Goal: Task Accomplishment & Management: Manage account settings

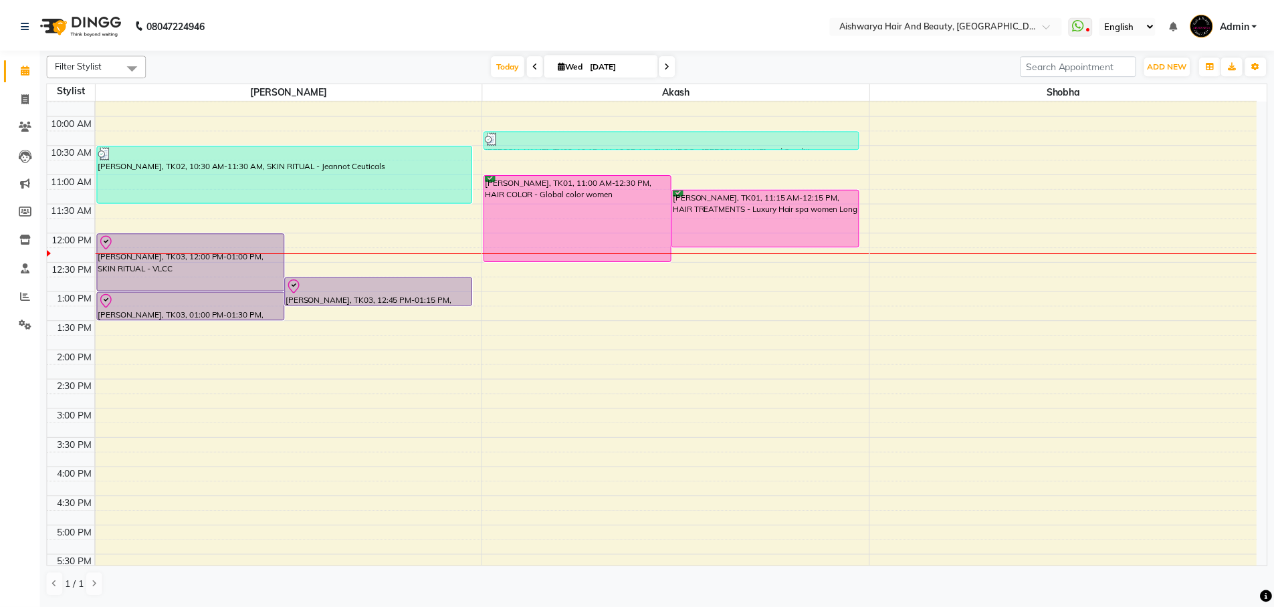
scroll to position [134, 0]
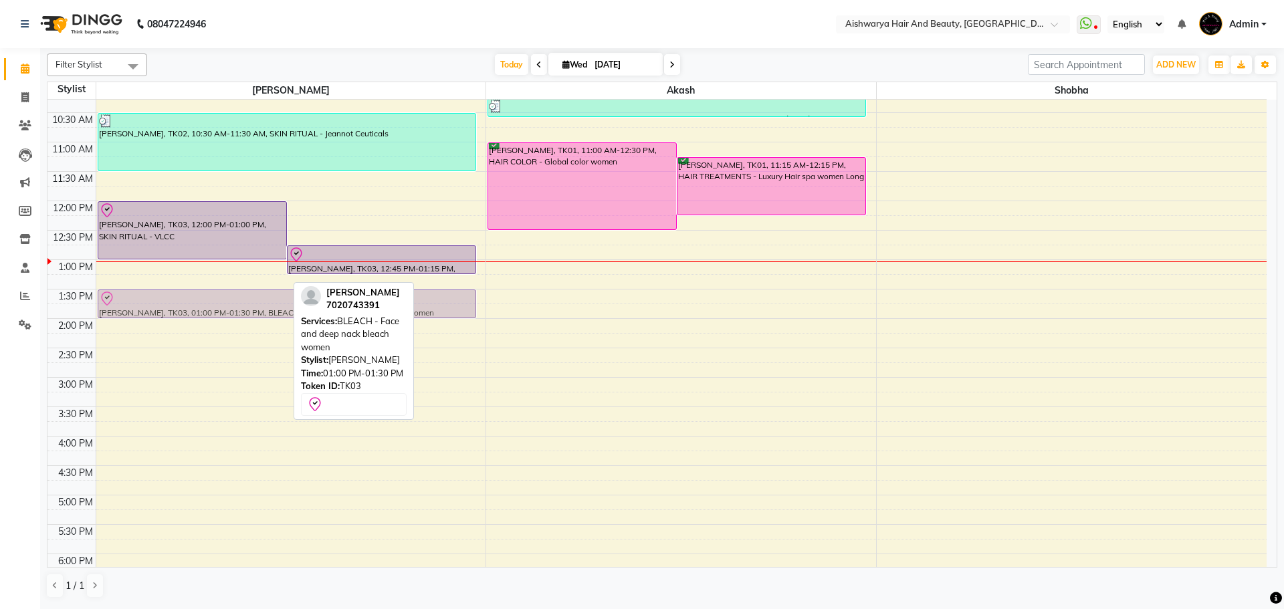
drag, startPoint x: 210, startPoint y: 274, endPoint x: 213, endPoint y: 300, distance: 27.0
click at [213, 300] on div "[PERSON_NAME], TK03, 12:00 PM-01:00 PM, SKIN RITUAL - VLCC [PERSON_NAME], TK03,…" at bounding box center [291, 348] width 390 height 765
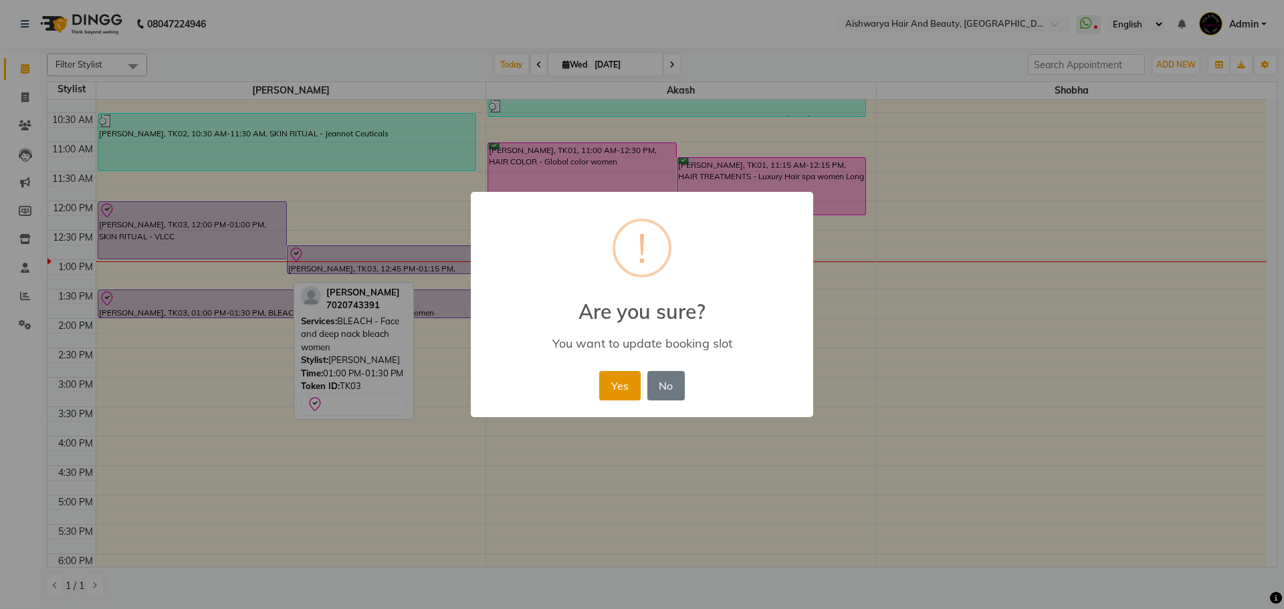
click at [637, 391] on button "Yes" at bounding box center [619, 385] width 41 height 29
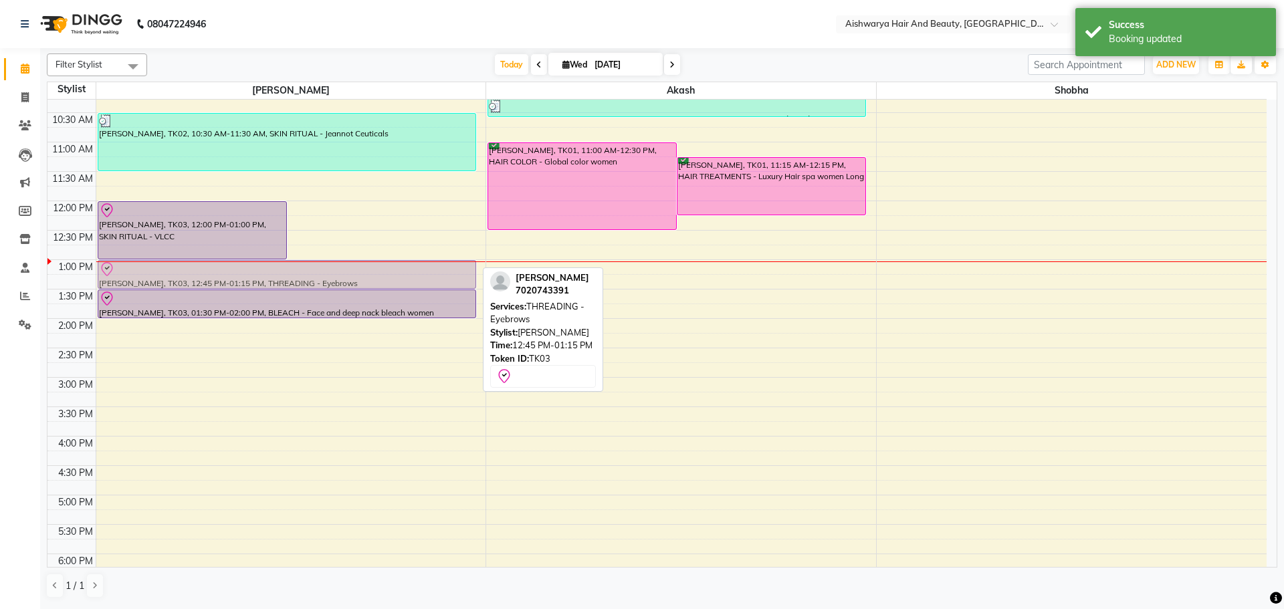
drag, startPoint x: 431, startPoint y: 267, endPoint x: 367, endPoint y: 285, distance: 66.1
click at [367, 285] on div "[PERSON_NAME], TK03, 12:00 PM-01:00 PM, SKIN RITUAL - VLCC [PERSON_NAME], TK03,…" at bounding box center [291, 348] width 390 height 765
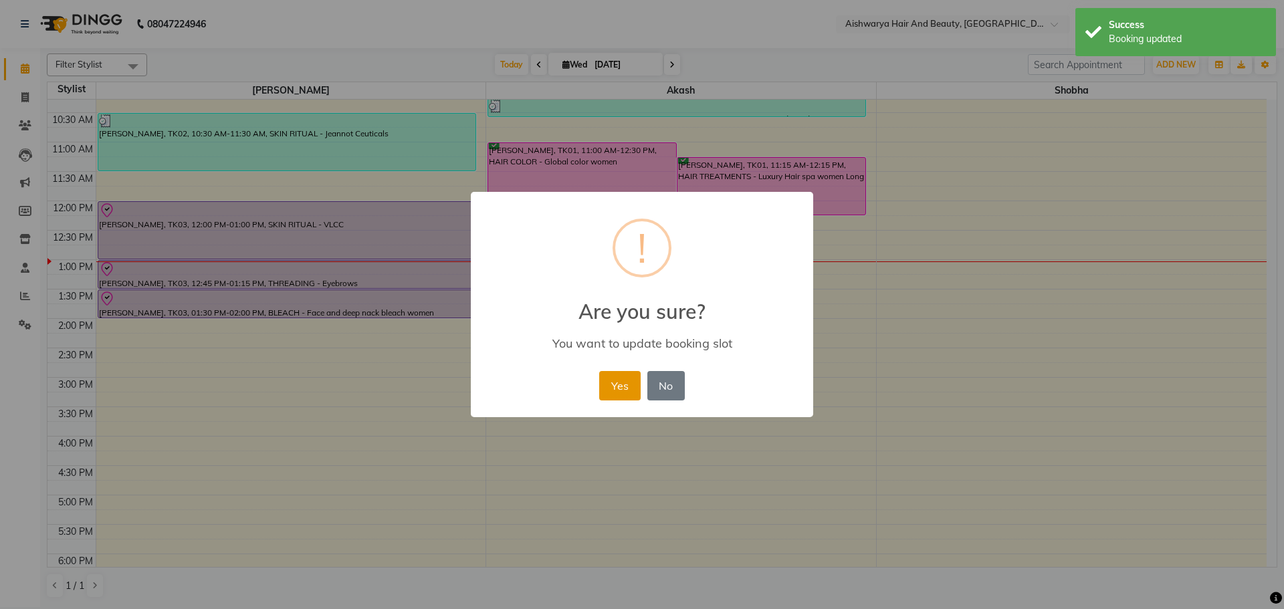
click at [610, 396] on button "Yes" at bounding box center [619, 385] width 41 height 29
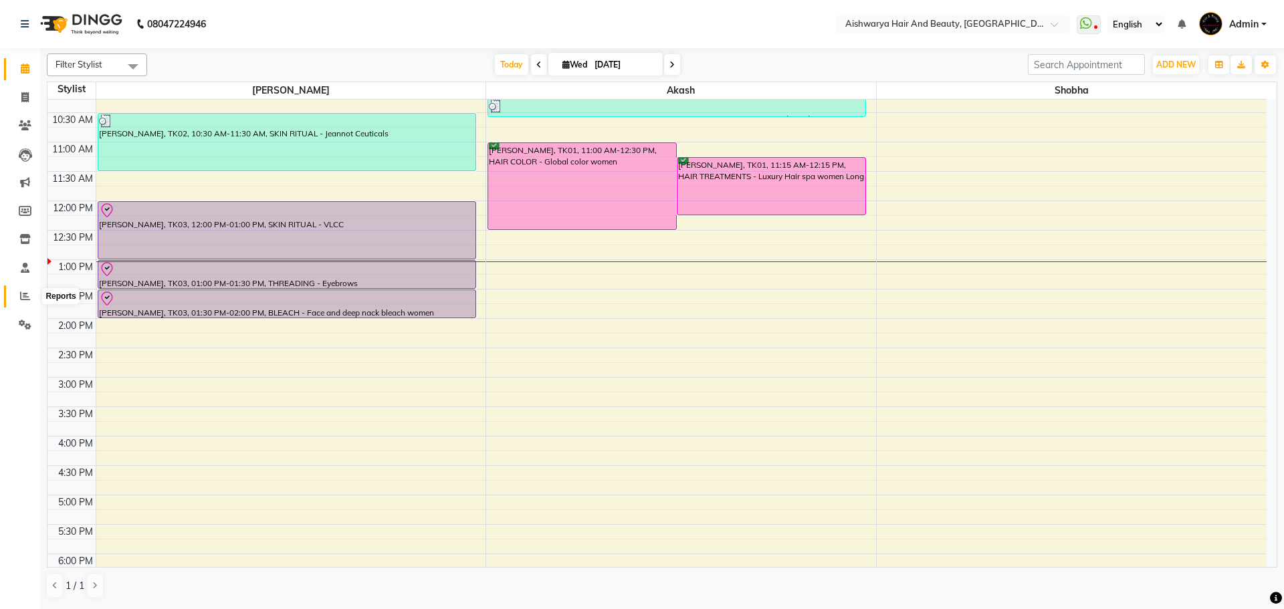
click at [23, 295] on icon at bounding box center [25, 296] width 10 height 10
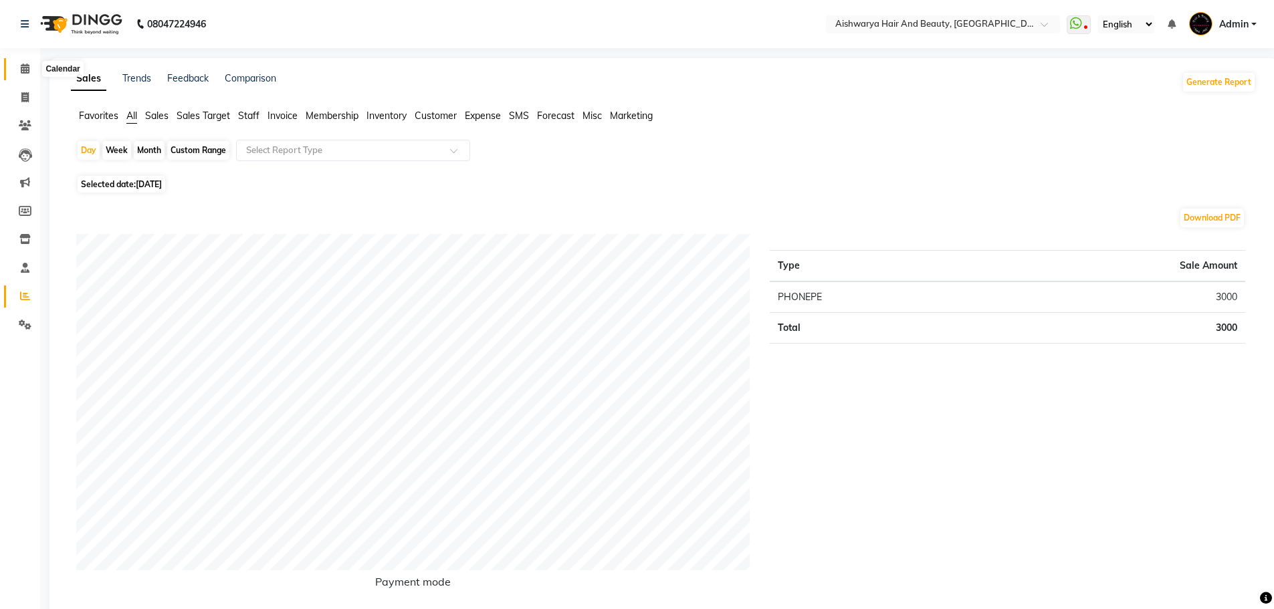
click at [25, 70] on icon at bounding box center [25, 69] width 9 height 10
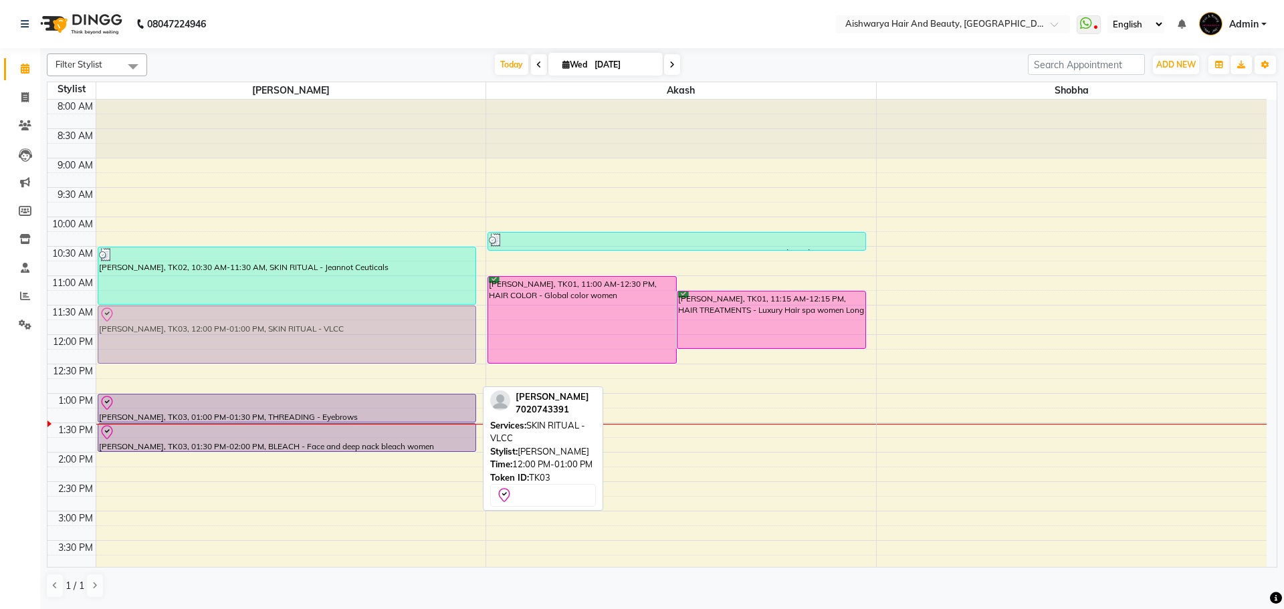
drag, startPoint x: 310, startPoint y: 359, endPoint x: 313, endPoint y: 335, distance: 24.3
click at [313, 335] on div "[PERSON_NAME], TK02, 10:30 AM-11:30 AM, SKIN RITUAL - Jeannot Ceuticals [PERSON…" at bounding box center [291, 482] width 390 height 765
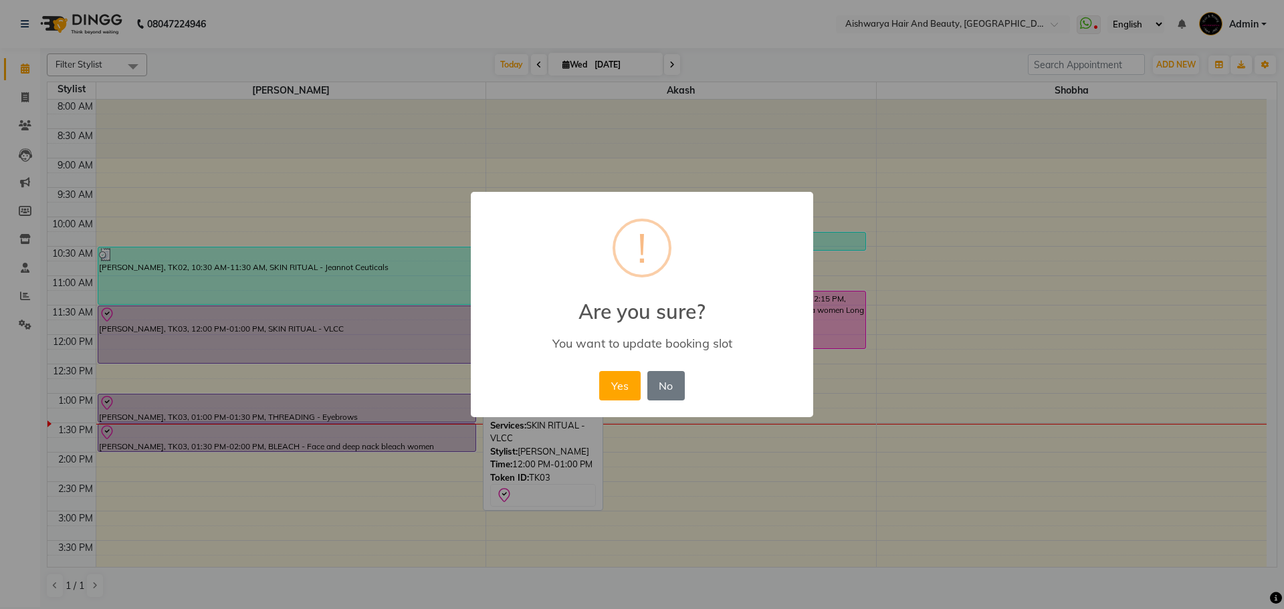
click at [623, 395] on button "Yes" at bounding box center [619, 385] width 41 height 29
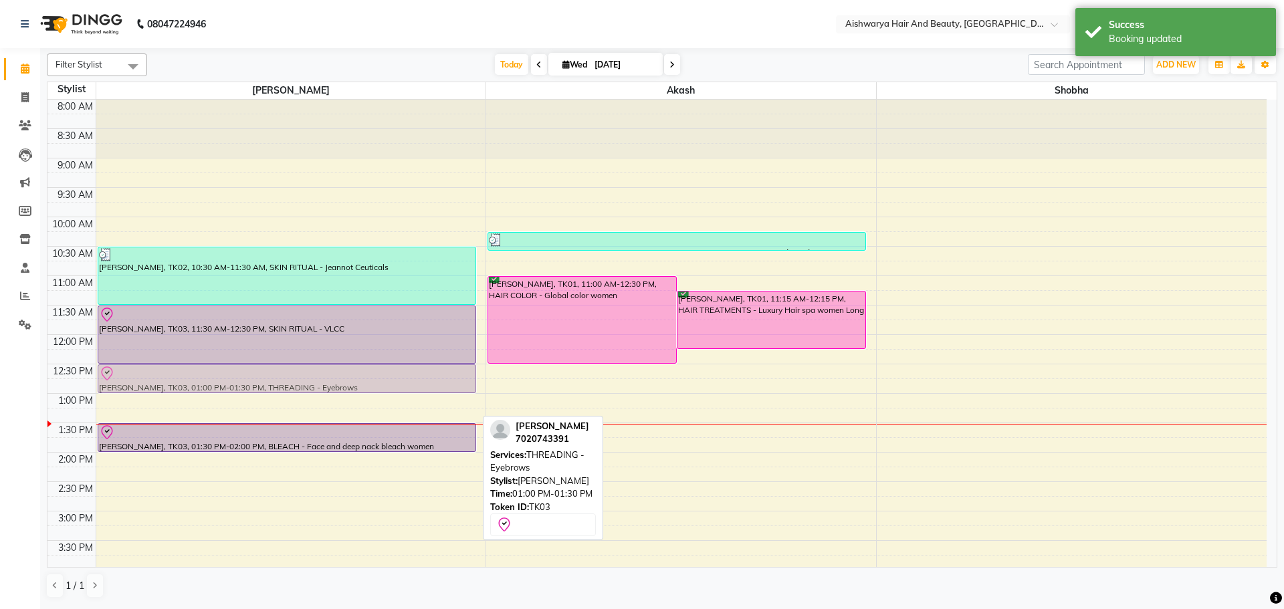
drag, startPoint x: 344, startPoint y: 403, endPoint x: 369, endPoint y: 378, distance: 35.9
click at [369, 378] on div "[PERSON_NAME], TK02, 10:30 AM-11:30 AM, SKIN RITUAL - Jeannot Ceuticals [PERSON…" at bounding box center [291, 482] width 390 height 765
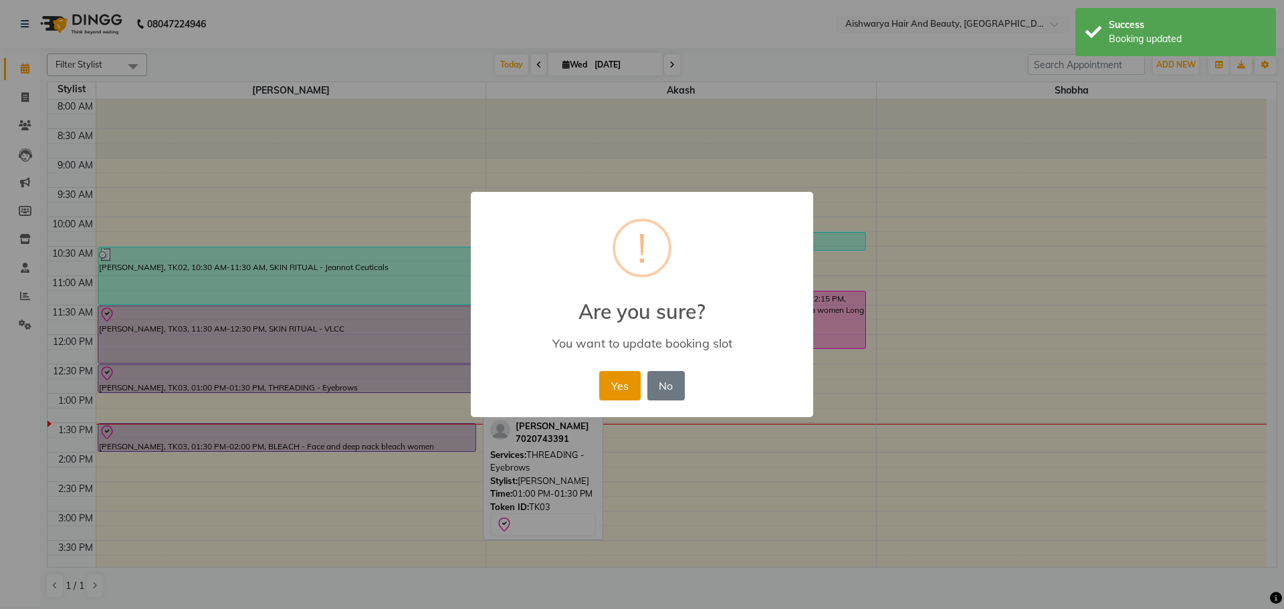
click at [619, 392] on button "Yes" at bounding box center [619, 385] width 41 height 29
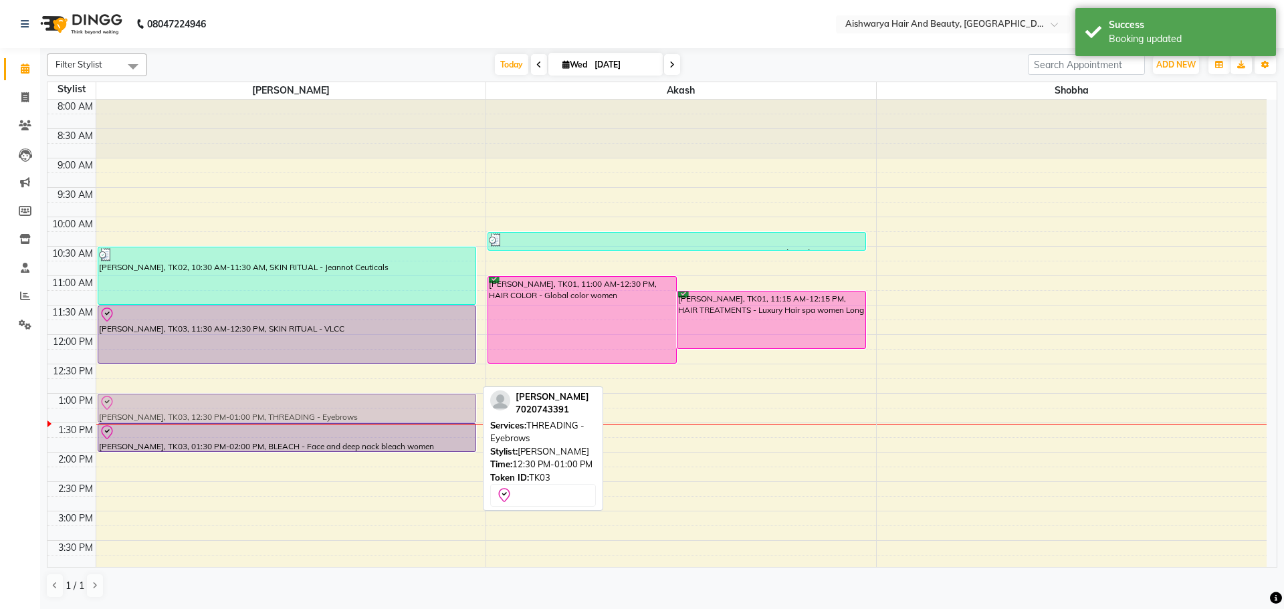
drag, startPoint x: 395, startPoint y: 378, endPoint x: 388, endPoint y: 401, distance: 24.3
click at [386, 405] on div "[PERSON_NAME], TK02, 10:30 AM-11:30 AM, SKIN RITUAL - Jeannot Ceuticals [PERSON…" at bounding box center [291, 482] width 390 height 765
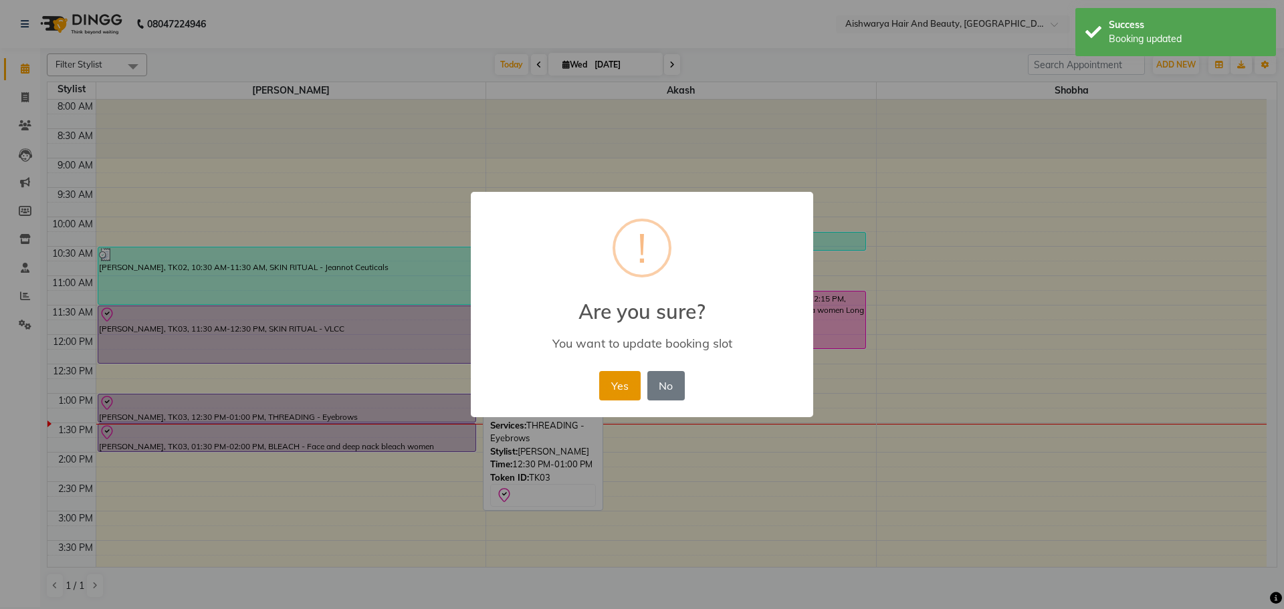
click at [622, 395] on button "Yes" at bounding box center [619, 385] width 41 height 29
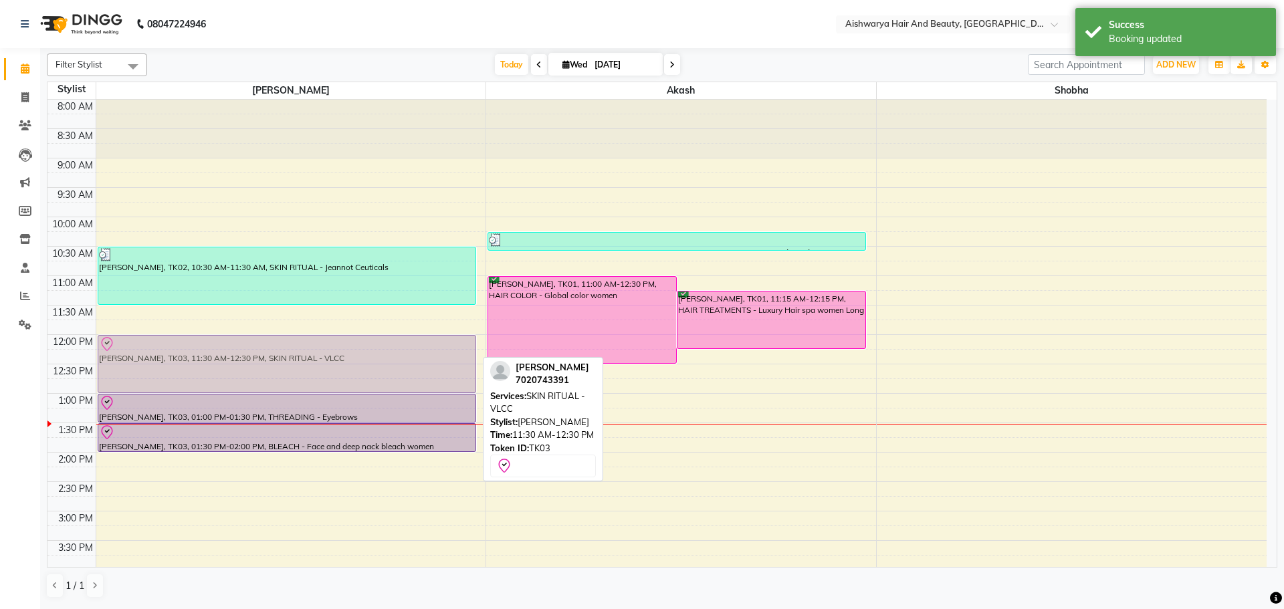
drag, startPoint x: 463, startPoint y: 329, endPoint x: 456, endPoint y: 360, distance: 31.5
click at [456, 360] on div "[PERSON_NAME], TK02, 10:30 AM-11:30 AM, SKIN RITUAL - Jeannot Ceuticals [PERSON…" at bounding box center [291, 482] width 390 height 765
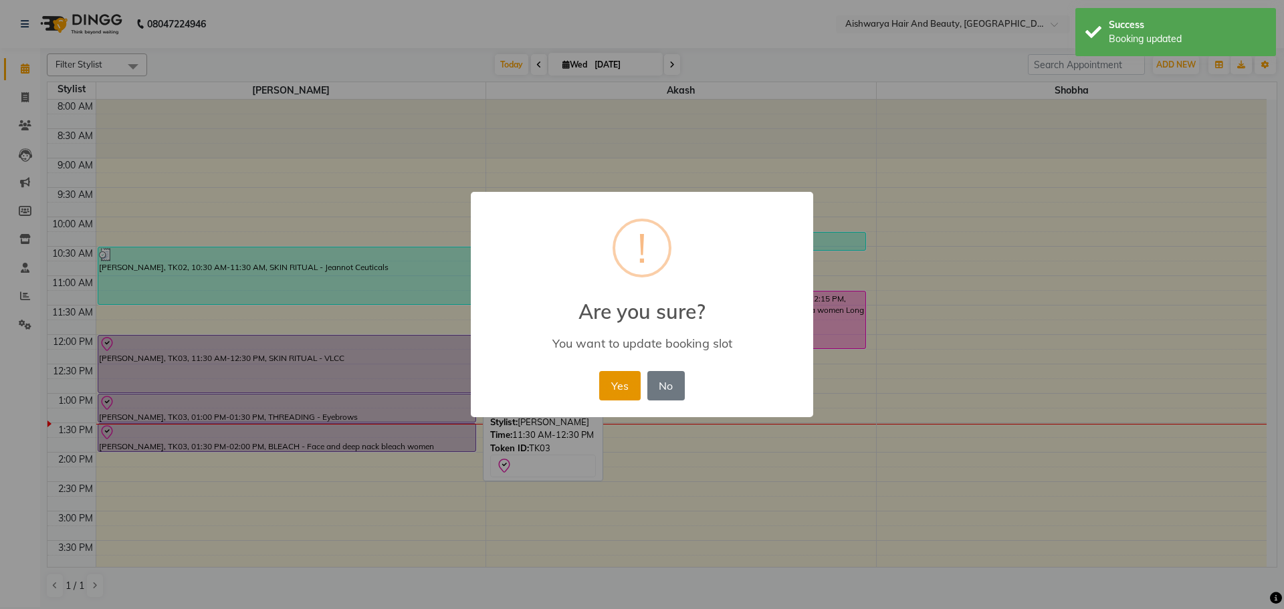
click at [609, 383] on button "Yes" at bounding box center [619, 385] width 41 height 29
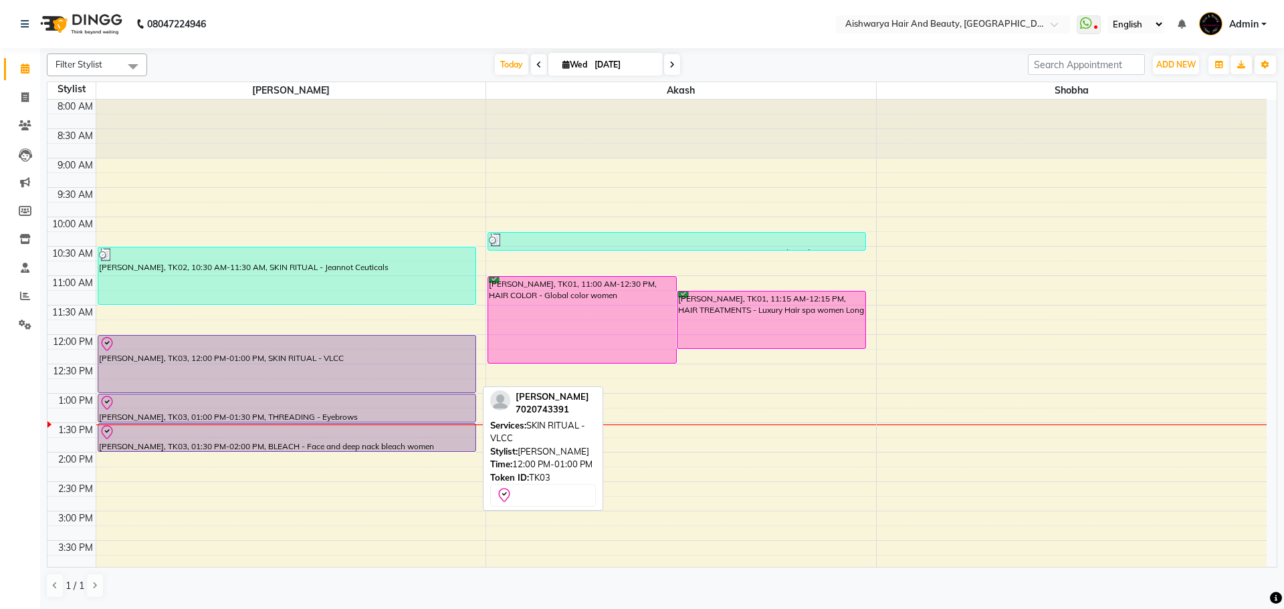
click at [179, 386] on div "[PERSON_NAME], TK03, 12:00 PM-01:00 PM, SKIN RITUAL - VLCC" at bounding box center [286, 364] width 377 height 57
click at [330, 365] on div "[PERSON_NAME], TK03, 12:00 PM-01:00 PM, SKIN RITUAL - VLCC" at bounding box center [286, 364] width 377 height 57
select select "8"
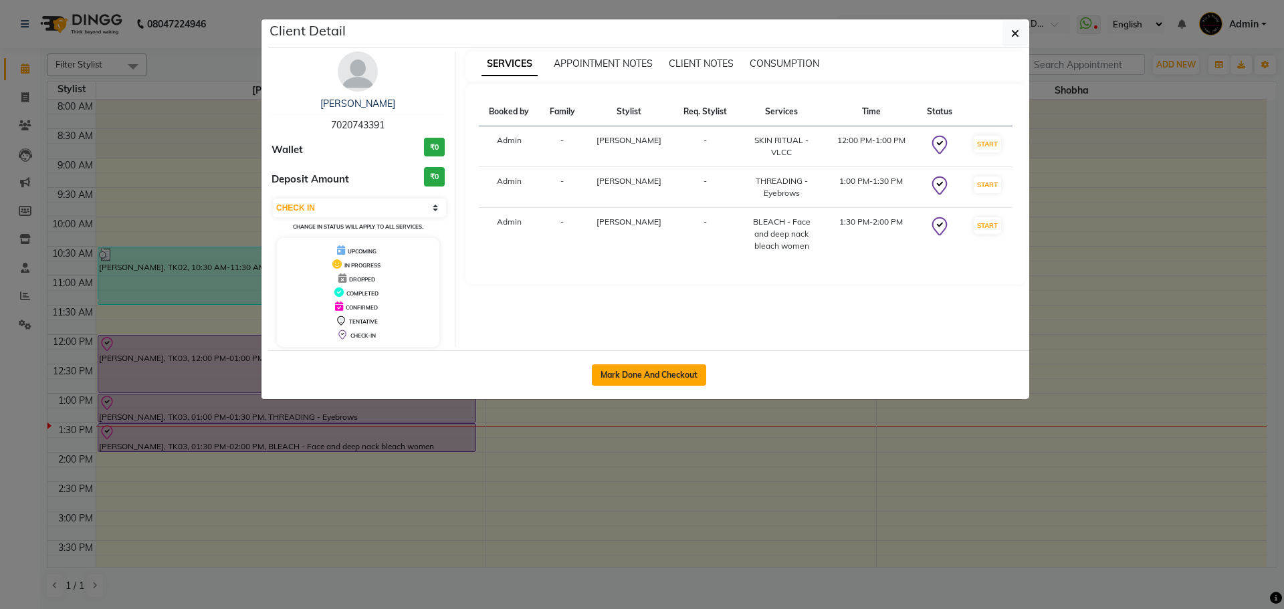
click at [652, 375] on button "Mark Done And Checkout" at bounding box center [649, 375] width 114 height 21
select select "3876"
select select "service"
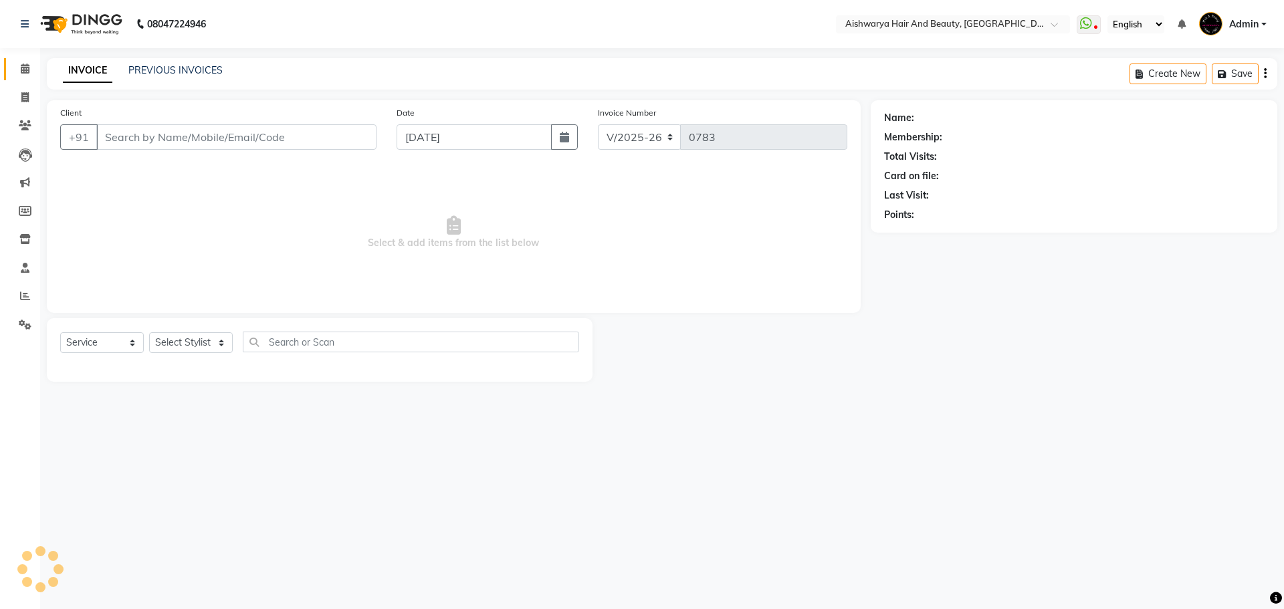
type input "7020743391"
select select "19046"
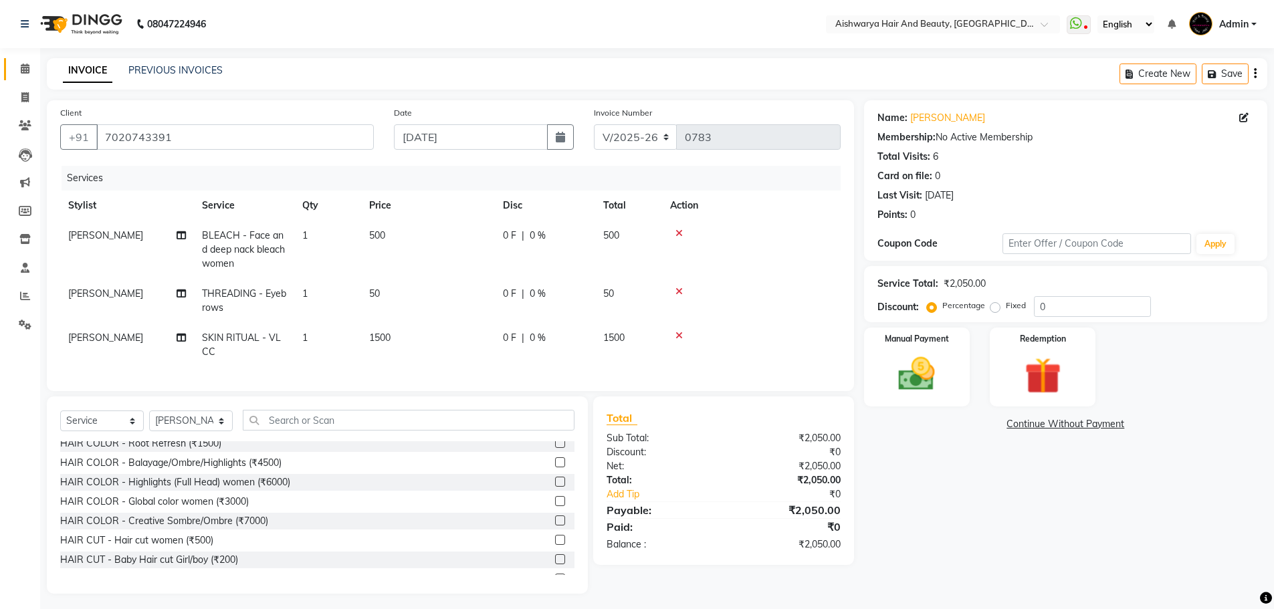
scroll to position [201, 0]
click at [892, 369] on img at bounding box center [917, 374] width 62 height 43
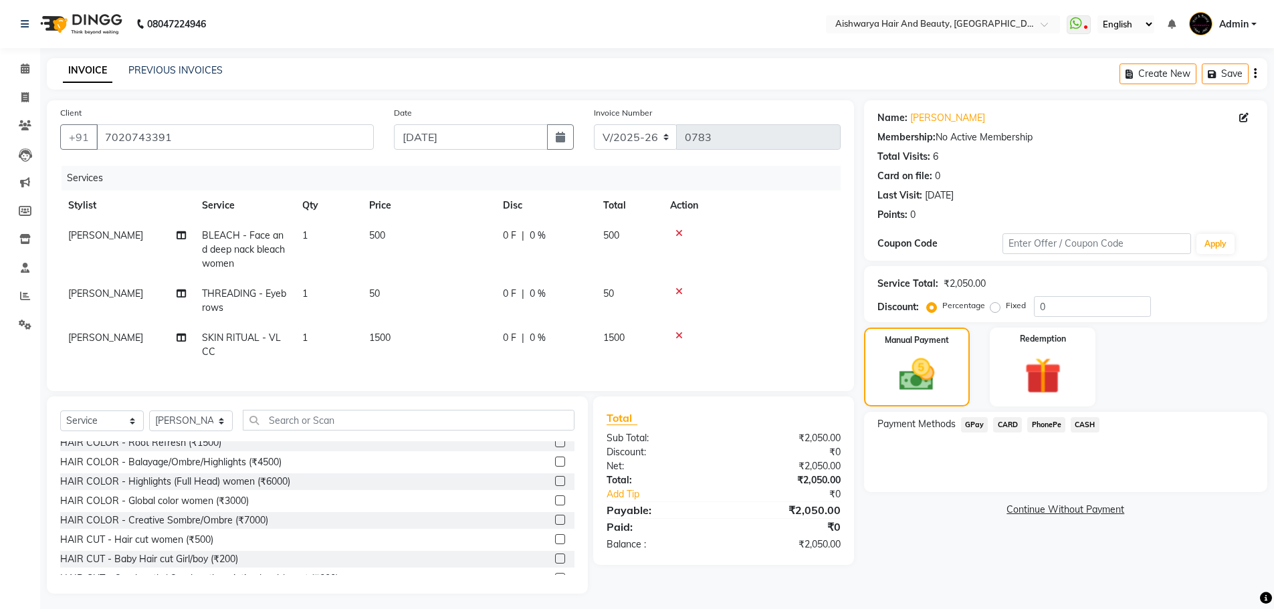
click at [1087, 425] on span "CASH" at bounding box center [1085, 424] width 29 height 15
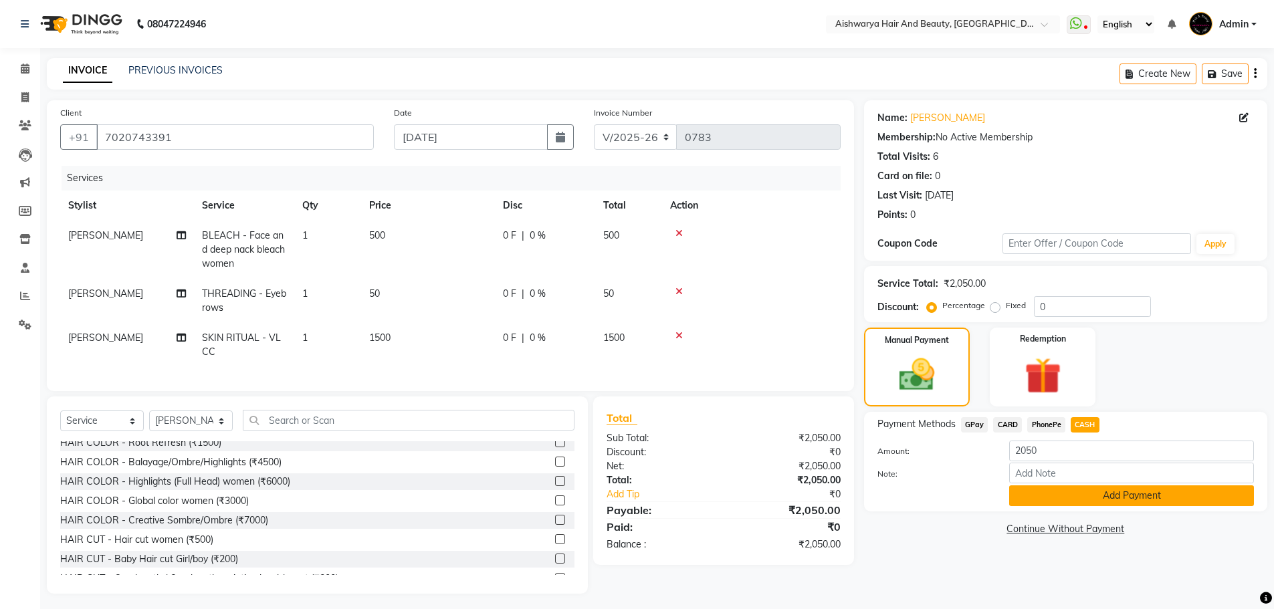
click at [1048, 496] on button "Add Payment" at bounding box center [1131, 496] width 245 height 21
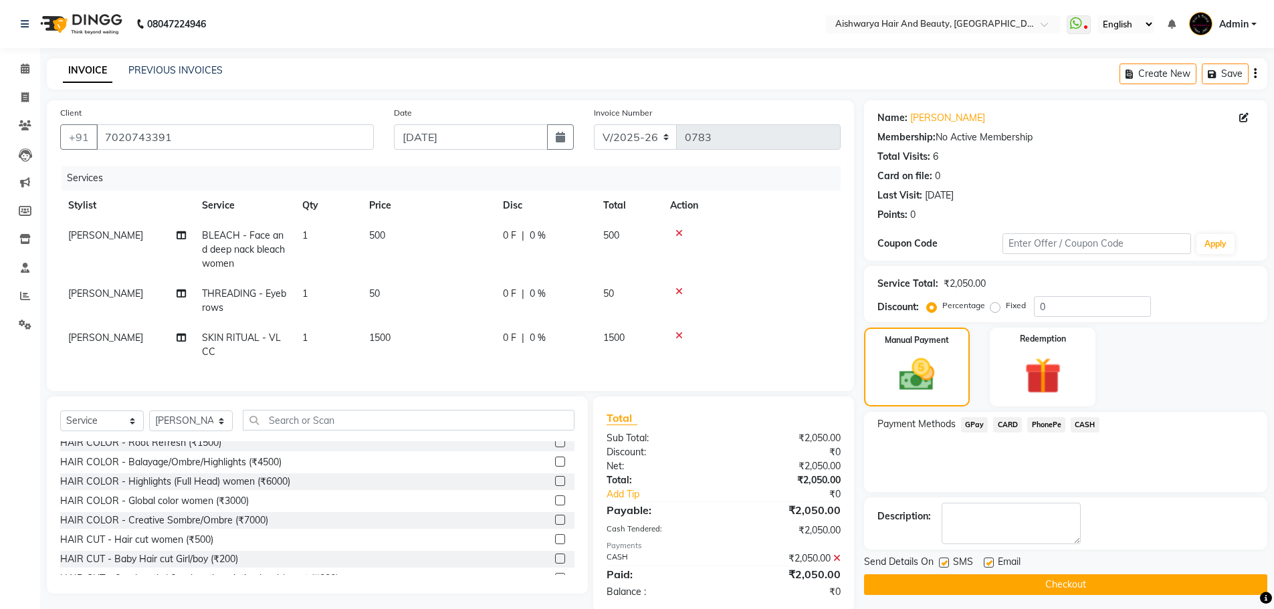
scroll to position [33, 0]
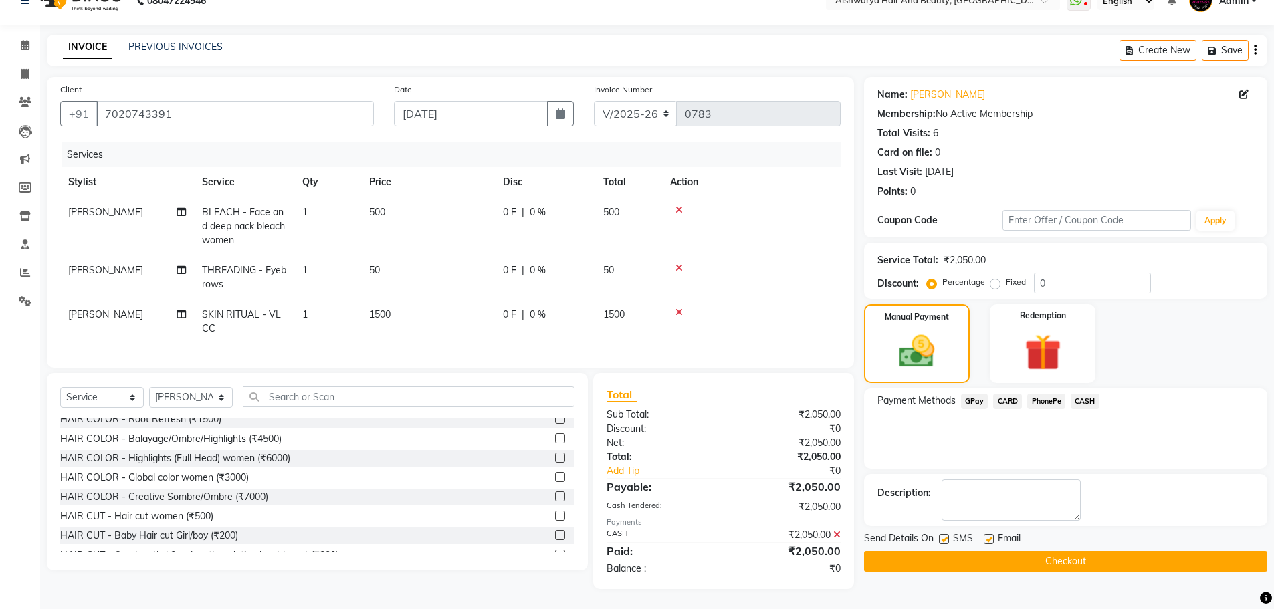
click at [767, 413] on div "₹2,050.00" at bounding box center [787, 415] width 127 height 14
click at [1031, 555] on button "Checkout" at bounding box center [1065, 561] width 403 height 21
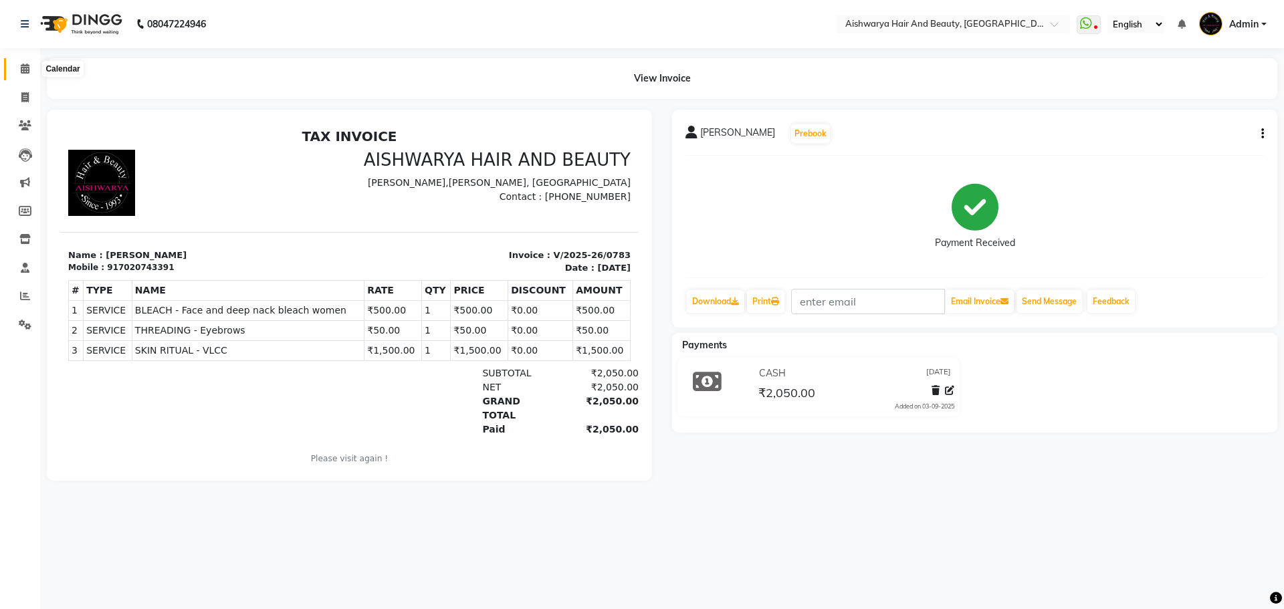
click at [29, 69] on icon at bounding box center [25, 69] width 9 height 10
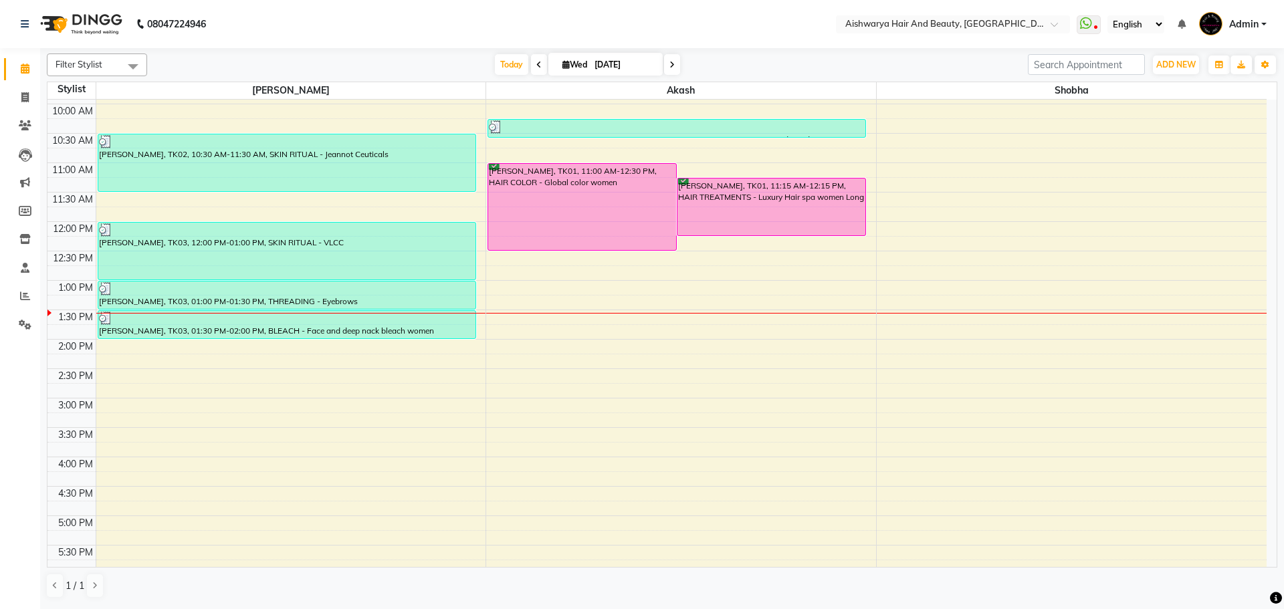
scroll to position [67, 0]
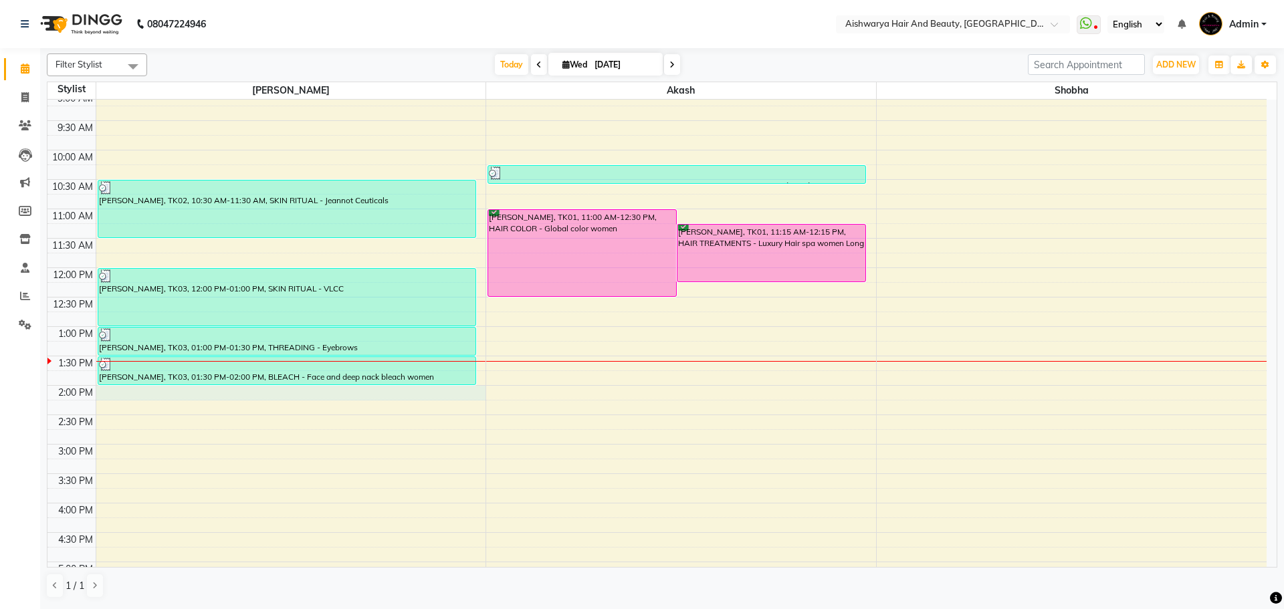
click at [105, 389] on div "8:00 AM 8:30 AM 9:00 AM 9:30 AM 10:00 AM 10:30 AM 11:00 AM 11:30 AM 12:00 PM 12…" at bounding box center [656, 415] width 1219 height 765
select select "19046"
select select "840"
select select "tentative"
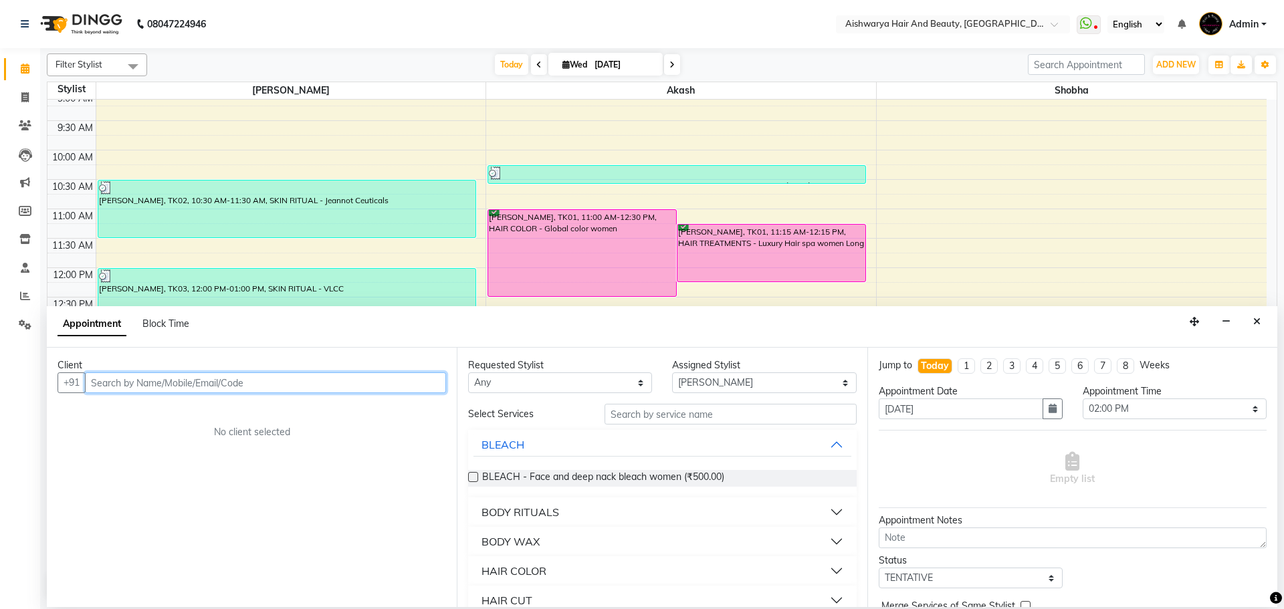
click at [206, 388] on input "text" at bounding box center [265, 383] width 361 height 21
type input "9665155721"
click at [436, 383] on span "Add Client" at bounding box center [418, 383] width 45 height 12
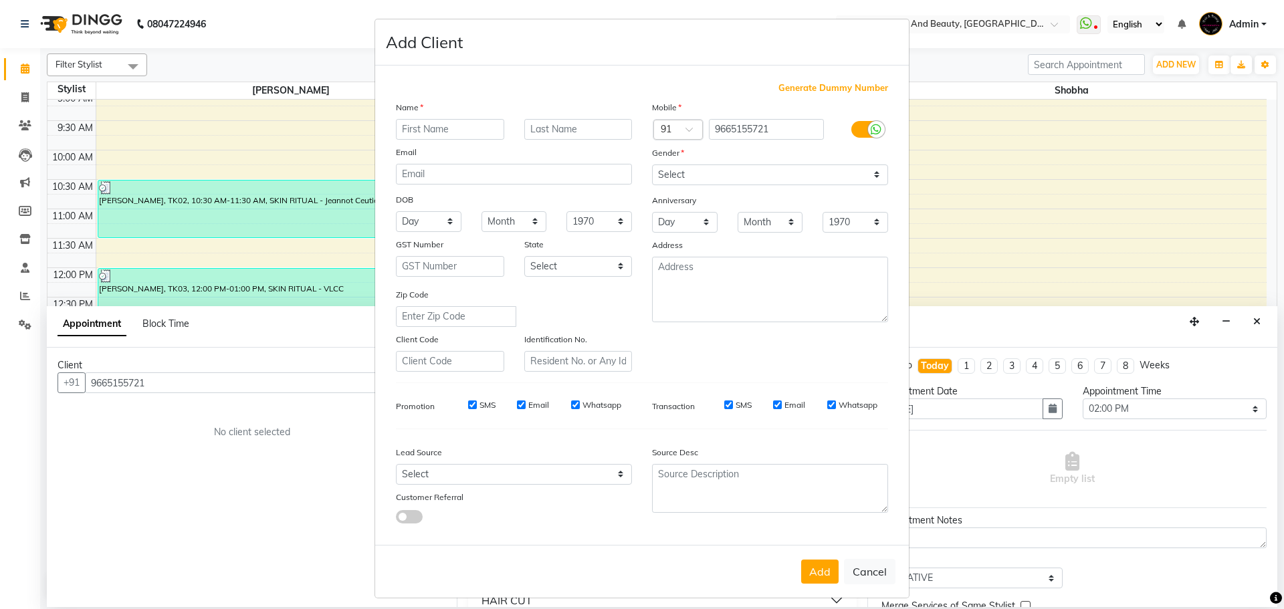
click at [443, 129] on input "text" at bounding box center [450, 129] width 108 height 21
type input "utakrsha"
click at [591, 137] on input "text" at bounding box center [578, 129] width 108 height 21
type input "patil"
click at [417, 221] on select "Day 01 02 03 04 05 06 07 08 09 10 11 12 13 14 15 16 17 18 19 20 21 22 23 24 25 …" at bounding box center [429, 221] width 66 height 21
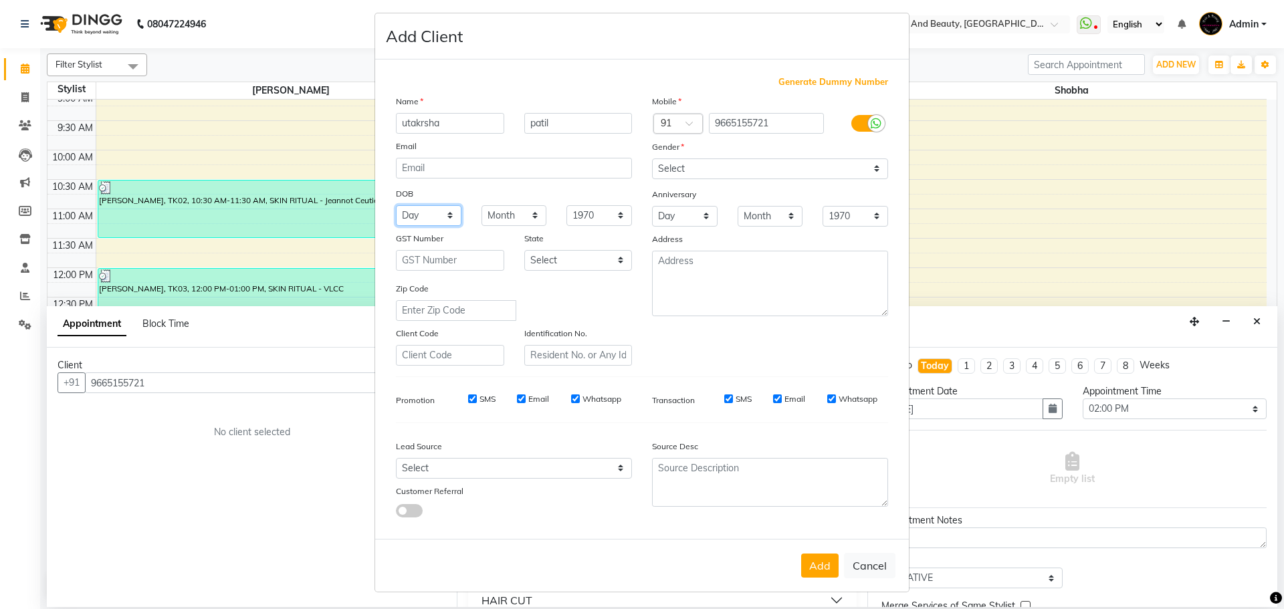
scroll to position [8, 0]
click at [416, 216] on select "Day 01 02 03 04 05 06 07 08 09 10 11 12 13 14 15 16 17 18 19 20 21 22 23 24 25 …" at bounding box center [429, 213] width 66 height 21
select select "27"
click at [396, 203] on select "Day 01 02 03 04 05 06 07 08 09 10 11 12 13 14 15 16 17 18 19 20 21 22 23 24 25 …" at bounding box center [429, 213] width 66 height 21
drag, startPoint x: 432, startPoint y: 213, endPoint x: 430, endPoint y: 223, distance: 10.9
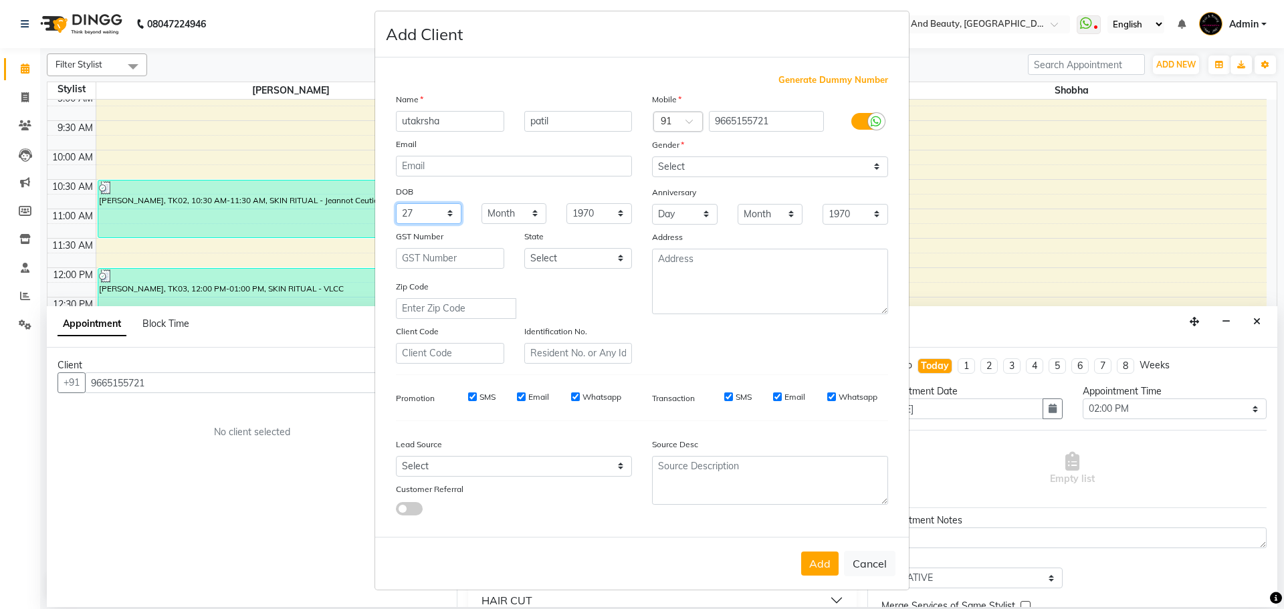
click at [432, 213] on select "Day 01 02 03 04 05 06 07 08 09 10 11 12 13 14 15 16 17 18 19 20 21 22 23 24 25 …" at bounding box center [429, 213] width 66 height 21
click at [396, 203] on select "Day 01 02 03 04 05 06 07 08 09 10 11 12 13 14 15 16 17 18 19 20 21 22 23 24 25 …" at bounding box center [429, 213] width 66 height 21
click at [497, 211] on select "Month January February March April May June July August September October Novem…" at bounding box center [515, 213] width 66 height 21
click at [482, 203] on select "Month January February March April May June July August September October Novem…" at bounding box center [515, 213] width 66 height 21
click at [579, 221] on select "1940 1941 1942 1943 1944 1945 1946 1947 1948 1949 1950 1951 1952 1953 1954 1955…" at bounding box center [600, 213] width 66 height 21
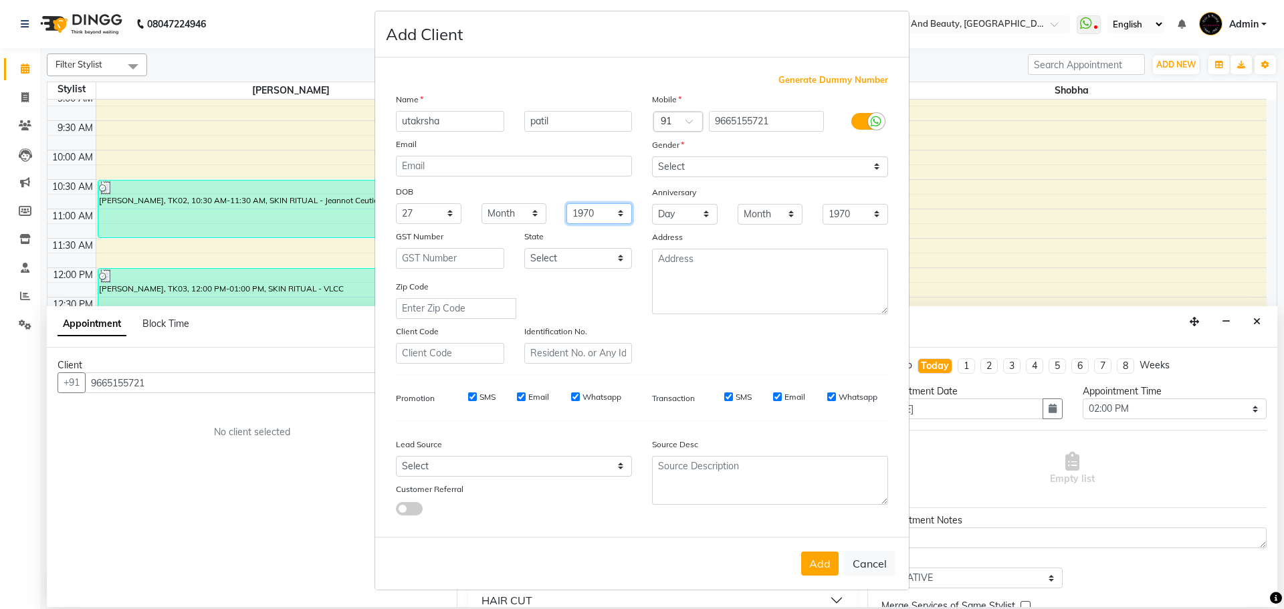
select select "1990"
click at [567, 203] on select "1940 1941 1942 1943 1944 1945 1946 1947 1948 1949 1950 1951 1952 1953 1954 1955…" at bounding box center [600, 213] width 66 height 21
click at [698, 169] on select "Select [DEMOGRAPHIC_DATA] [DEMOGRAPHIC_DATA] Other Prefer Not To Say" at bounding box center [770, 167] width 236 height 21
select select "[DEMOGRAPHIC_DATA]"
click at [652, 157] on select "Select [DEMOGRAPHIC_DATA] [DEMOGRAPHIC_DATA] Other Prefer Not To Say" at bounding box center [770, 167] width 236 height 21
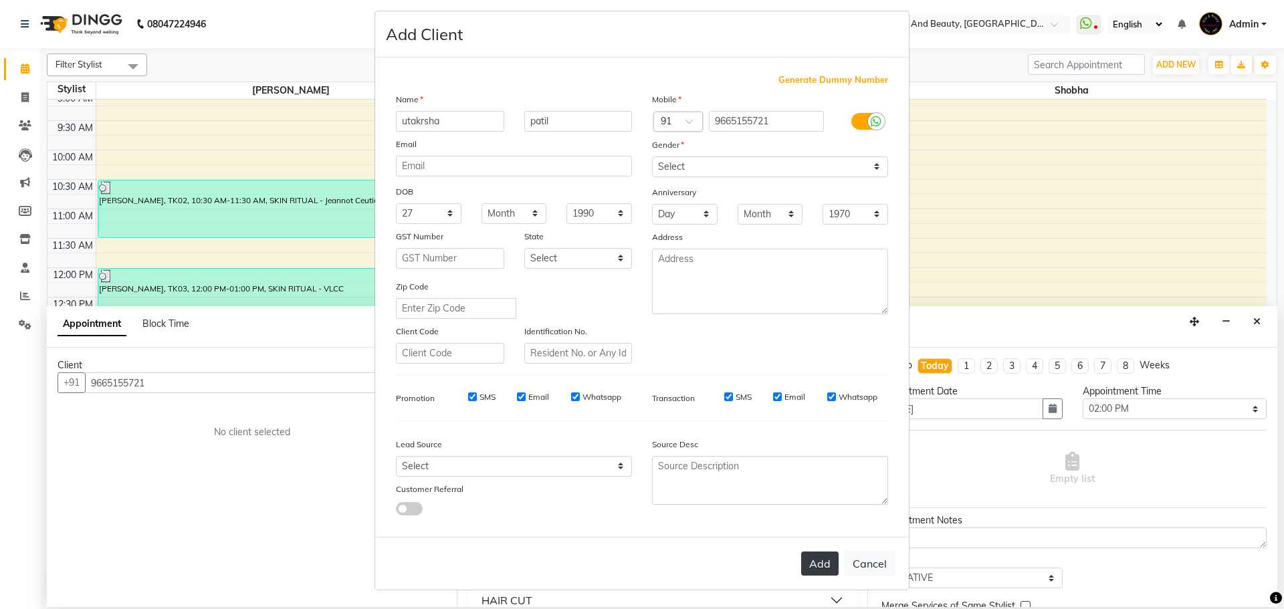
click at [812, 567] on button "Add" at bounding box center [819, 564] width 37 height 24
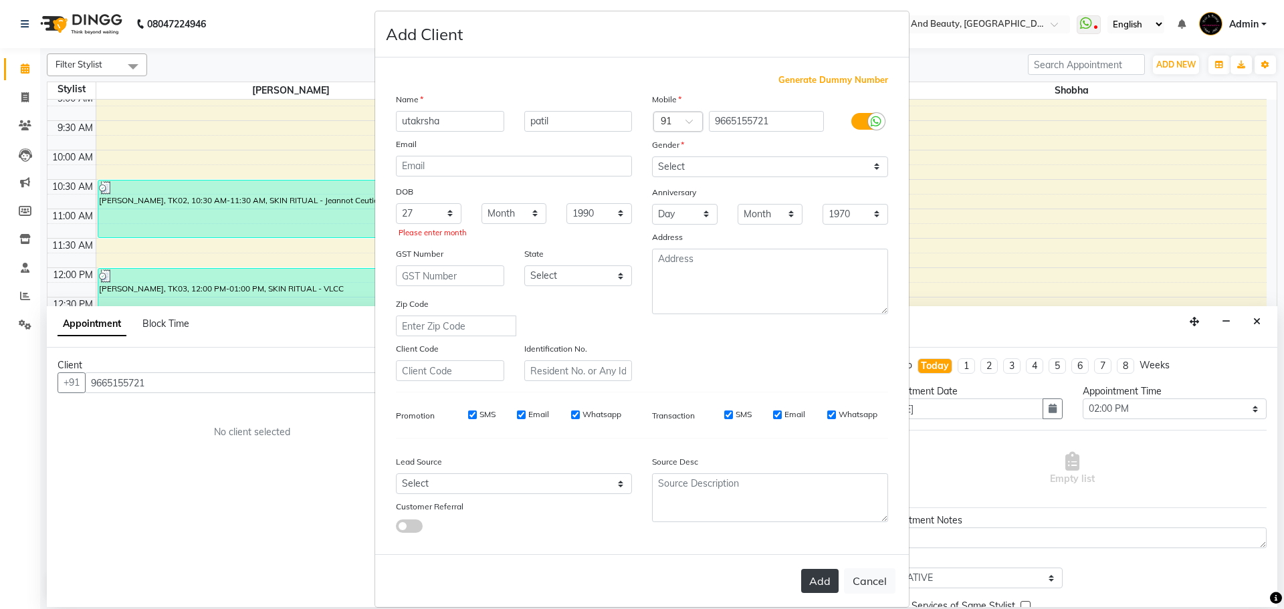
click at [817, 580] on button "Add" at bounding box center [819, 581] width 37 height 24
click at [514, 215] on select "Month January February March April May June July August September October Novem…" at bounding box center [515, 213] width 66 height 21
select select "01"
click at [482, 203] on select "Month January February March April May June July August September October Novem…" at bounding box center [515, 213] width 66 height 21
click at [829, 575] on button "Add" at bounding box center [819, 581] width 37 height 24
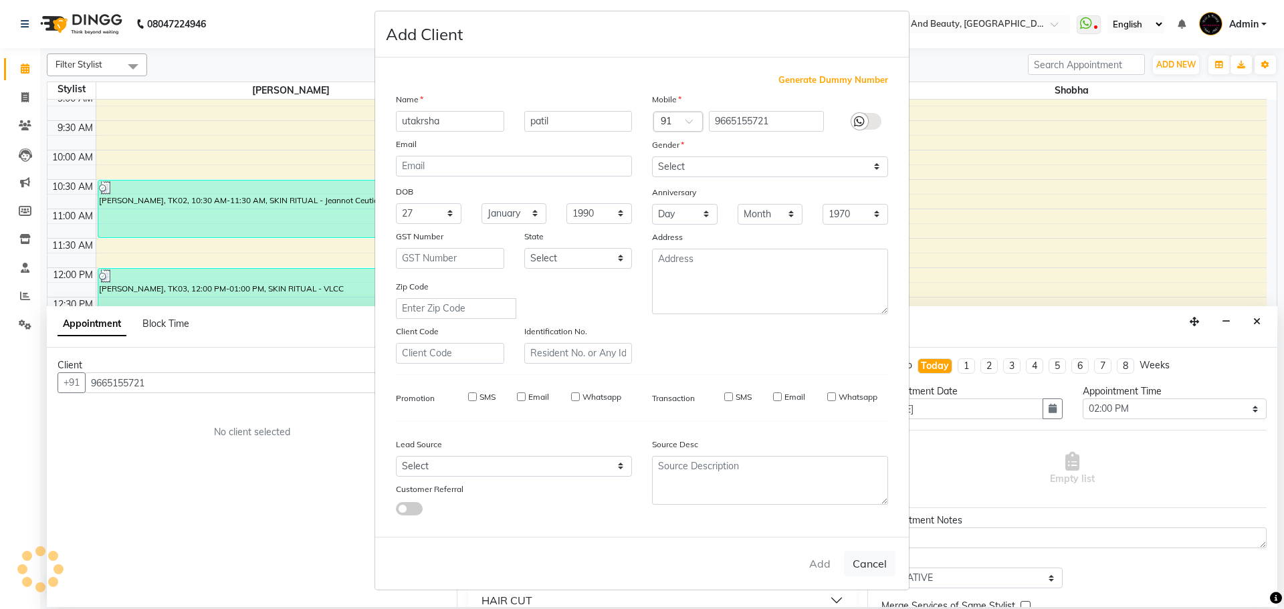
select select
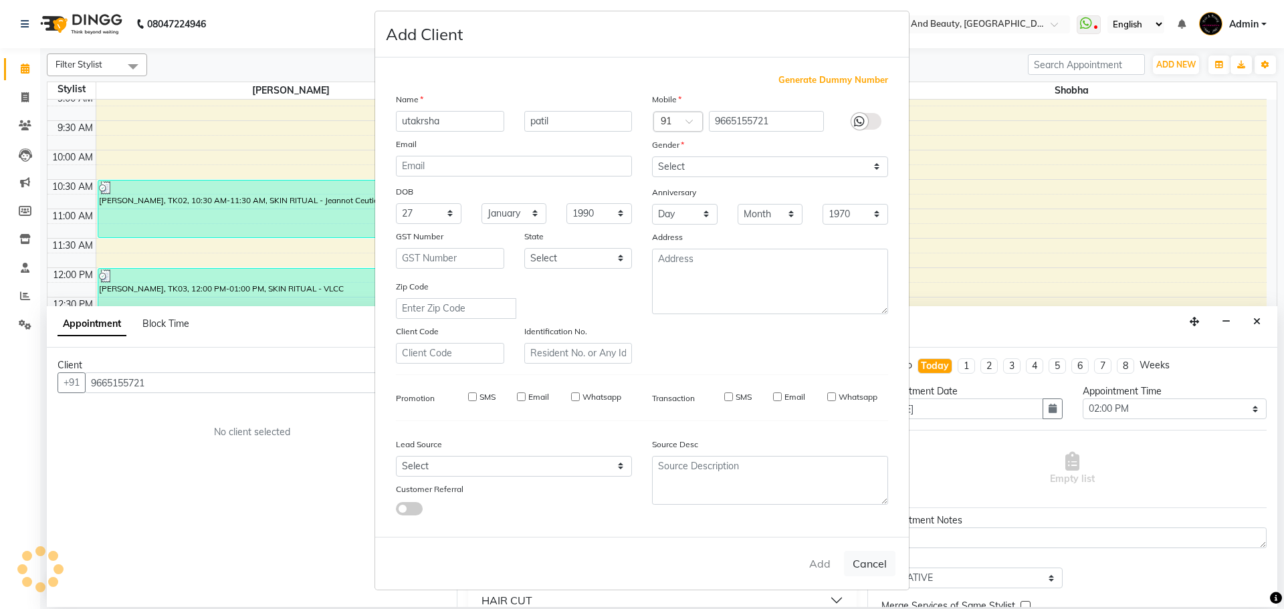
select select
checkbox input "false"
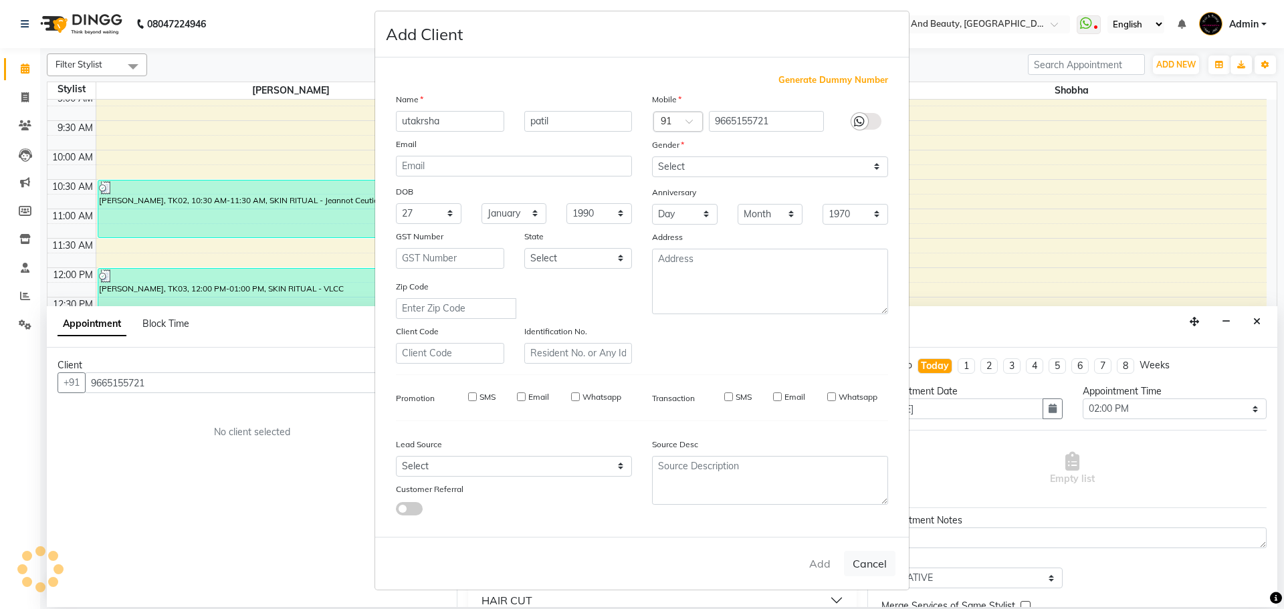
checkbox input "false"
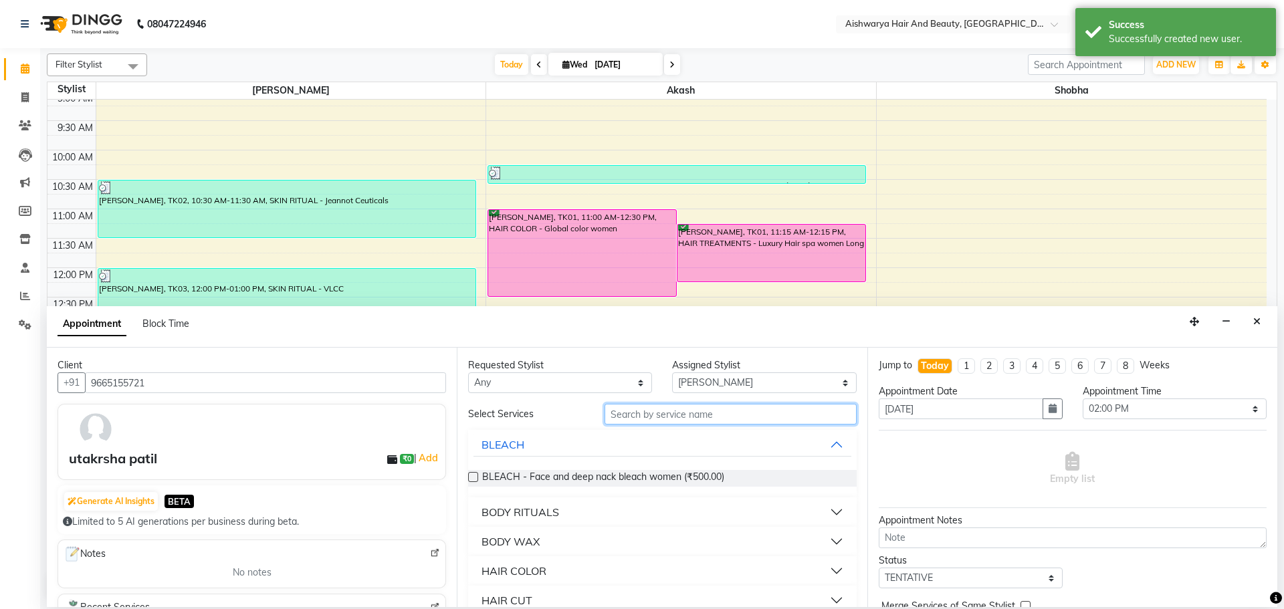
click at [715, 413] on input "text" at bounding box center [731, 414] width 252 height 21
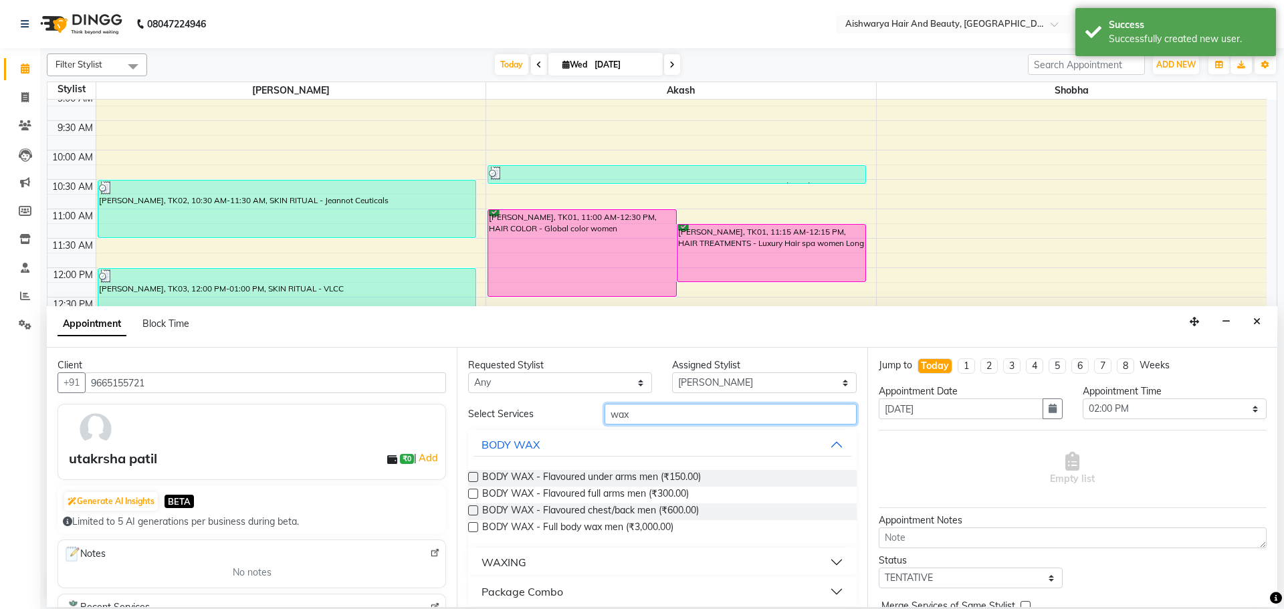
type input "wax"
click at [503, 565] on div "WAXING" at bounding box center [504, 563] width 45 height 16
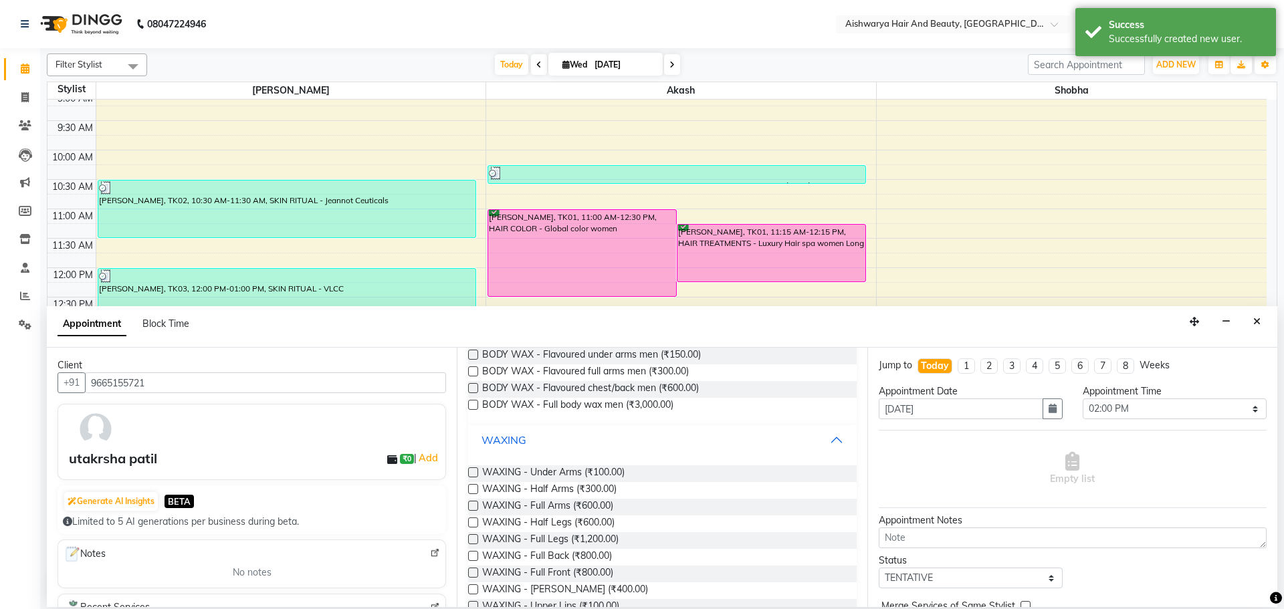
scroll to position [134, 0]
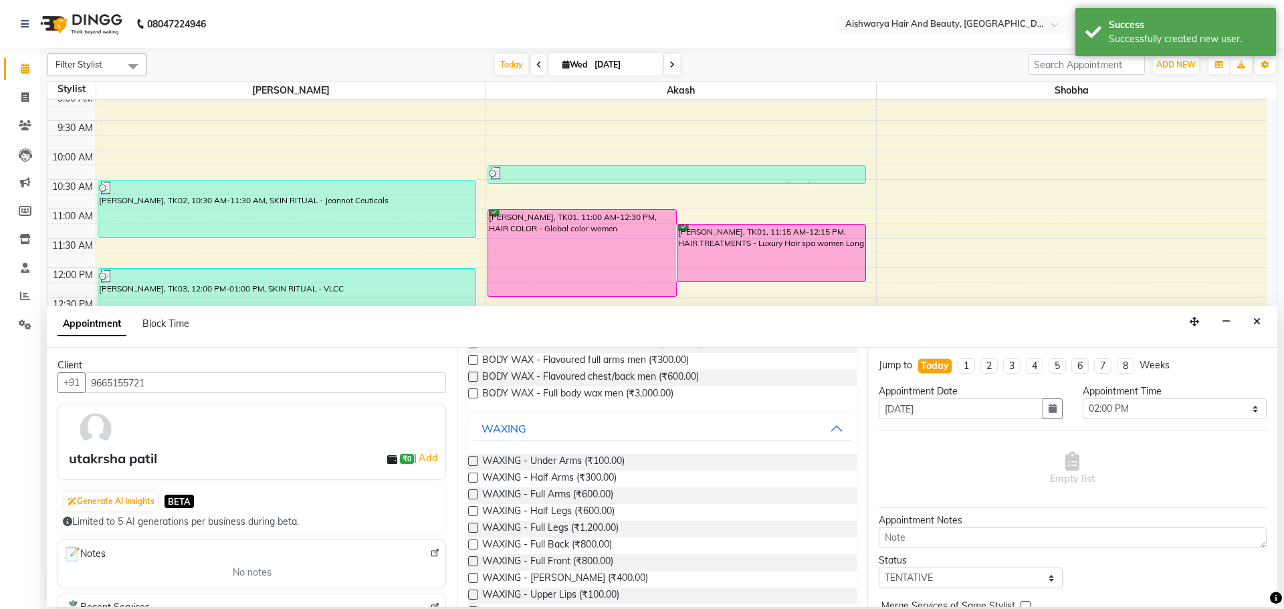
click at [471, 460] on label at bounding box center [473, 461] width 10 height 10
click at [471, 460] on input "checkbox" at bounding box center [472, 462] width 9 height 9
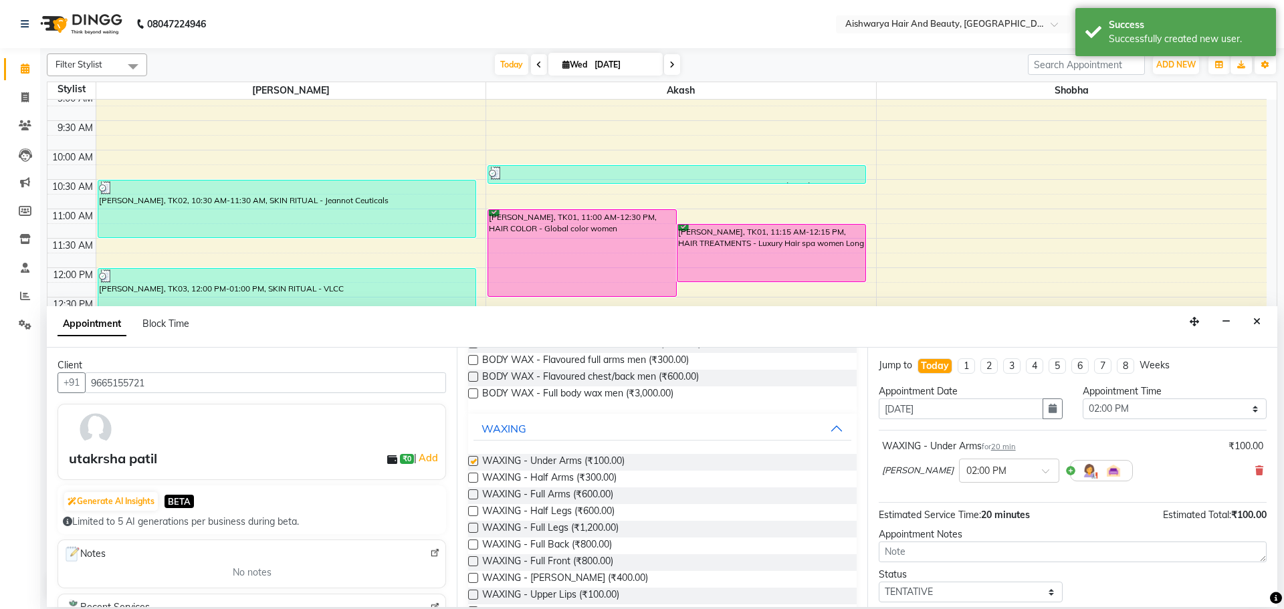
checkbox input "false"
click at [472, 498] on label at bounding box center [473, 495] width 10 height 10
click at [472, 498] on input "checkbox" at bounding box center [472, 496] width 9 height 9
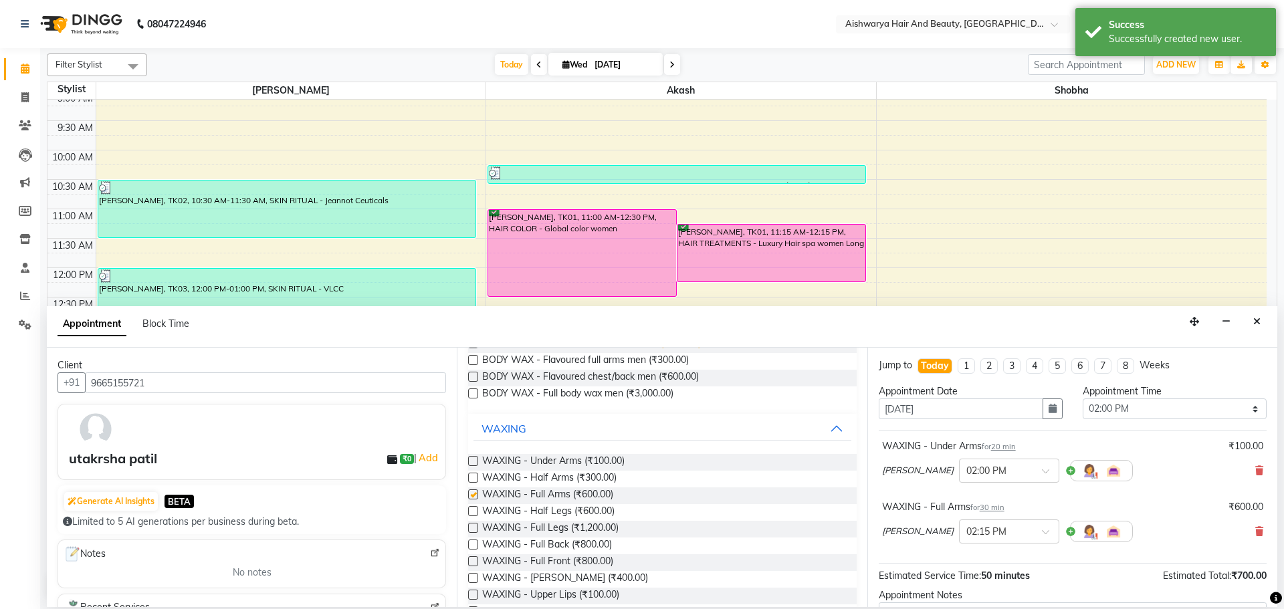
scroll to position [90, 0]
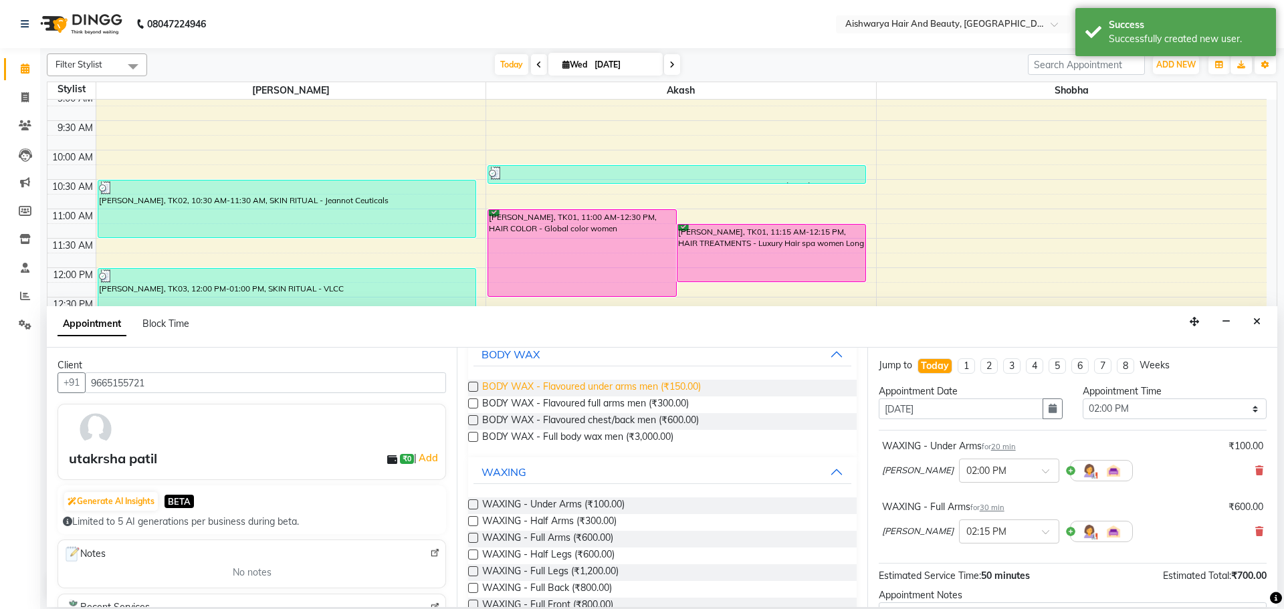
checkbox input "false"
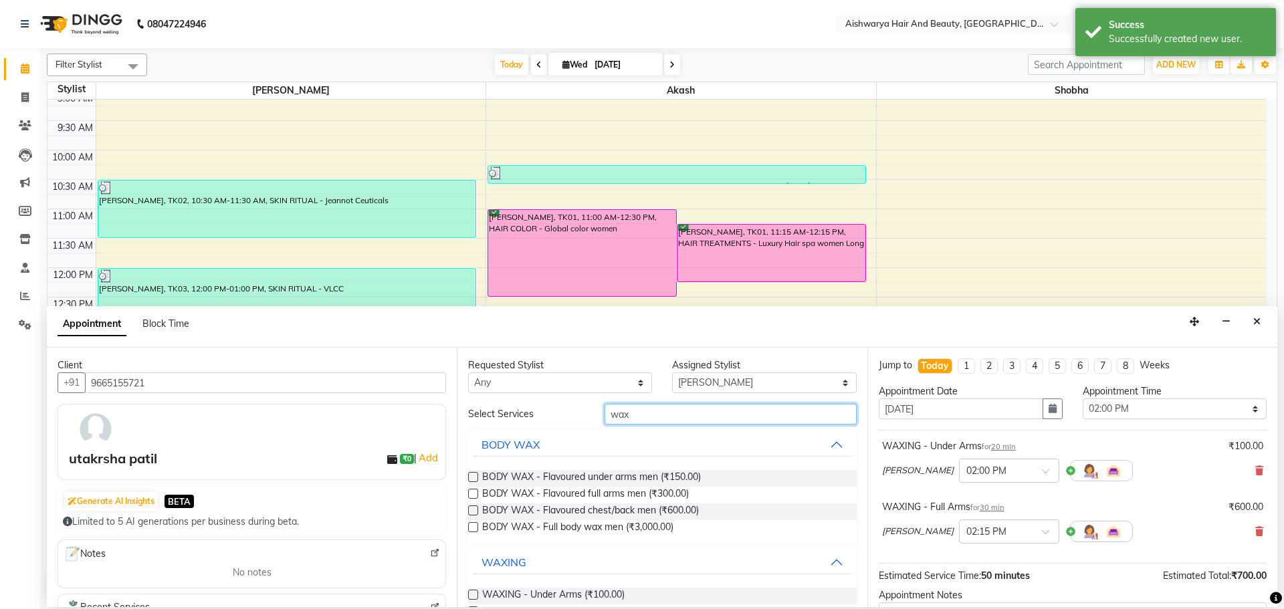
click at [635, 411] on input "wax" at bounding box center [731, 414] width 252 height 21
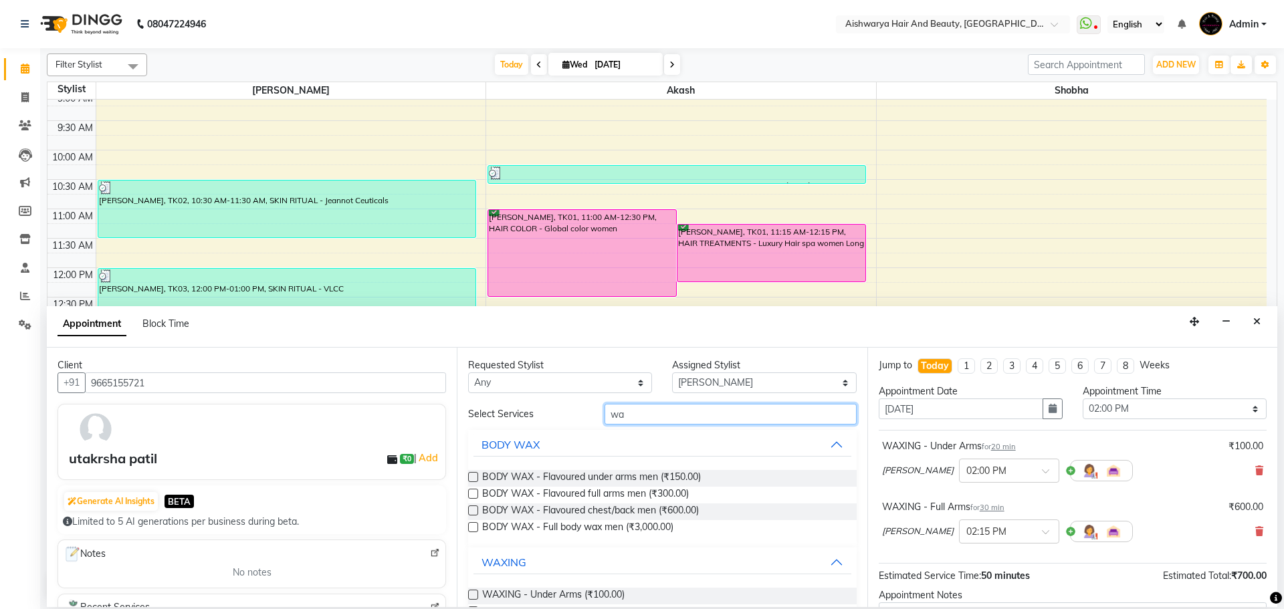
type input "w"
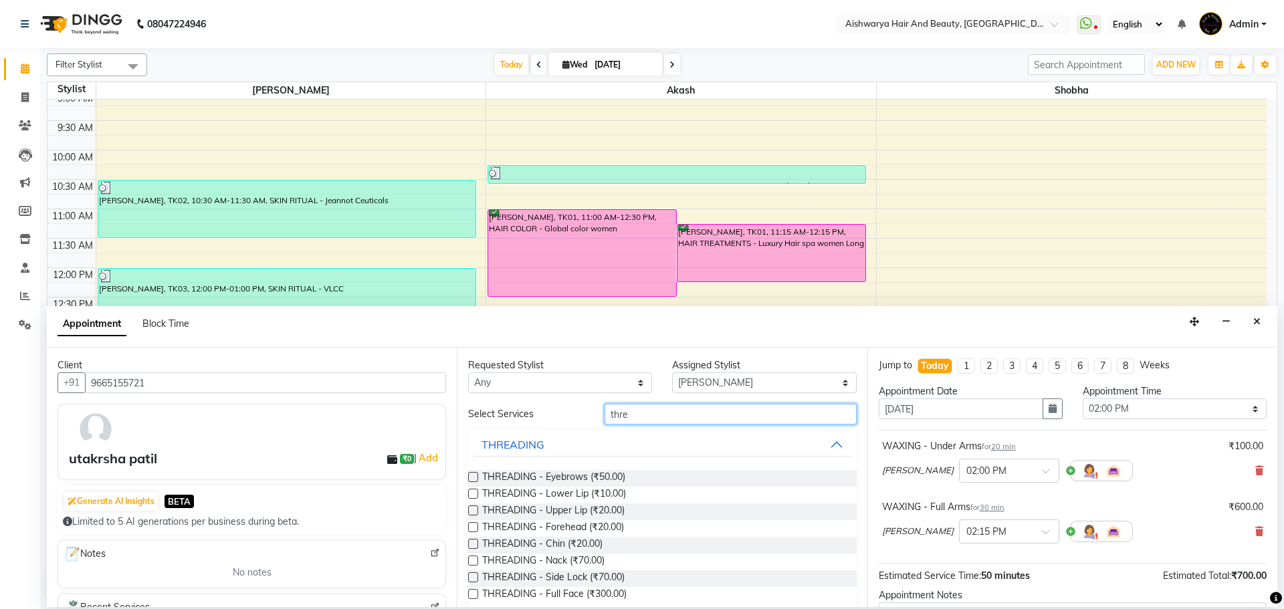
type input "thre"
drag, startPoint x: 475, startPoint y: 478, endPoint x: 482, endPoint y: 474, distance: 7.8
click at [475, 477] on label at bounding box center [473, 477] width 10 height 10
click at [475, 477] on input "checkbox" at bounding box center [472, 478] width 9 height 9
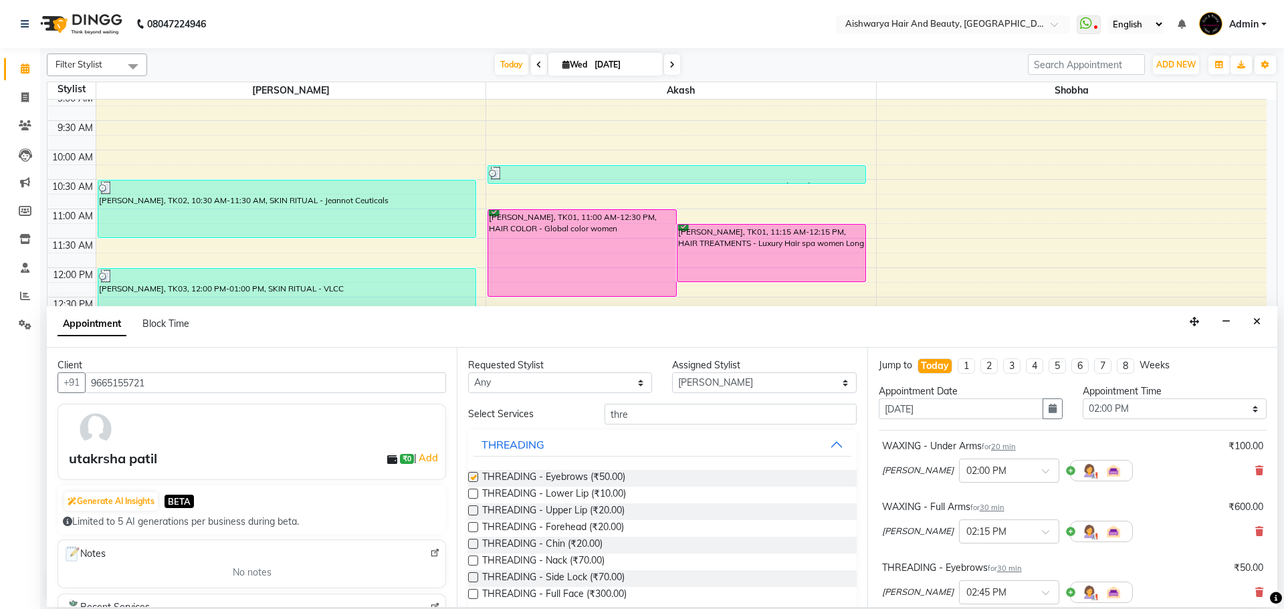
checkbox input "false"
click at [687, 419] on input "thre" at bounding box center [731, 414] width 252 height 21
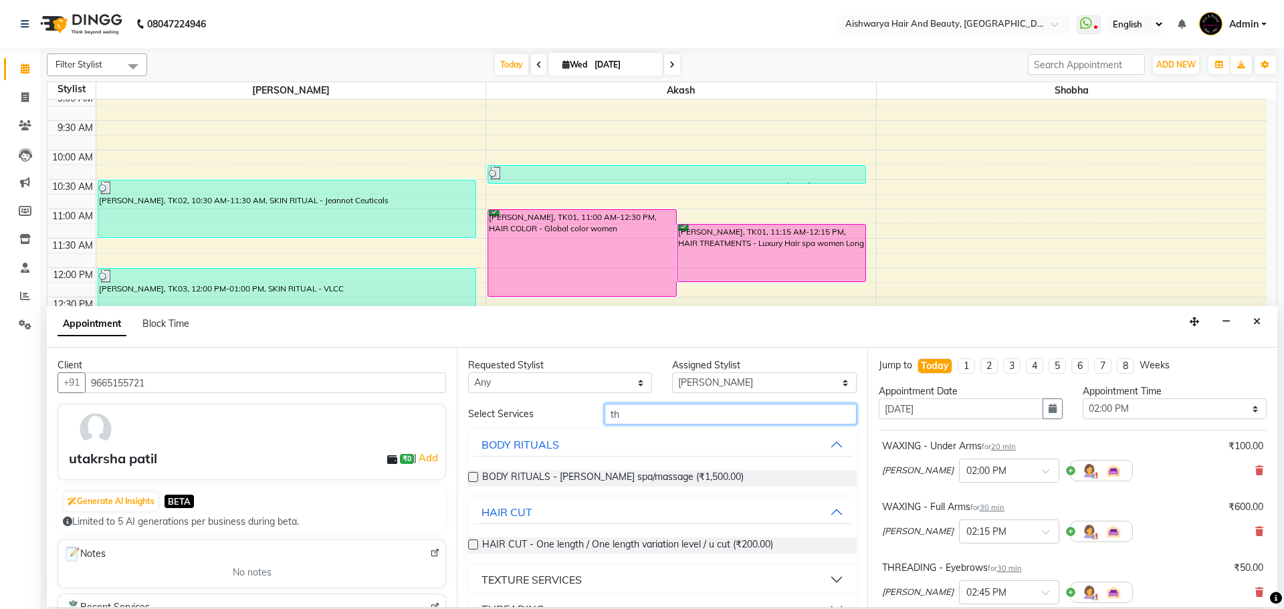
type input "t"
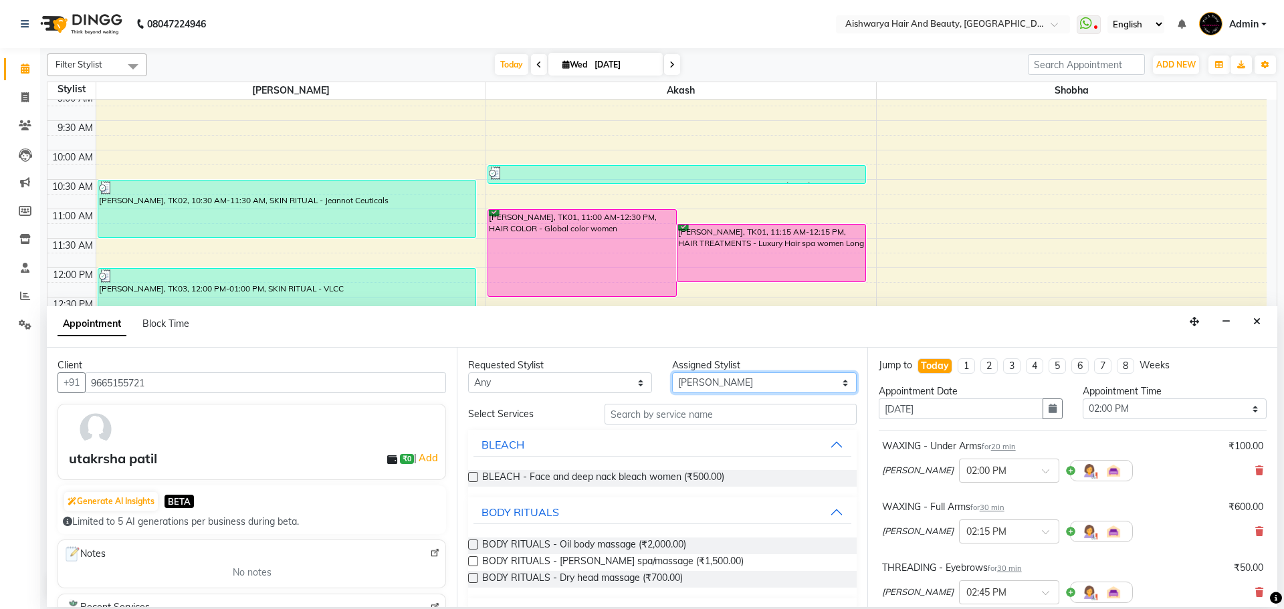
drag, startPoint x: 738, startPoint y: 375, endPoint x: 734, endPoint y: 386, distance: 11.9
click at [736, 382] on select "Select Akash kasturi Shobha" at bounding box center [764, 383] width 184 height 21
select select "19059"
click at [672, 373] on select "Select Akash kasturi Shobha" at bounding box center [764, 383] width 184 height 21
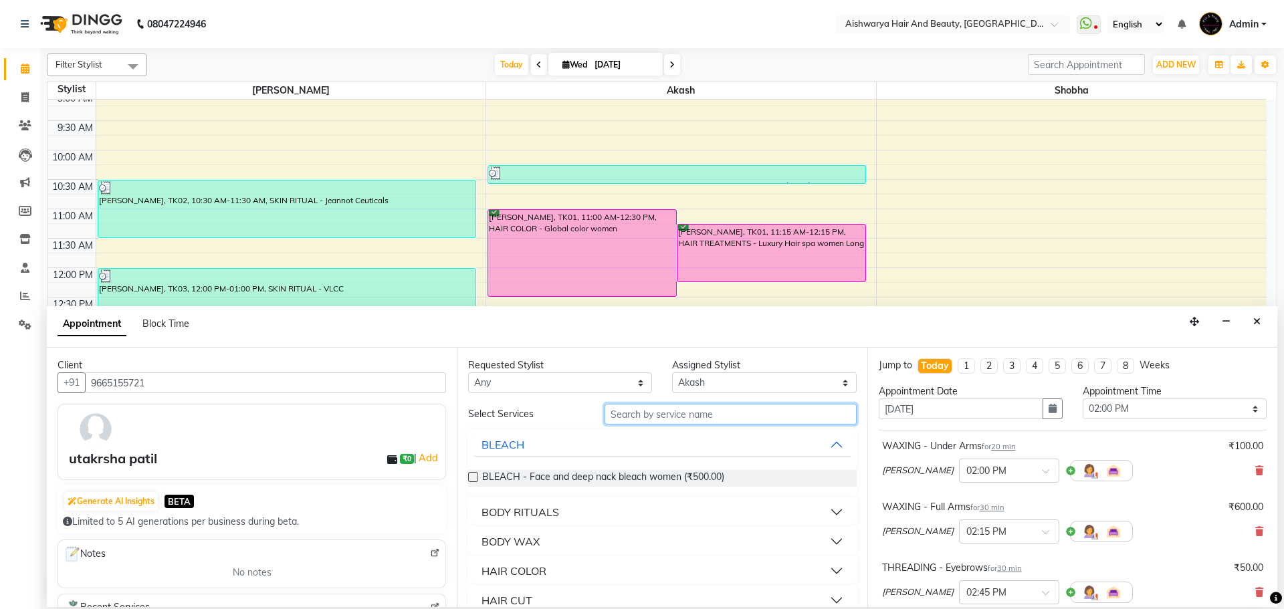
click at [691, 417] on input "text" at bounding box center [731, 414] width 252 height 21
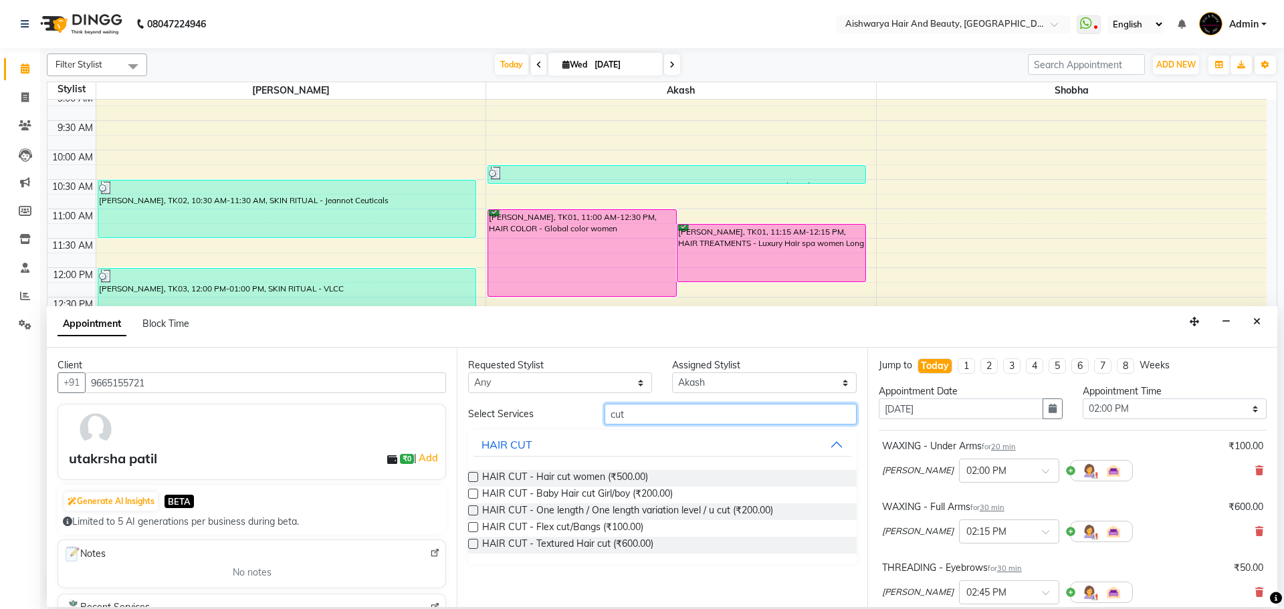
type input "cut"
drag, startPoint x: 476, startPoint y: 546, endPoint x: 561, endPoint y: 516, distance: 90.8
click at [476, 546] on label at bounding box center [473, 544] width 10 height 10
click at [476, 546] on input "checkbox" at bounding box center [472, 545] width 9 height 9
checkbox input "false"
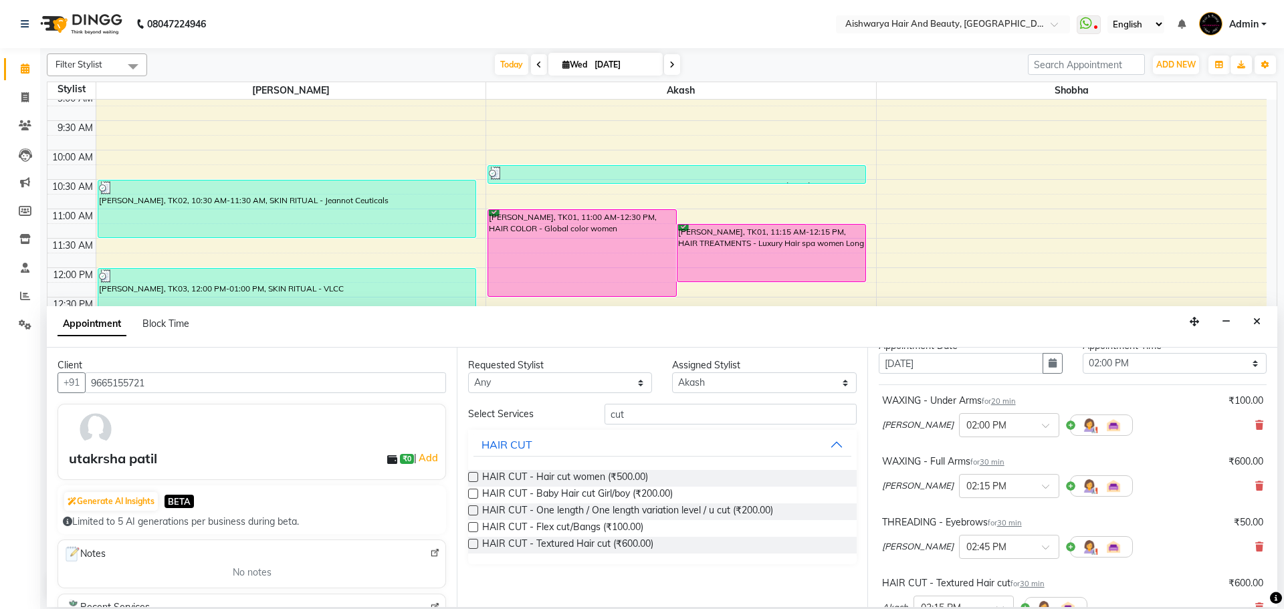
scroll to position [262, 0]
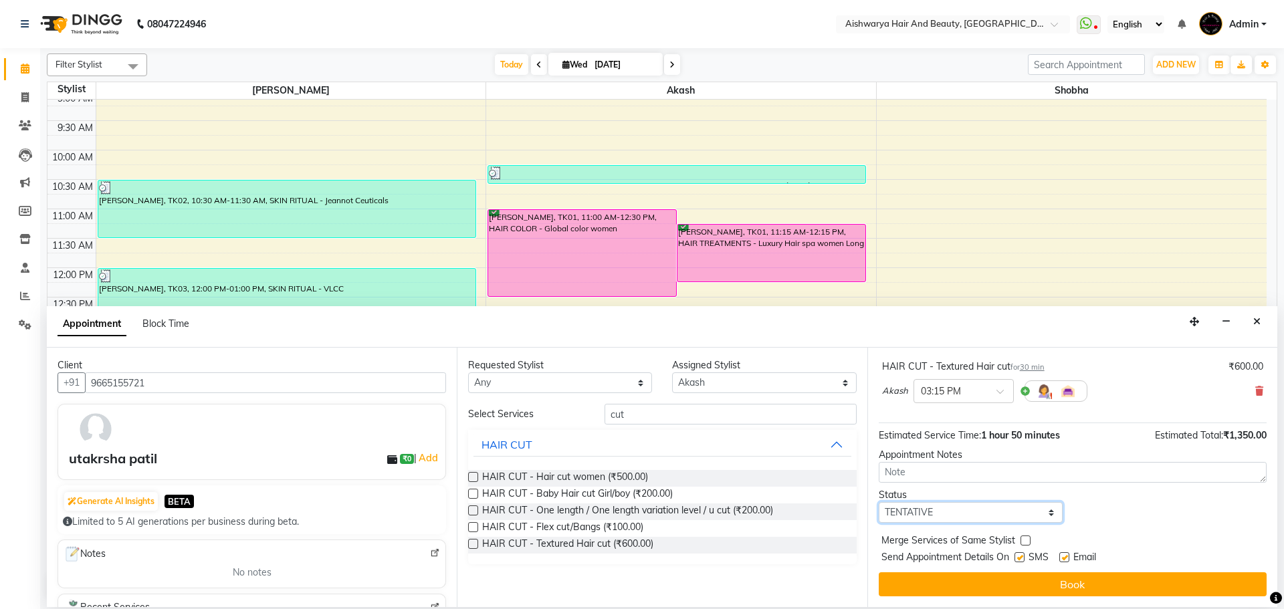
click at [968, 520] on select "Select TENTATIVE CONFIRM CHECK-IN UPCOMING" at bounding box center [971, 512] width 184 height 21
select select "check-in"
click at [879, 502] on select "Select TENTATIVE CONFIRM CHECK-IN UPCOMING" at bounding box center [971, 512] width 184 height 21
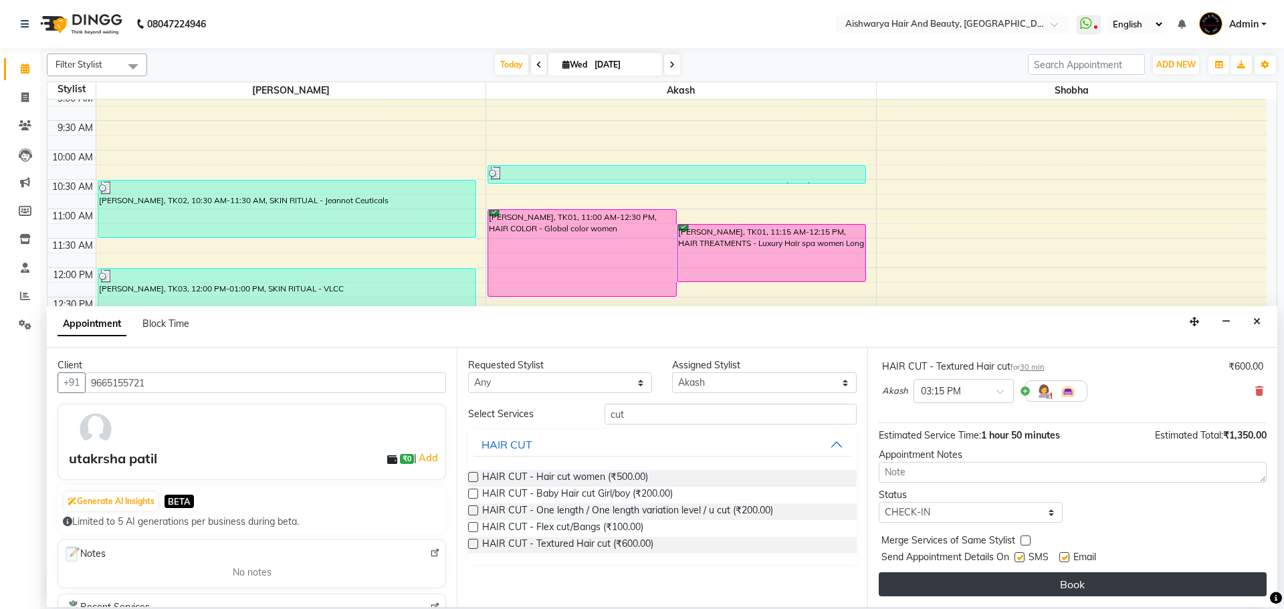
click at [974, 595] on button "Book" at bounding box center [1073, 585] width 388 height 24
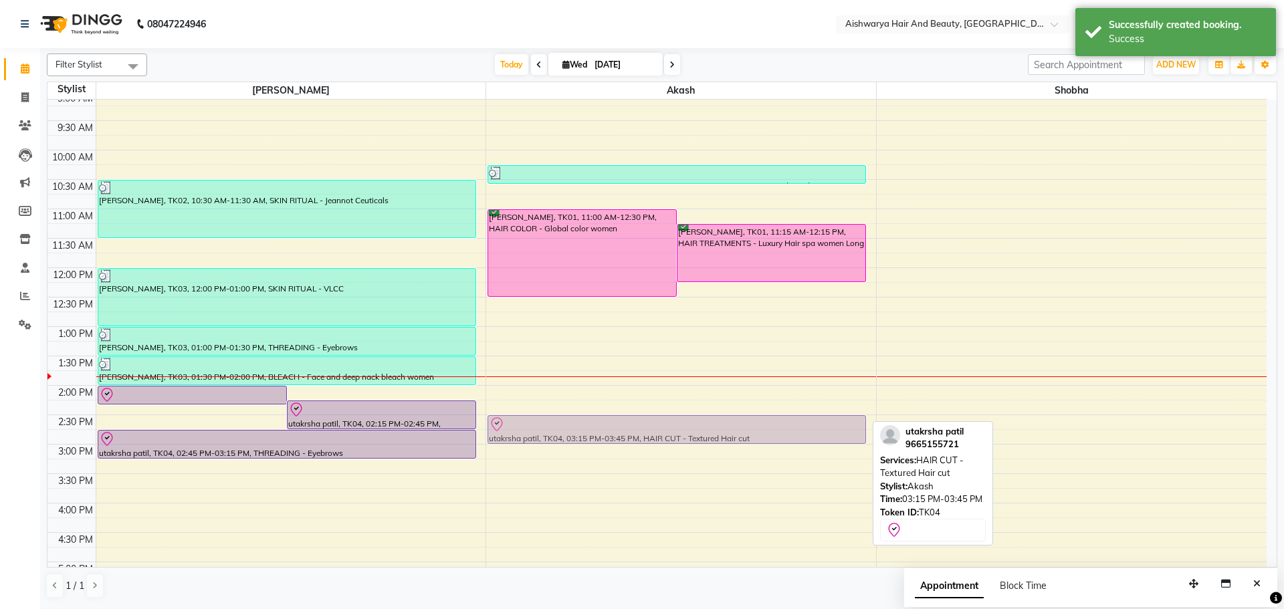
drag, startPoint x: 612, startPoint y: 481, endPoint x: 632, endPoint y: 431, distance: 53.4
click at [632, 431] on div "[PERSON_NAME], TK01, 11:00 AM-12:30 PM, HAIR COLOR - Global color women [PERSON…" at bounding box center [681, 415] width 390 height 765
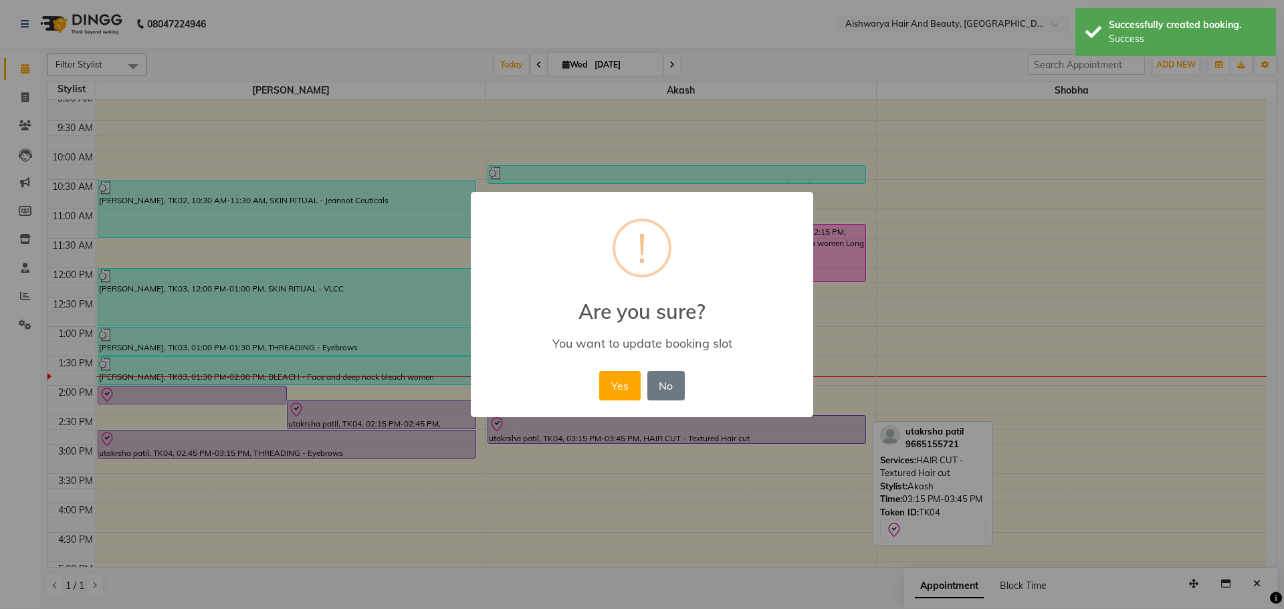
drag, startPoint x: 625, startPoint y: 382, endPoint x: 582, endPoint y: 382, distance: 42.8
click at [622, 382] on button "Yes" at bounding box center [619, 385] width 41 height 29
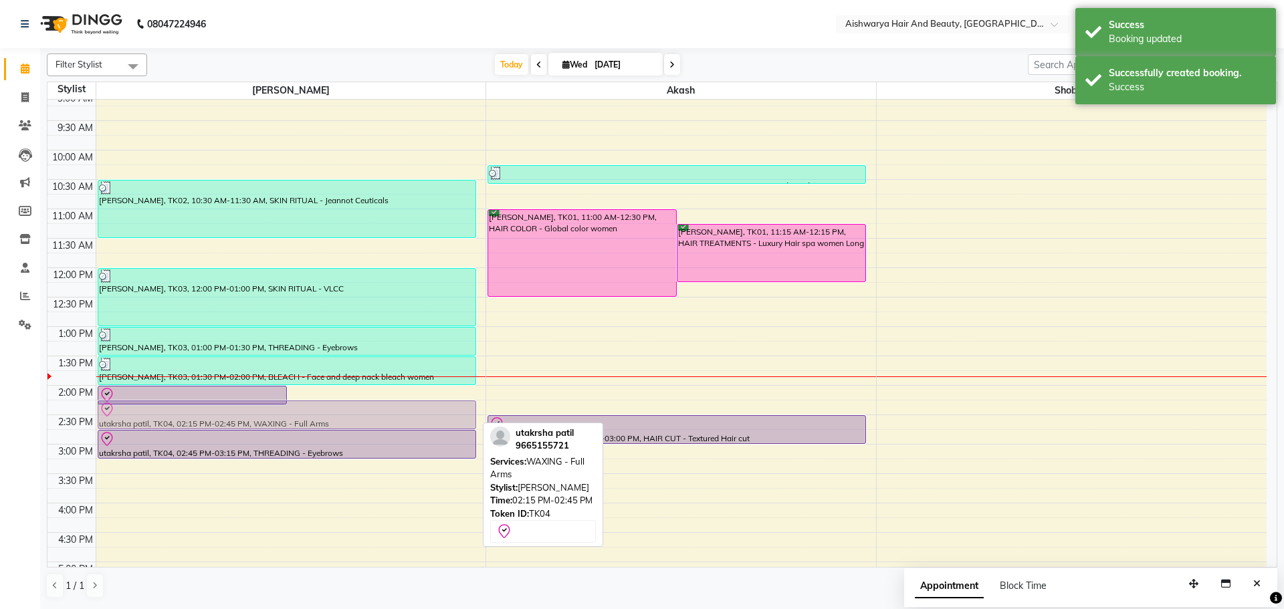
drag, startPoint x: 326, startPoint y: 410, endPoint x: 328, endPoint y: 417, distance: 7.6
click at [328, 417] on div "utakrsha patil, TK04, 02:00 PM-02:20 PM, WAXING - Under Arms utakrsha patil, TK…" at bounding box center [291, 415] width 390 height 765
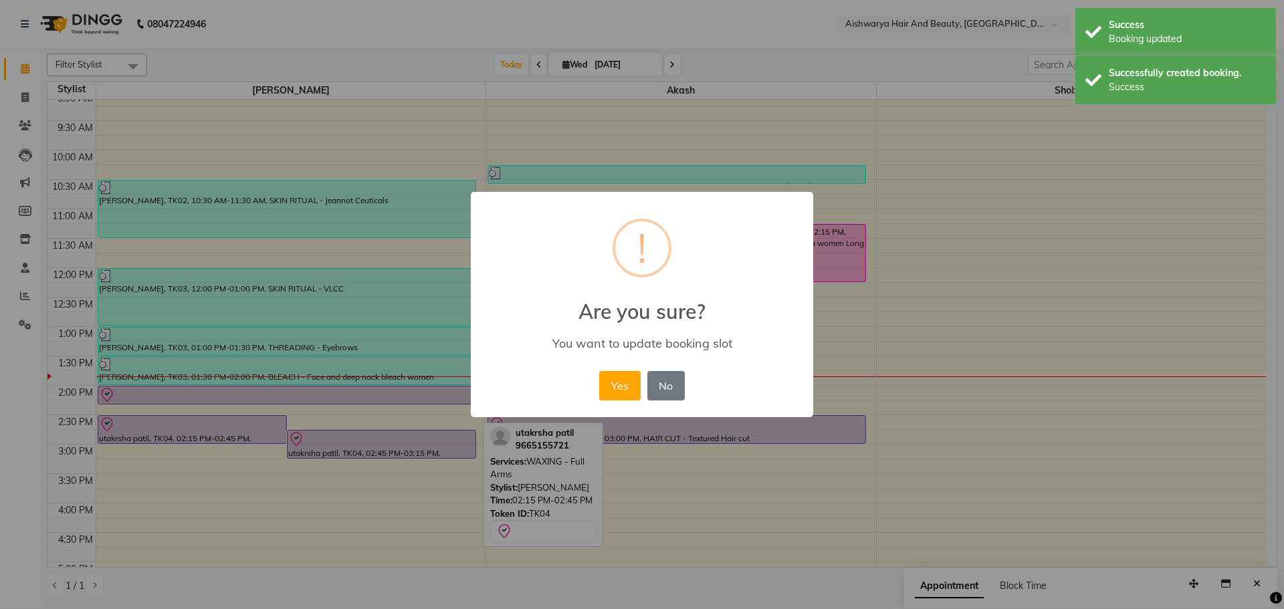
drag, startPoint x: 406, startPoint y: 443, endPoint x: 411, endPoint y: 421, distance: 22.7
click at [411, 421] on div "× ! Are you sure? You want to update booking slot Yes No No" at bounding box center [642, 304] width 1284 height 609
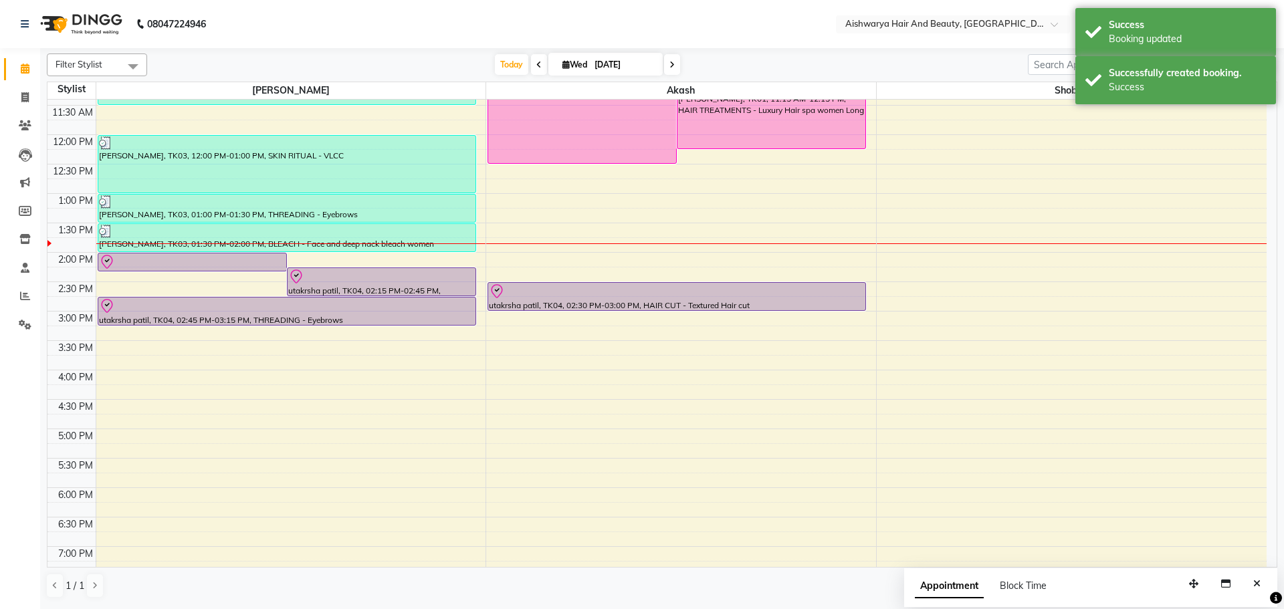
scroll to position [201, 0]
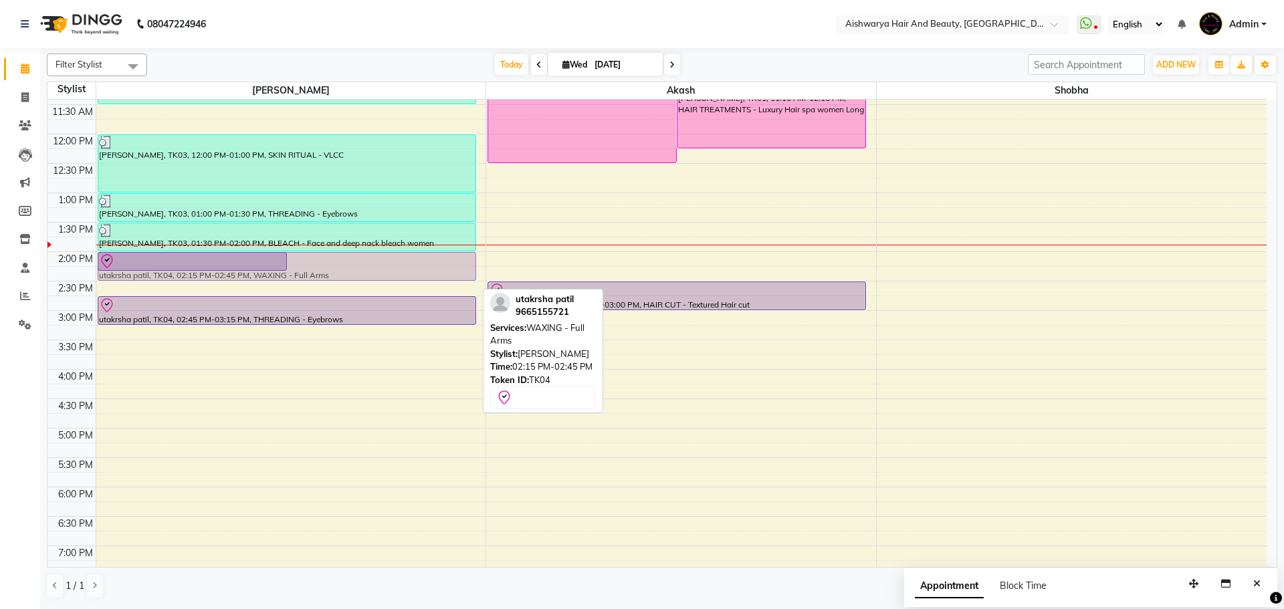
click at [318, 268] on div "utakrsha patil, TK04, 02:00 PM-02:20 PM, WAXING - Under Arms utakrsha patil, TK…" at bounding box center [291, 281] width 390 height 765
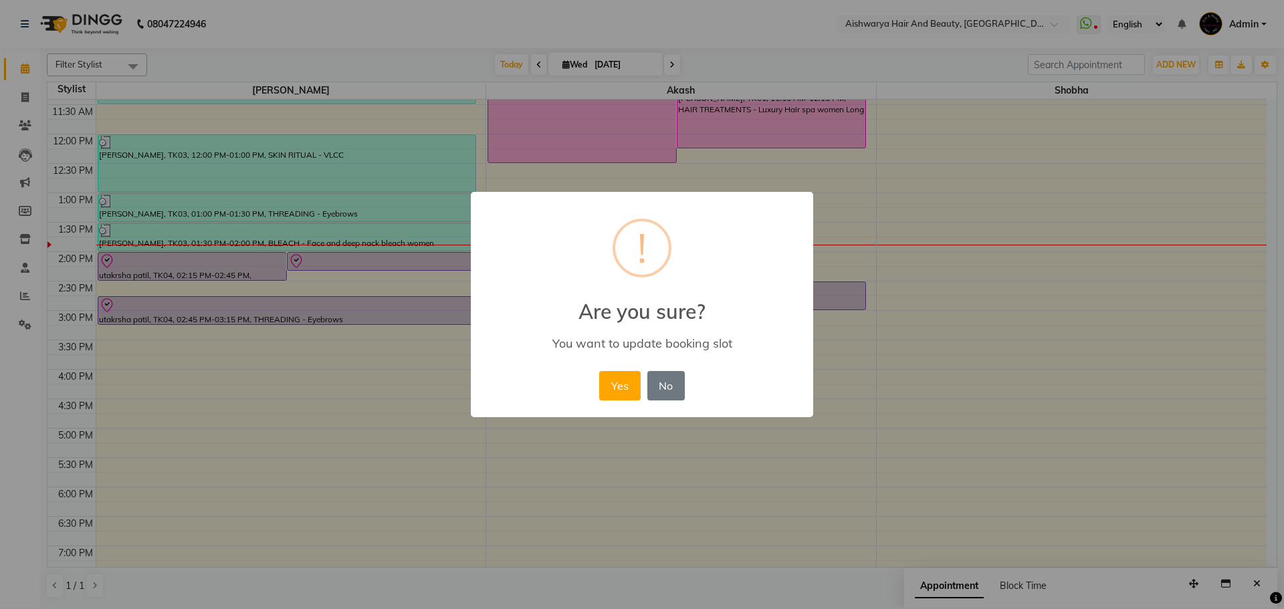
drag, startPoint x: 620, startPoint y: 391, endPoint x: 545, endPoint y: 373, distance: 77.1
click at [621, 390] on button "Yes" at bounding box center [619, 385] width 41 height 29
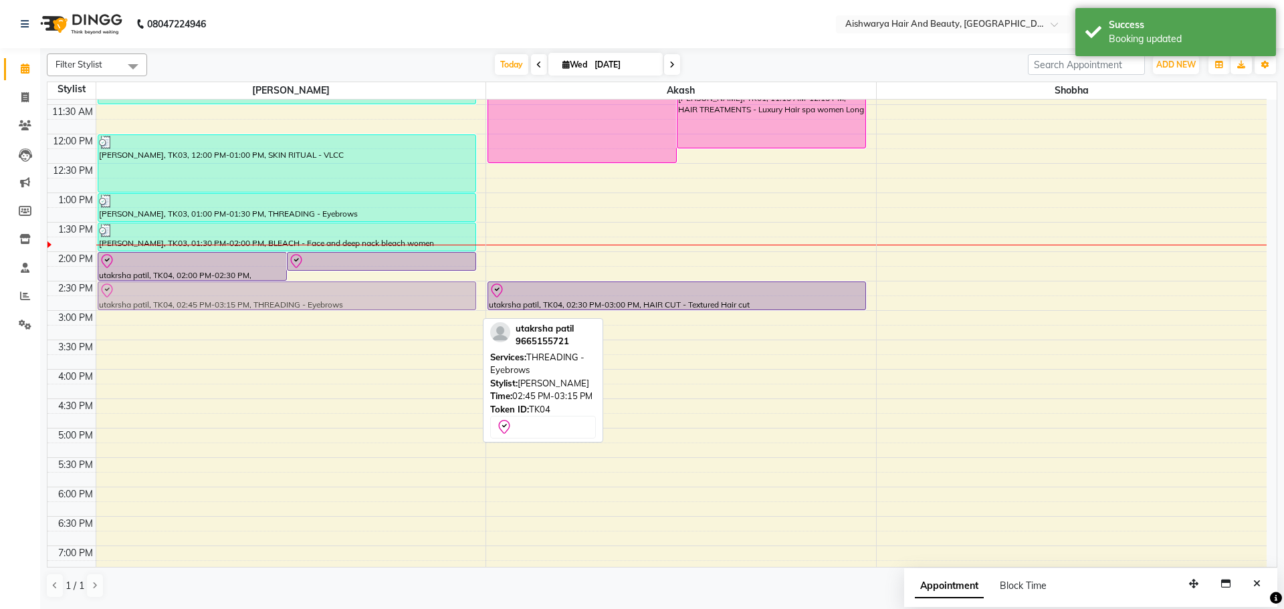
drag, startPoint x: 356, startPoint y: 315, endPoint x: 355, endPoint y: 298, distance: 17.4
click at [355, 298] on div "utakrsha patil, TK04, 02:00 PM-02:30 PM, WAXING - Full Arms utakrsha patil, TK0…" at bounding box center [291, 281] width 390 height 765
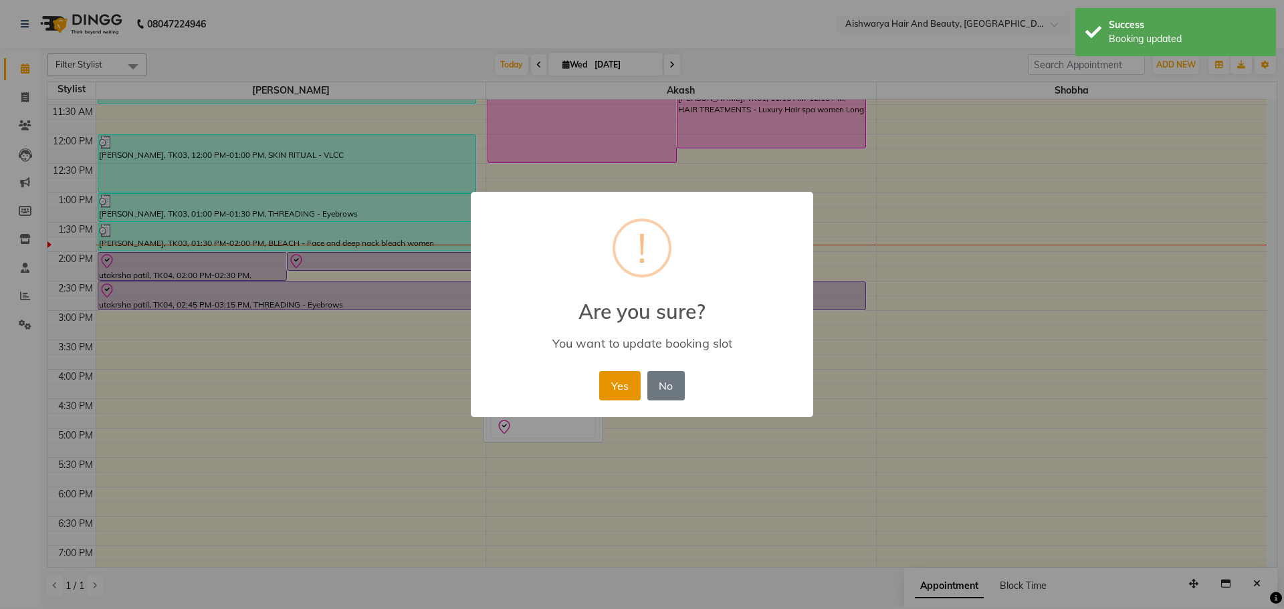
drag, startPoint x: 618, startPoint y: 381, endPoint x: 563, endPoint y: 378, distance: 55.6
click at [617, 381] on button "Yes" at bounding box center [619, 385] width 41 height 29
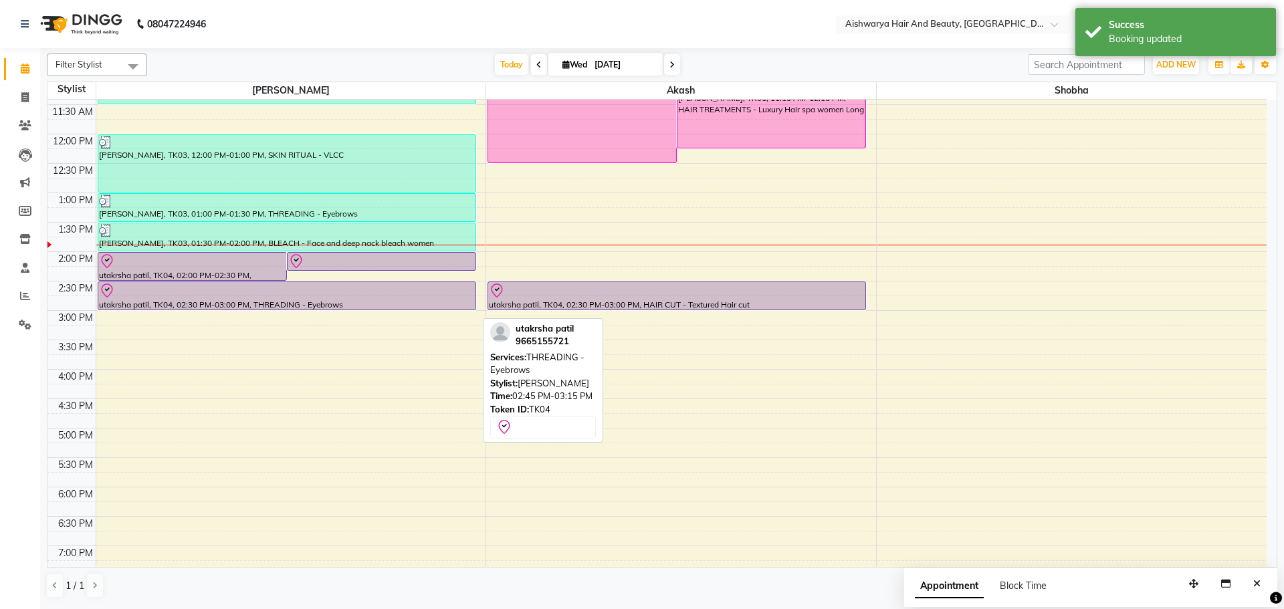
click at [107, 332] on div "8:00 AM 8:30 AM 9:00 AM 9:30 AM 10:00 AM 10:30 AM 11:00 AM 11:30 AM 12:00 PM 12…" at bounding box center [656, 281] width 1219 height 765
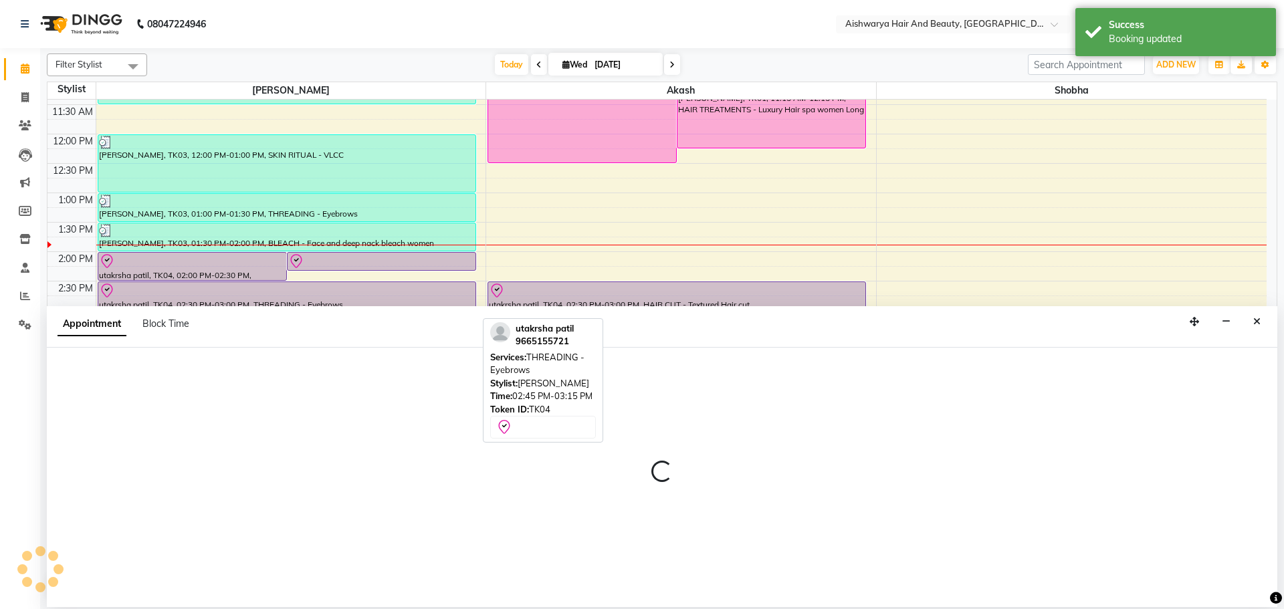
select select "19046"
select select "915"
select select "tentative"
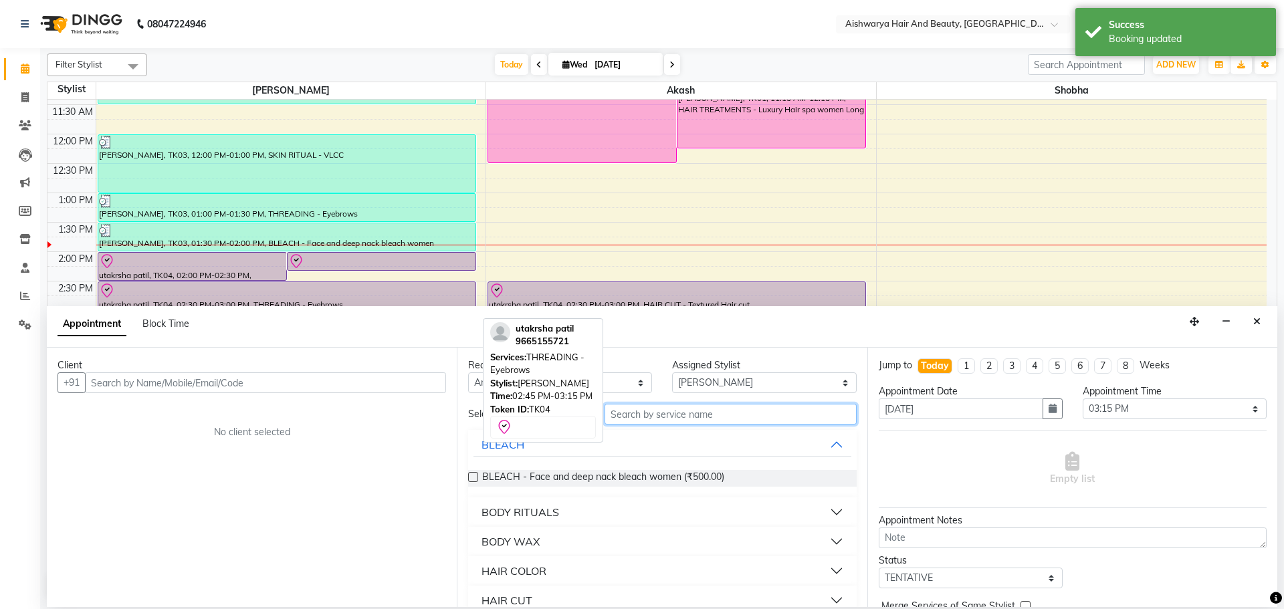
click at [694, 417] on input "text" at bounding box center [731, 414] width 252 height 21
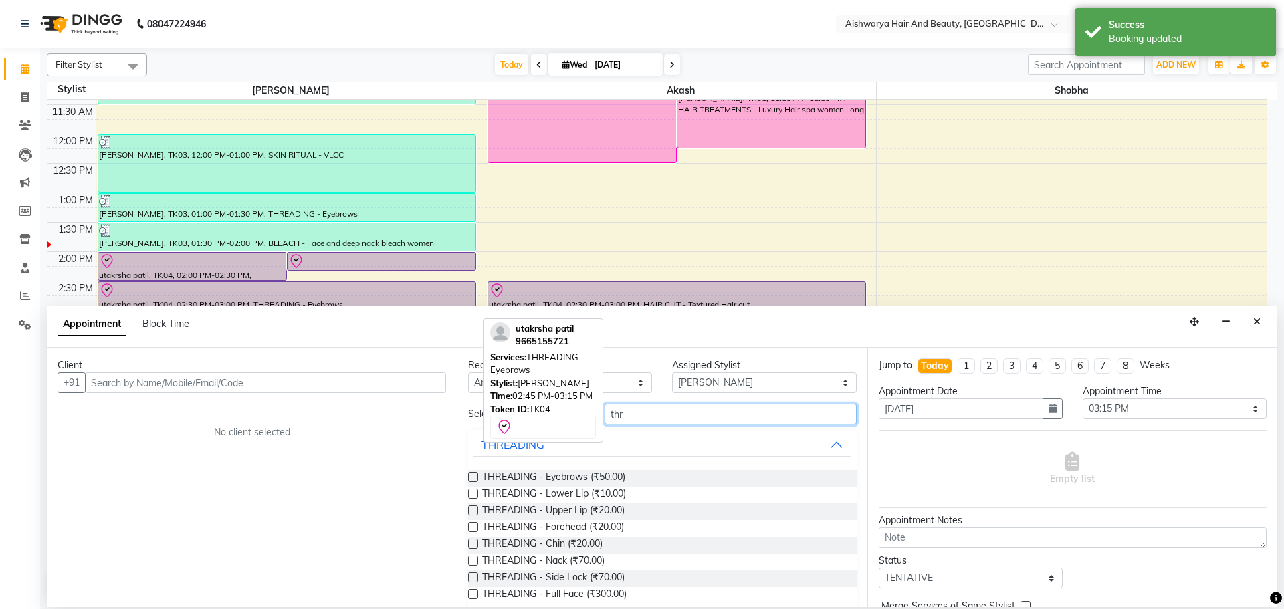
type input "thr"
click at [470, 476] on label at bounding box center [473, 477] width 10 height 10
click at [470, 476] on input "checkbox" at bounding box center [472, 478] width 9 height 9
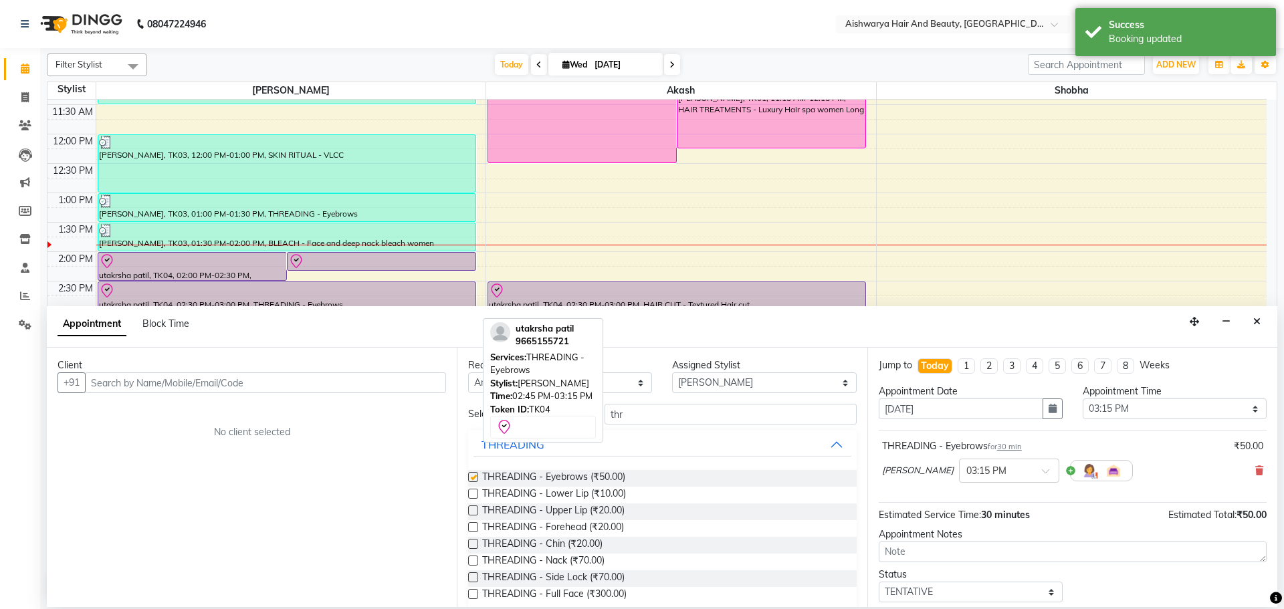
checkbox input "false"
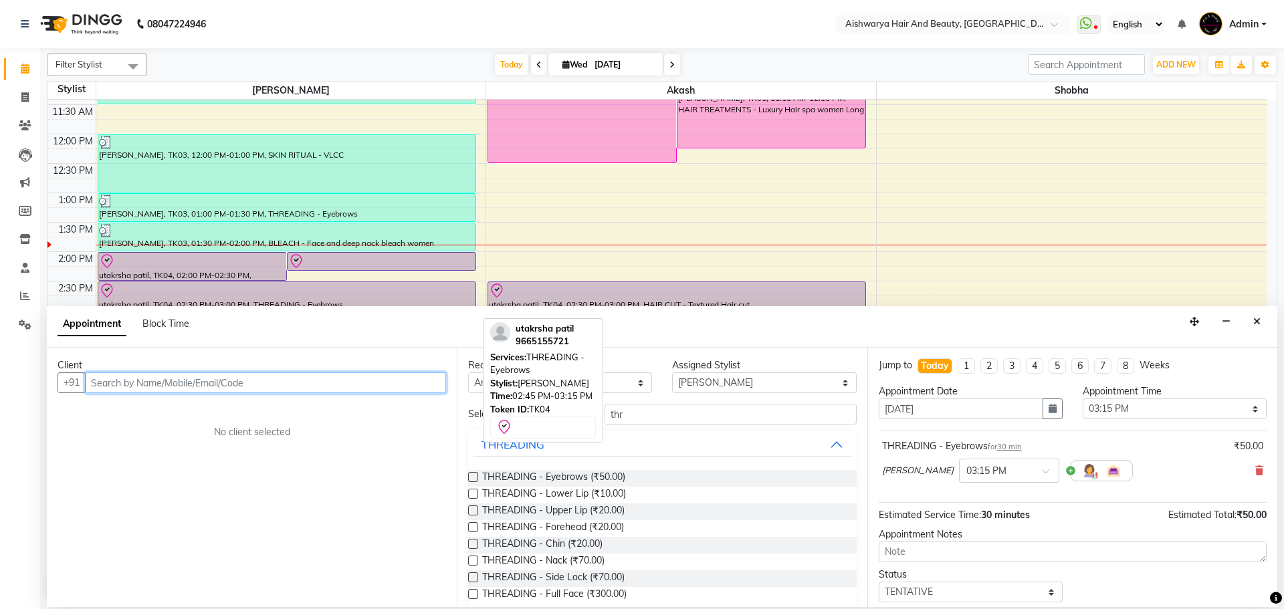
click at [411, 383] on input "text" at bounding box center [265, 383] width 361 height 21
type input "9096005855"
click at [429, 389] on button "Add Client" at bounding box center [419, 383] width 56 height 21
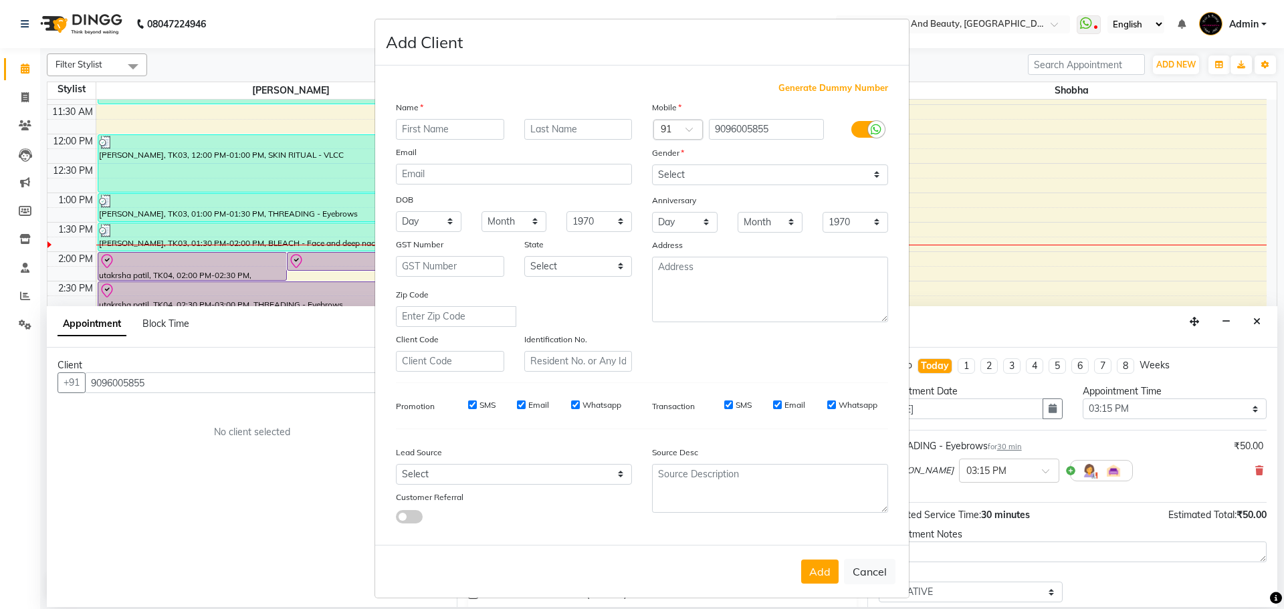
click at [438, 131] on input "text" at bounding box center [450, 129] width 108 height 21
type input "rani"
click at [576, 132] on input "text" at bounding box center [578, 129] width 108 height 21
type input "[PERSON_NAME]"
click at [705, 179] on select "Select [DEMOGRAPHIC_DATA] [DEMOGRAPHIC_DATA] Other Prefer Not To Say" at bounding box center [770, 175] width 236 height 21
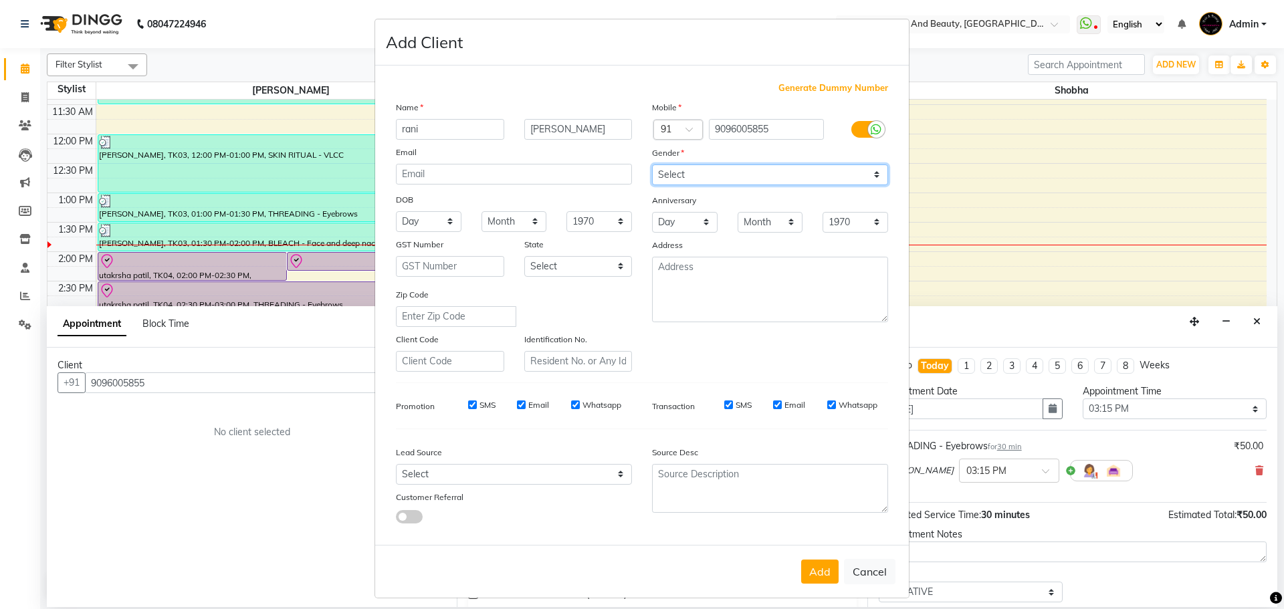
select select "[DEMOGRAPHIC_DATA]"
click at [652, 165] on select "Select [DEMOGRAPHIC_DATA] [DEMOGRAPHIC_DATA] Other Prefer Not To Say" at bounding box center [770, 175] width 236 height 21
click at [425, 227] on select "Day 01 02 03 04 05 06 07 08 09 10 11 12 13 14 15 16 17 18 19 20 21 22 23 24 25 …" at bounding box center [429, 221] width 66 height 21
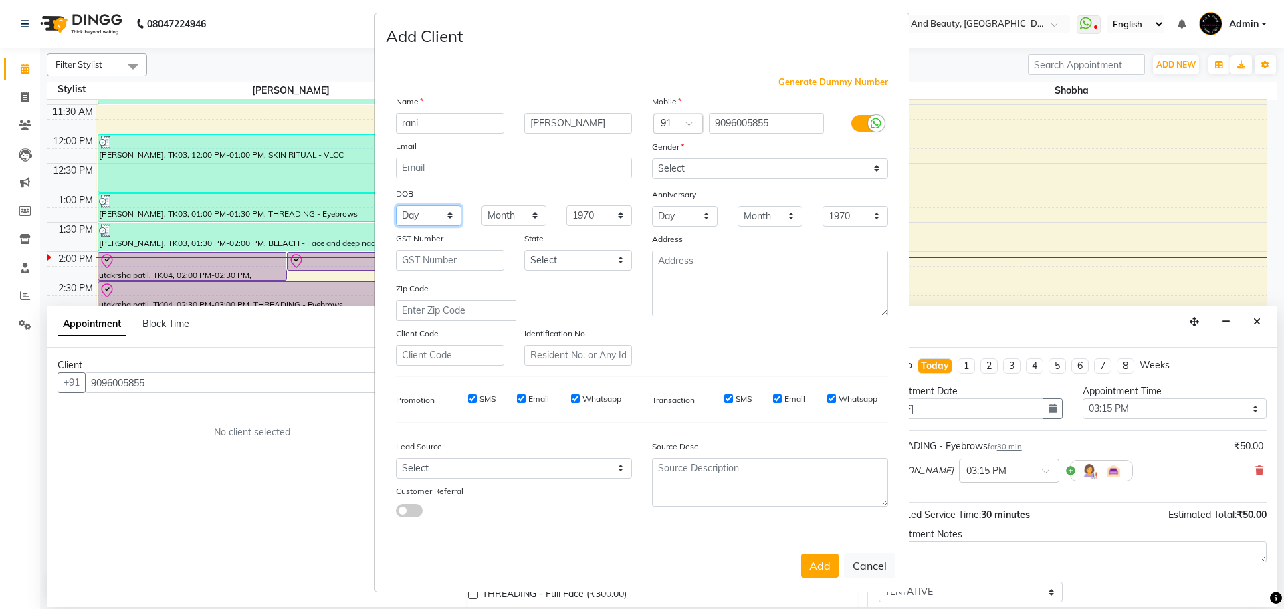
scroll to position [8, 0]
click at [811, 559] on button "Add" at bounding box center [819, 564] width 37 height 24
select select
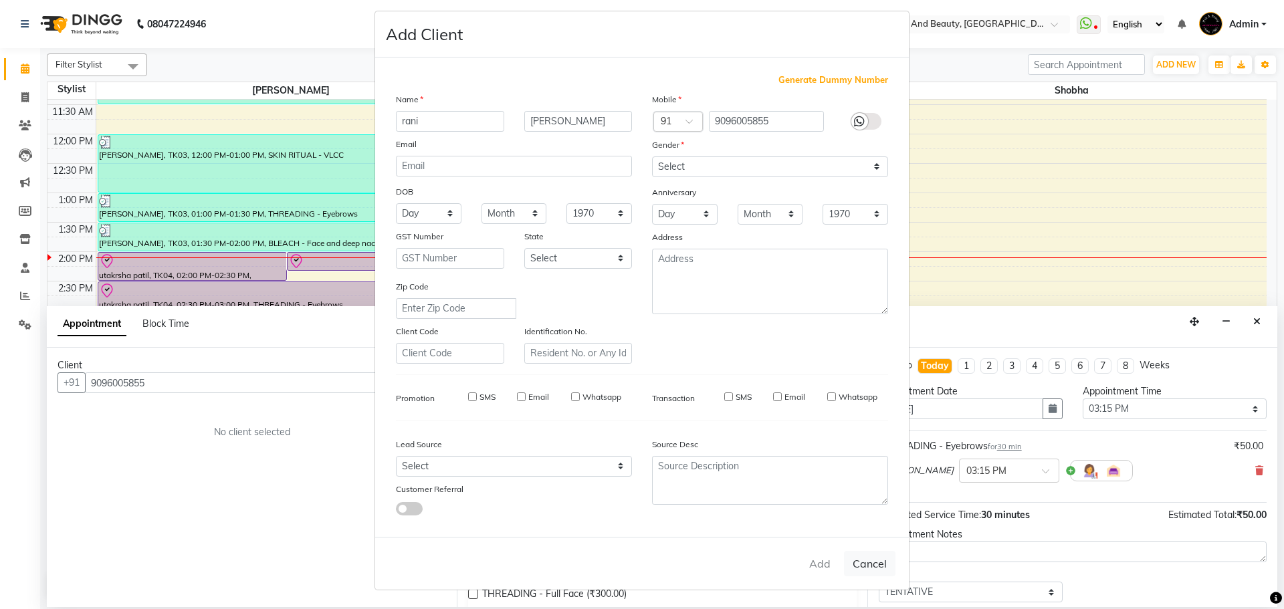
select select
checkbox input "false"
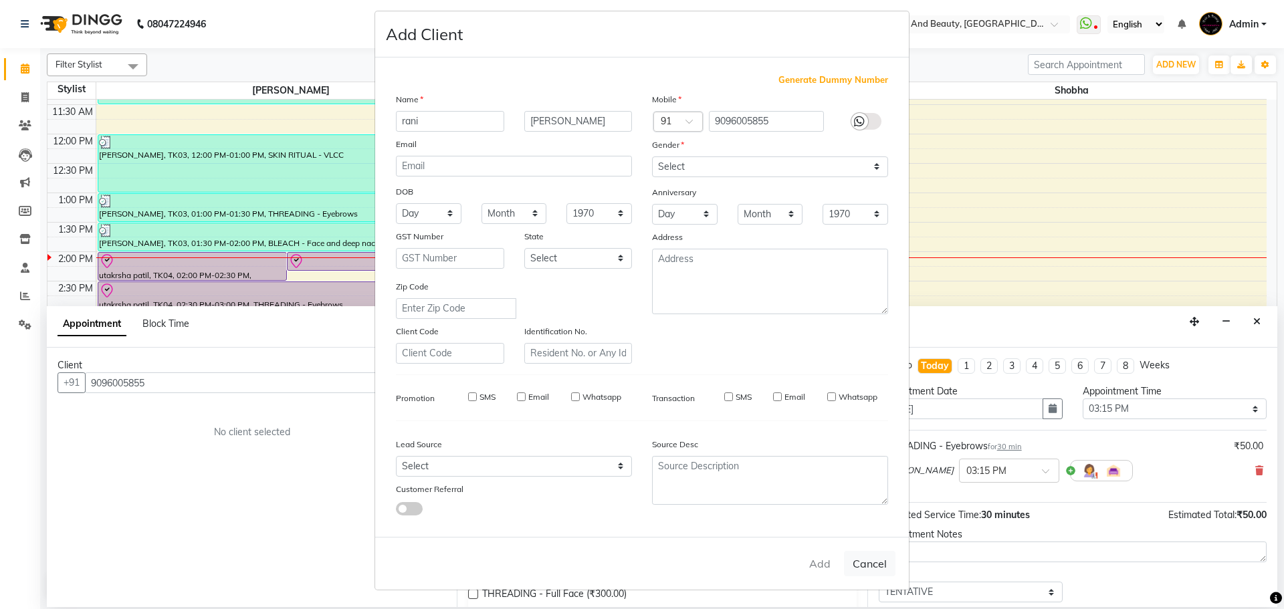
checkbox input "false"
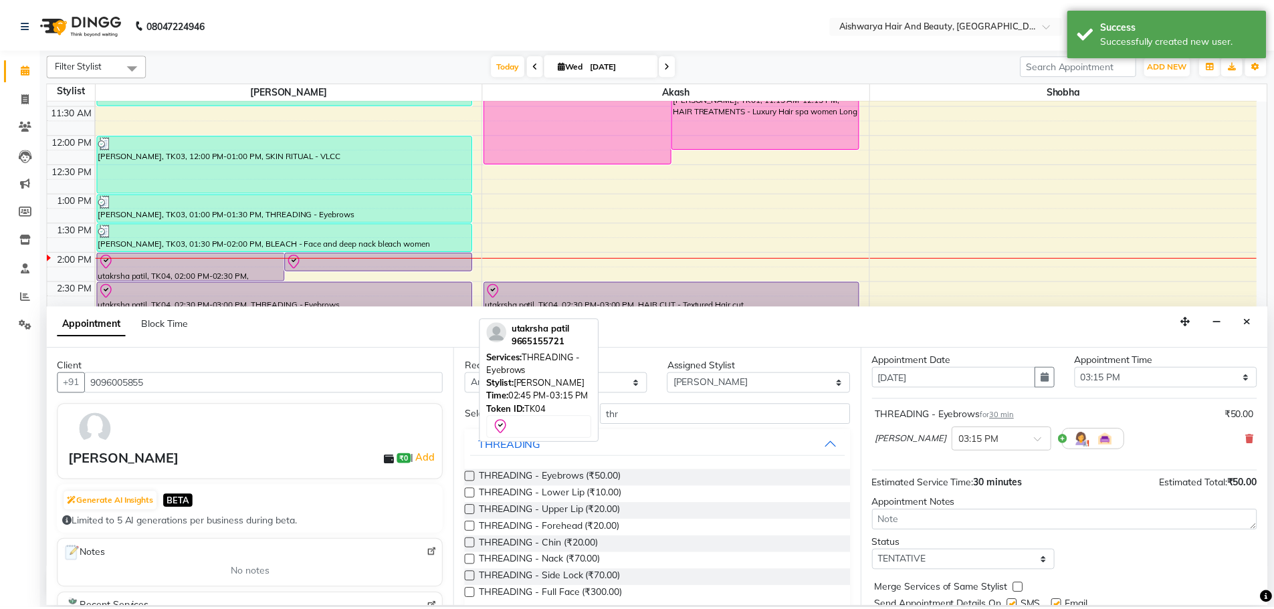
scroll to position [80, 0]
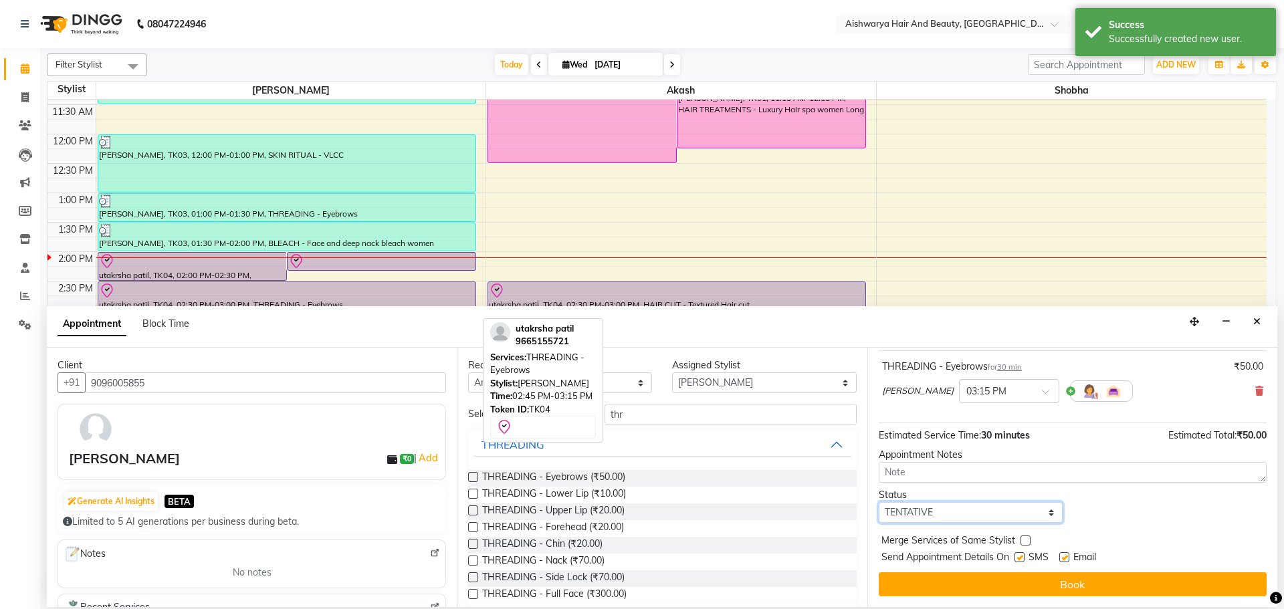
click at [954, 508] on select "Select TENTATIVE CONFIRM CHECK-IN UPCOMING" at bounding box center [971, 512] width 184 height 21
select select "check-in"
click at [879, 502] on select "Select TENTATIVE CONFIRM CHECK-IN UPCOMING" at bounding box center [971, 512] width 184 height 21
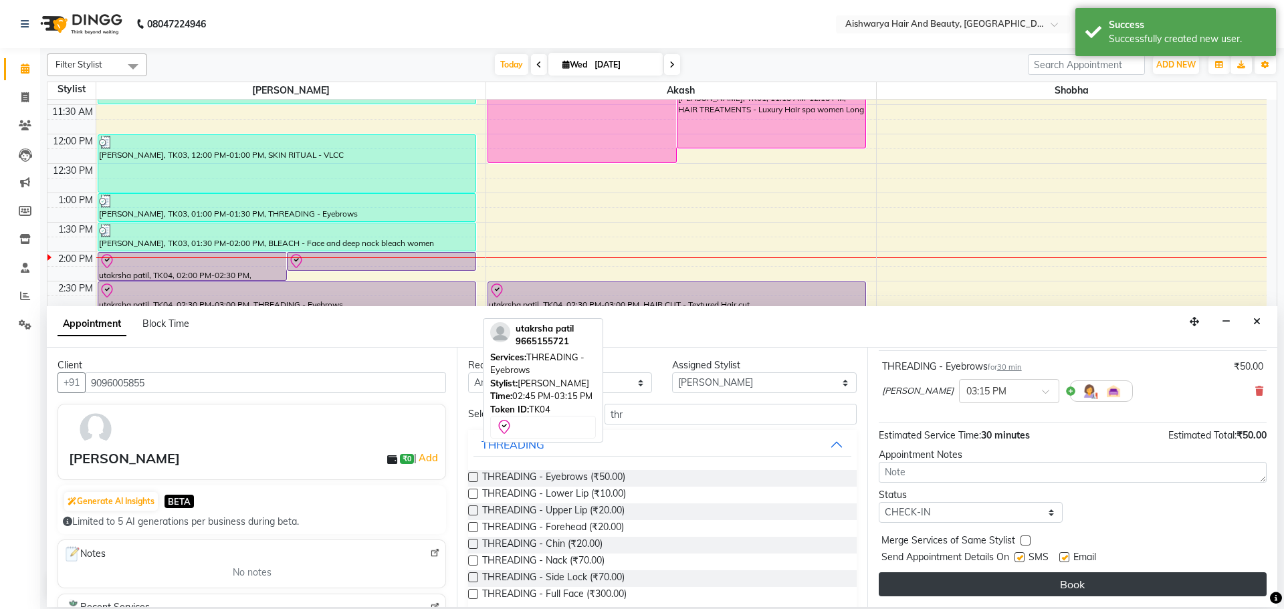
click at [967, 586] on button "Book" at bounding box center [1073, 585] width 388 height 24
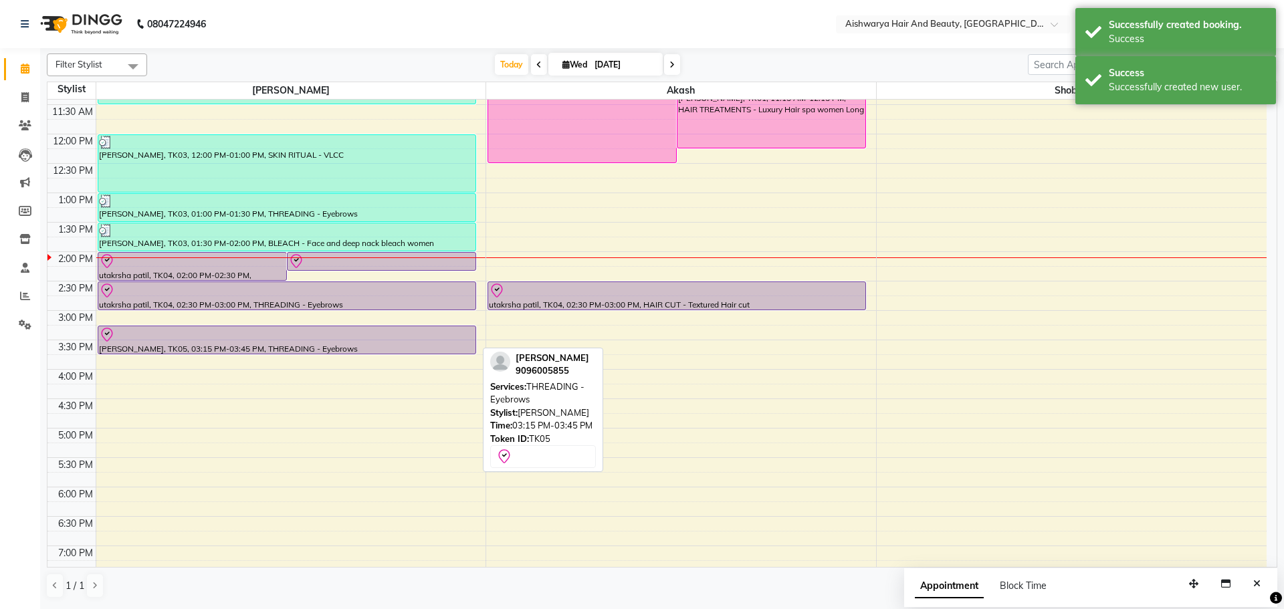
click at [401, 340] on div at bounding box center [287, 335] width 376 height 16
click at [276, 341] on div at bounding box center [287, 335] width 376 height 16
select select "8"
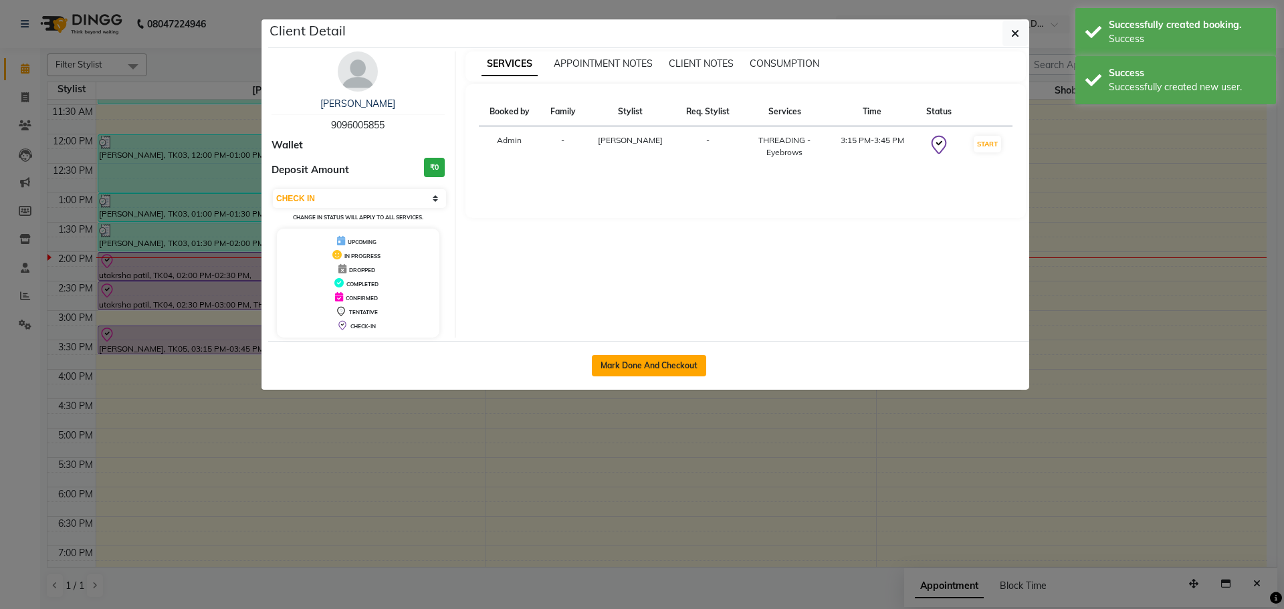
click at [658, 369] on button "Mark Done And Checkout" at bounding box center [649, 365] width 114 height 21
select select "service"
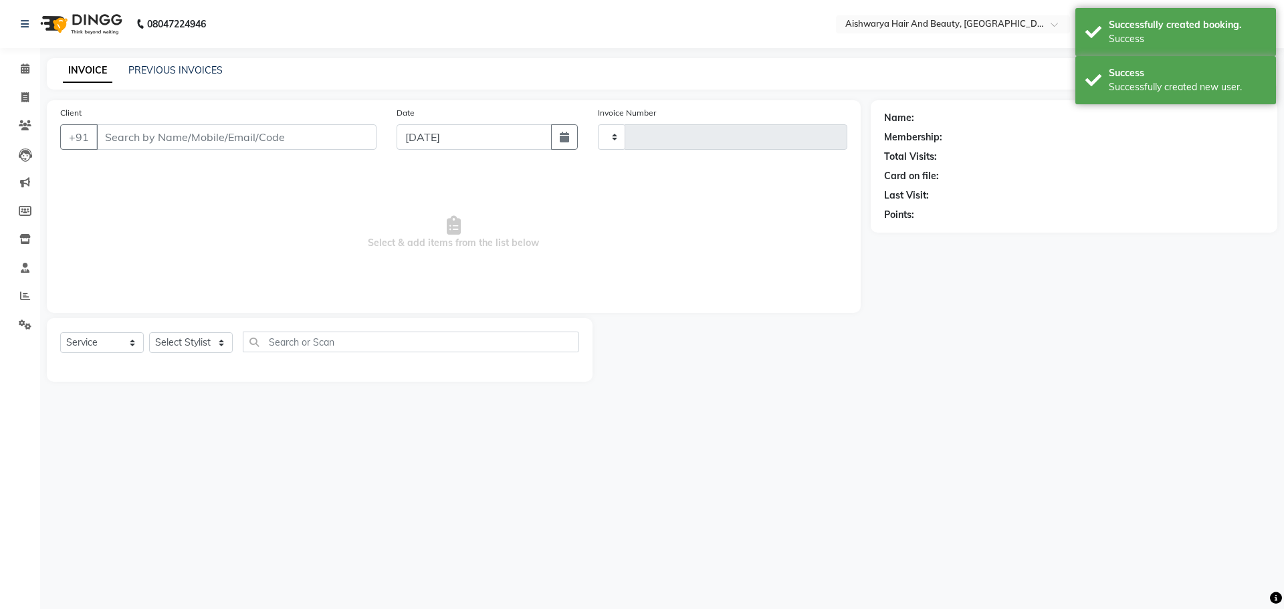
type input "0784"
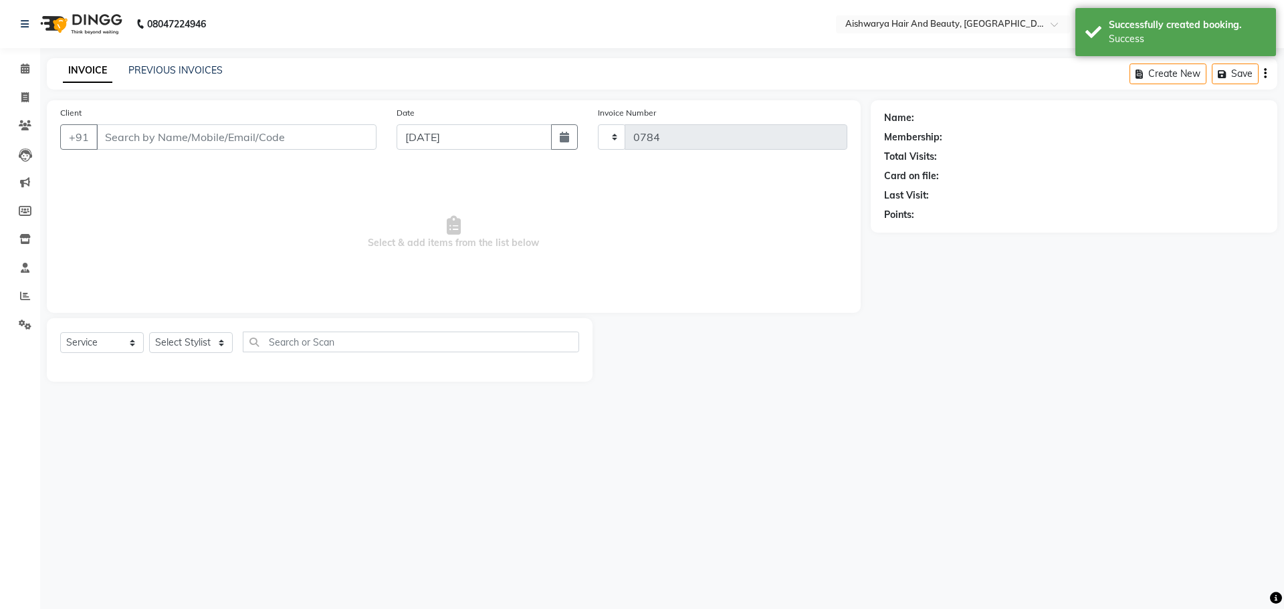
select select "3"
select select "3876"
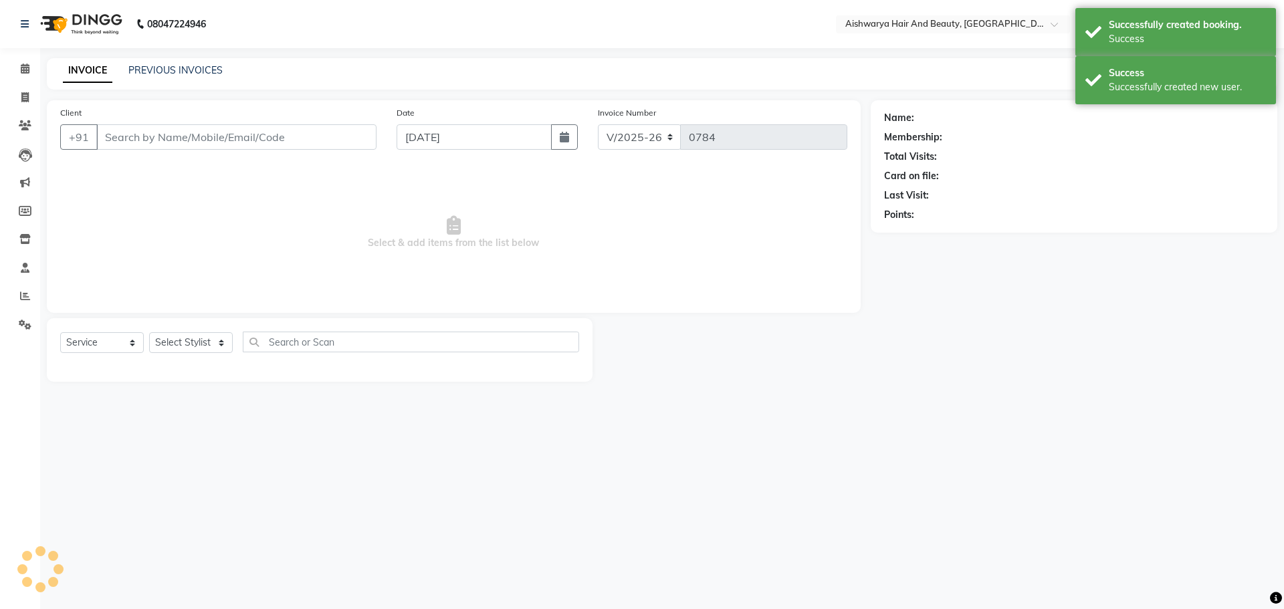
type input "9096005855"
select select "19046"
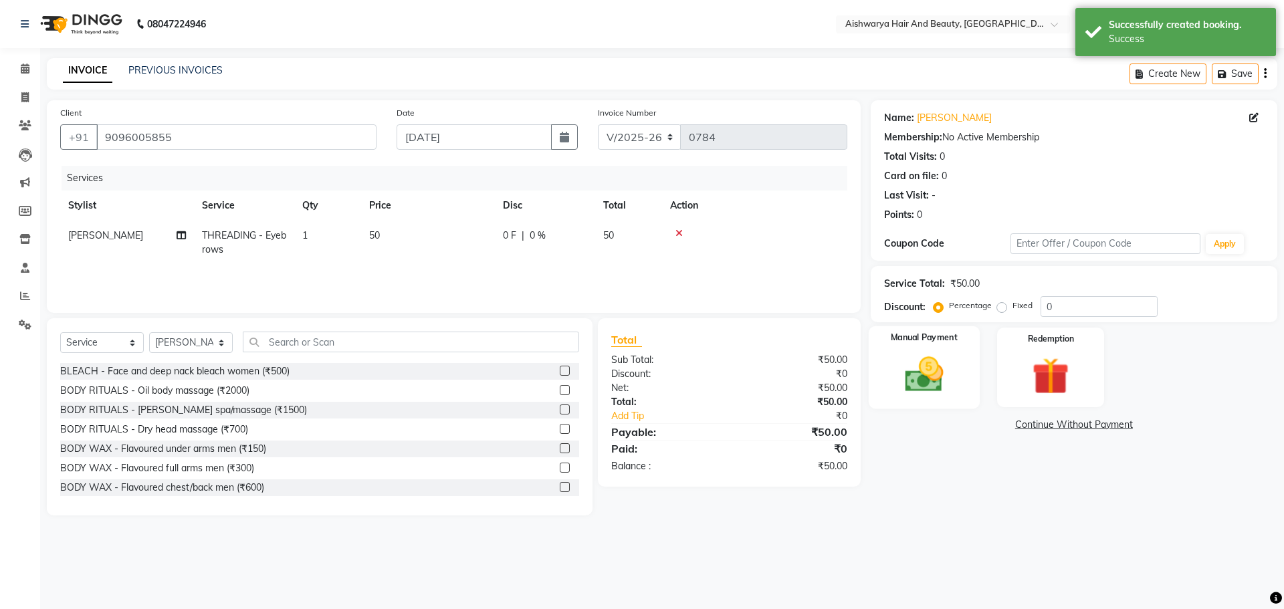
click at [916, 372] on img at bounding box center [924, 375] width 62 height 44
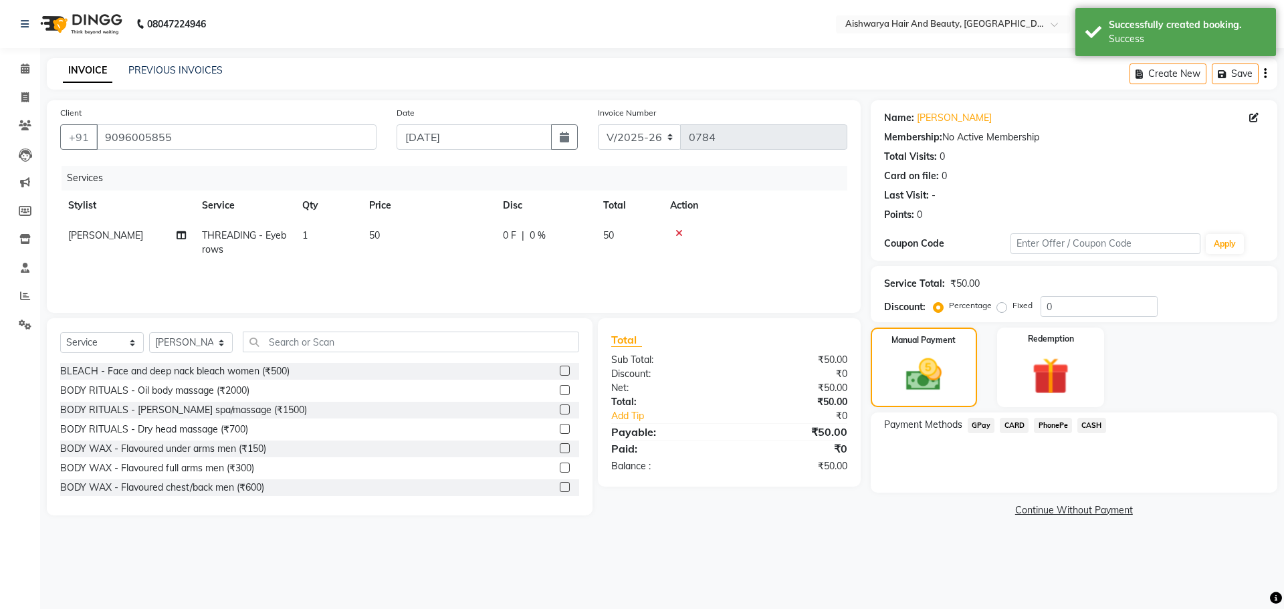
click at [1088, 425] on span "CASH" at bounding box center [1092, 425] width 29 height 15
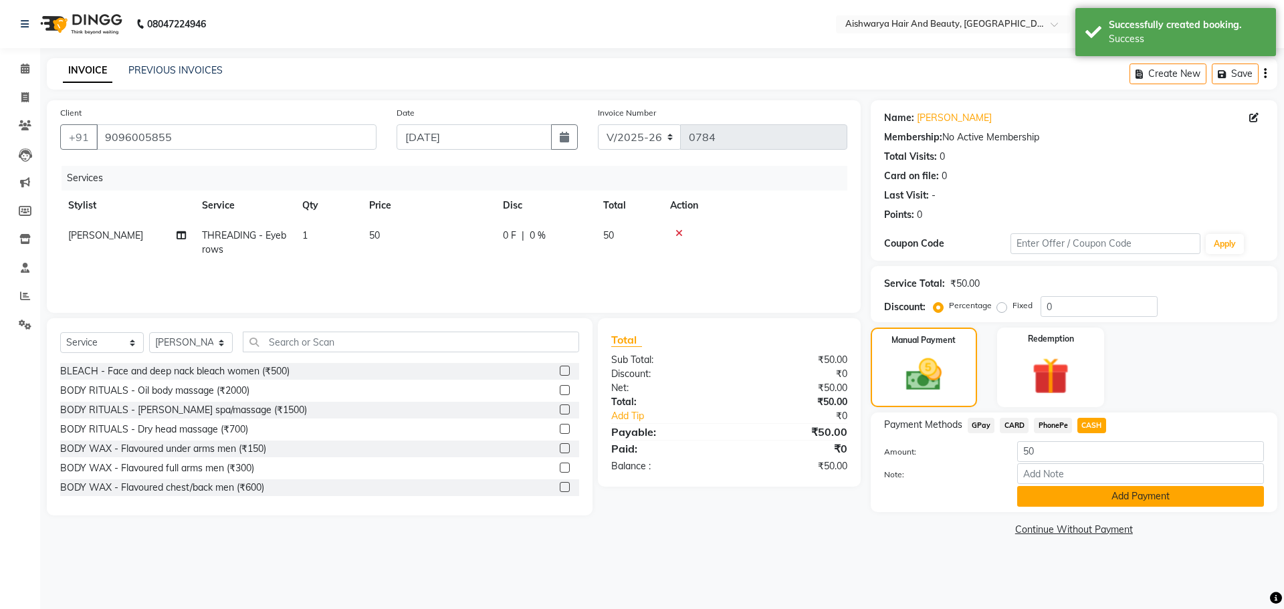
click at [1074, 500] on button "Add Payment" at bounding box center [1140, 496] width 247 height 21
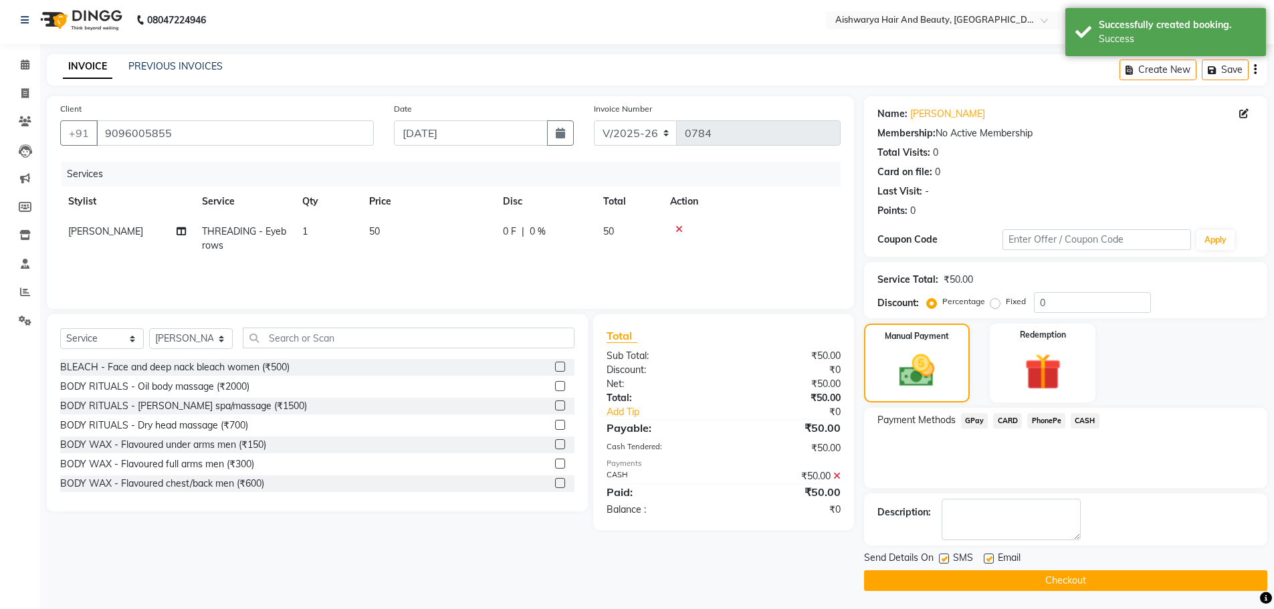
scroll to position [6, 0]
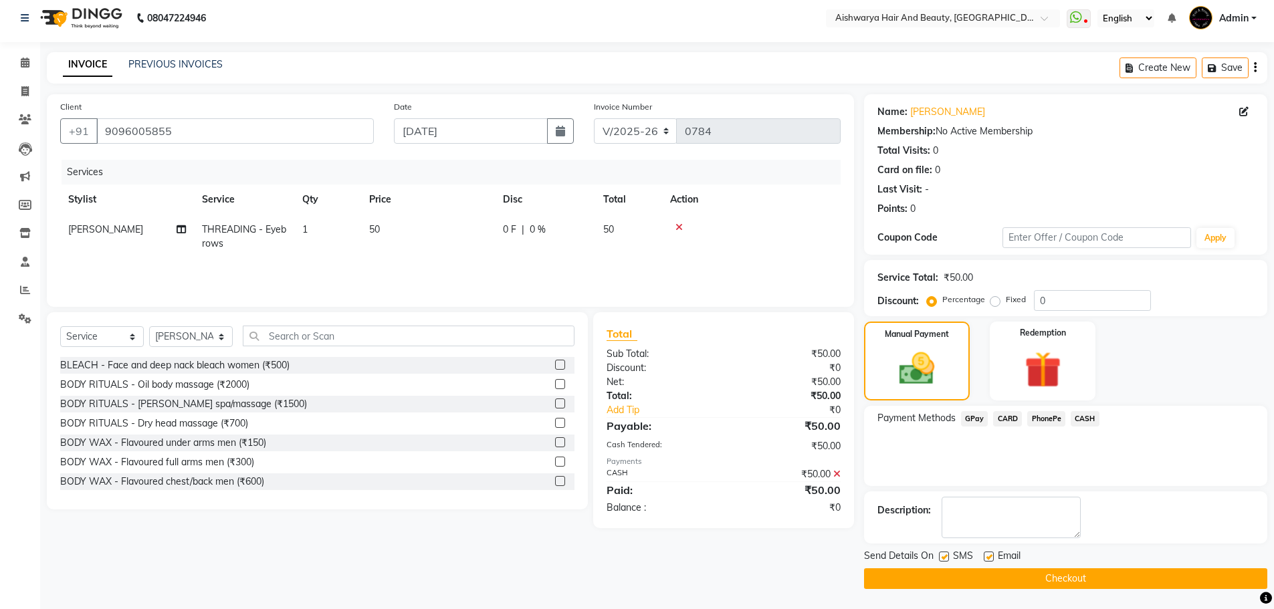
click at [969, 583] on button "Checkout" at bounding box center [1065, 579] width 403 height 21
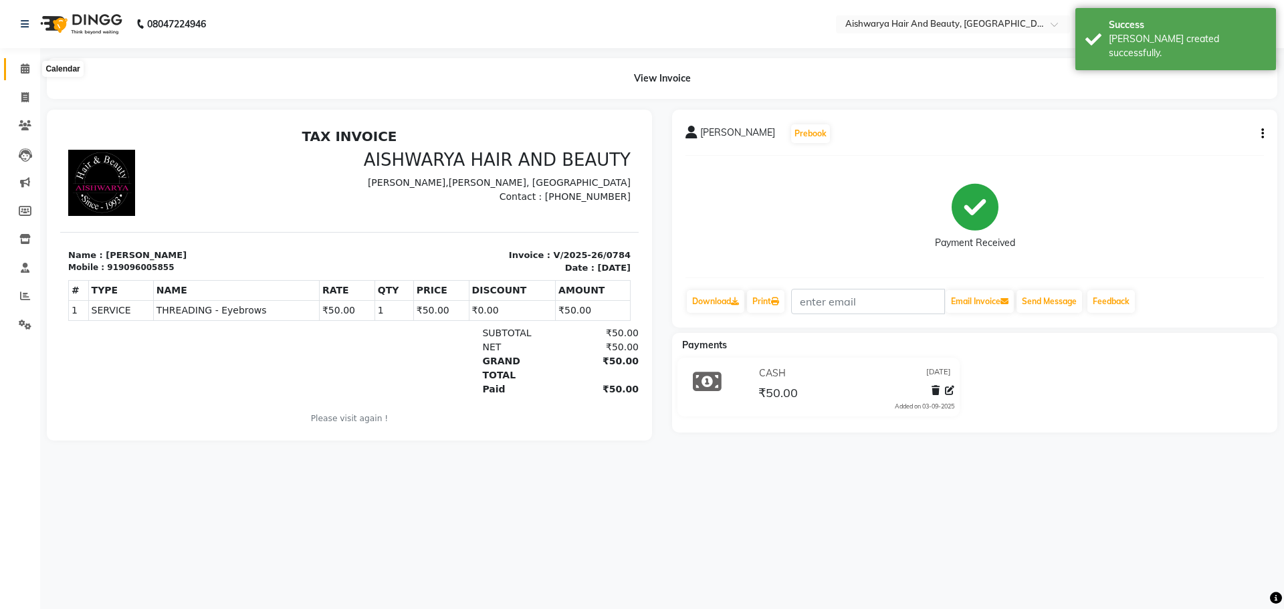
drag, startPoint x: 25, startPoint y: 69, endPoint x: 33, endPoint y: 73, distance: 8.4
click at [25, 69] on icon at bounding box center [25, 69] width 9 height 10
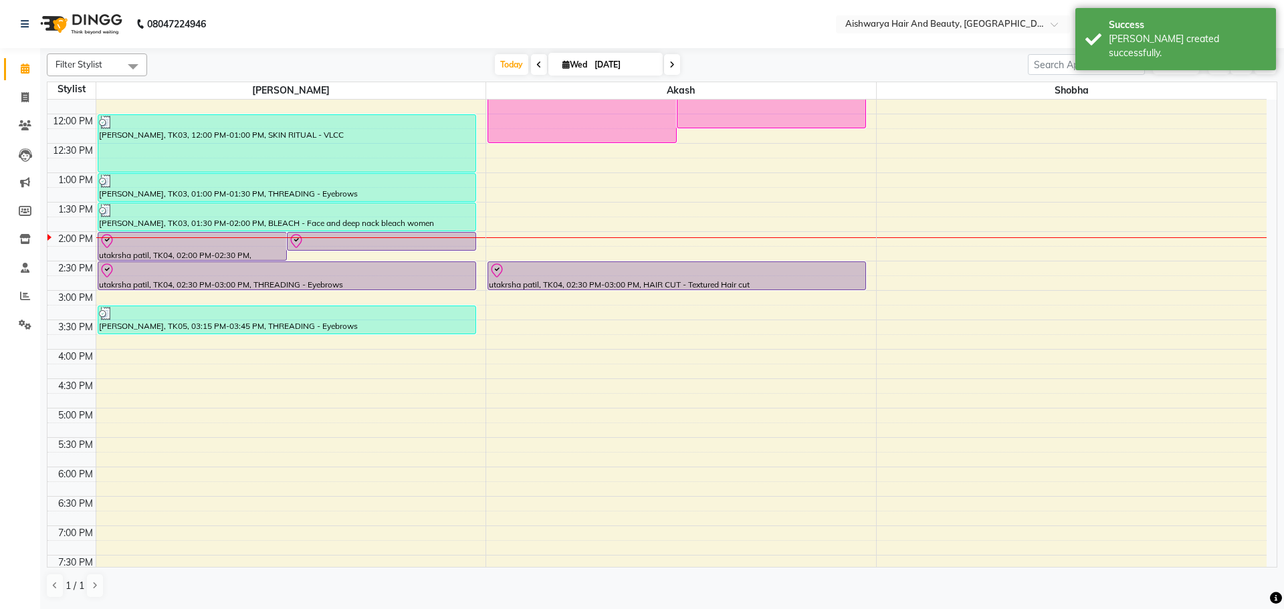
scroll to position [268, 0]
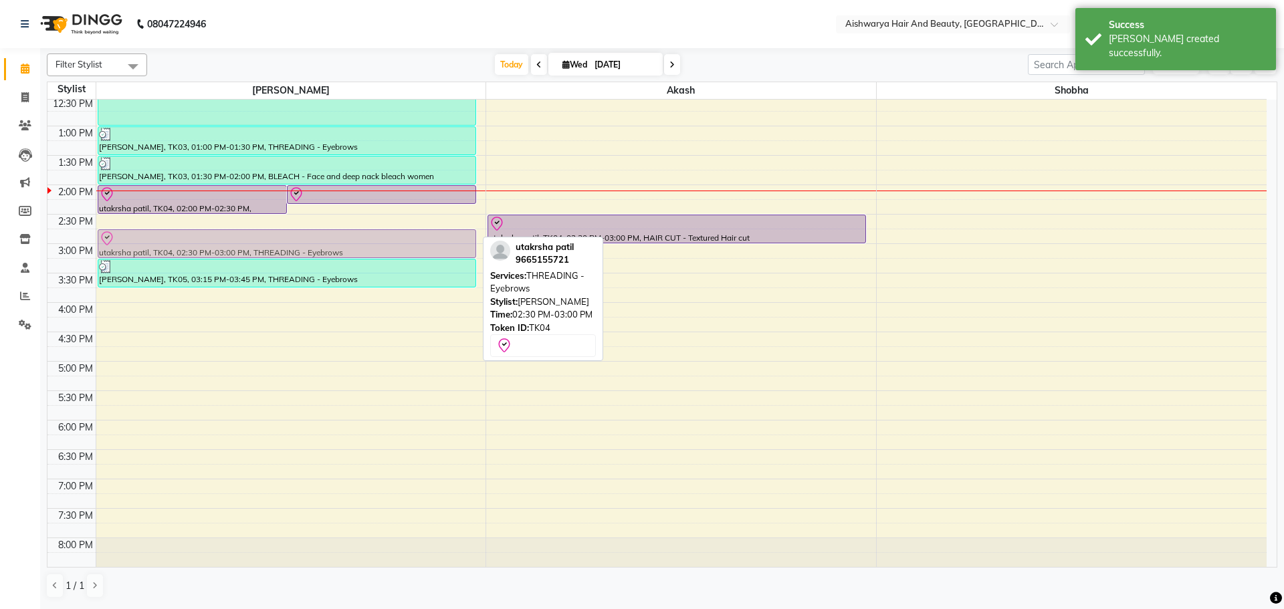
drag, startPoint x: 321, startPoint y: 237, endPoint x: 318, endPoint y: 253, distance: 15.7
click at [318, 253] on div "utakrsha patil, TK04, 02:00 PM-02:30 PM, WAXING - Full Arms utakrsha patil, TK0…" at bounding box center [291, 214] width 390 height 765
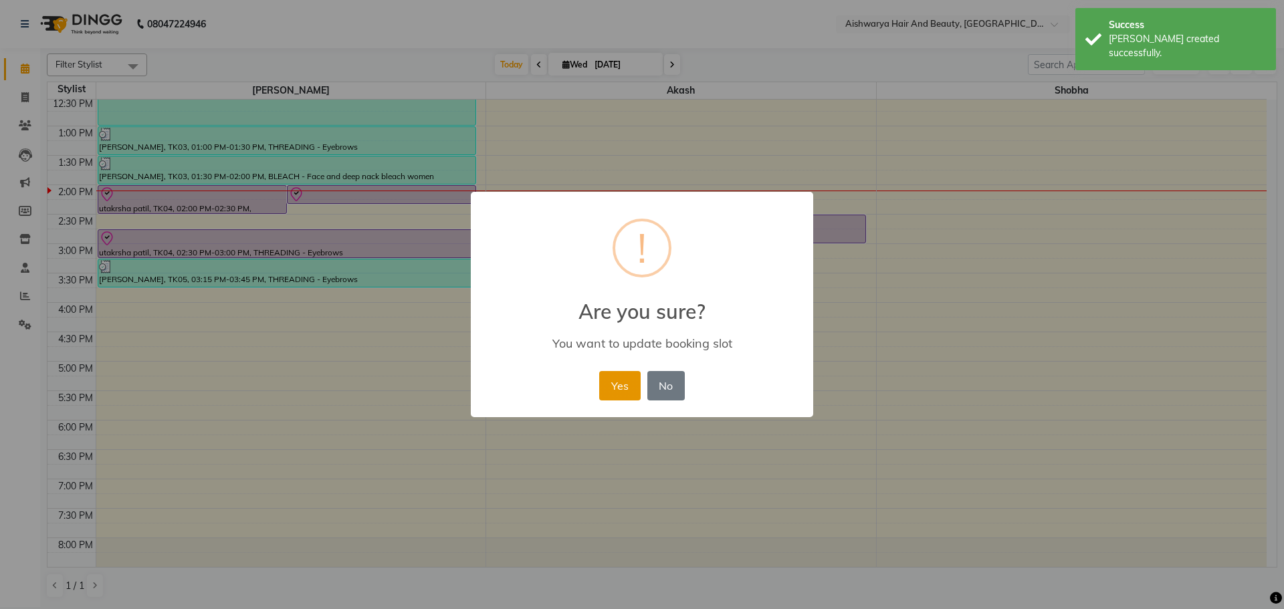
click at [613, 401] on button "Yes" at bounding box center [619, 385] width 41 height 29
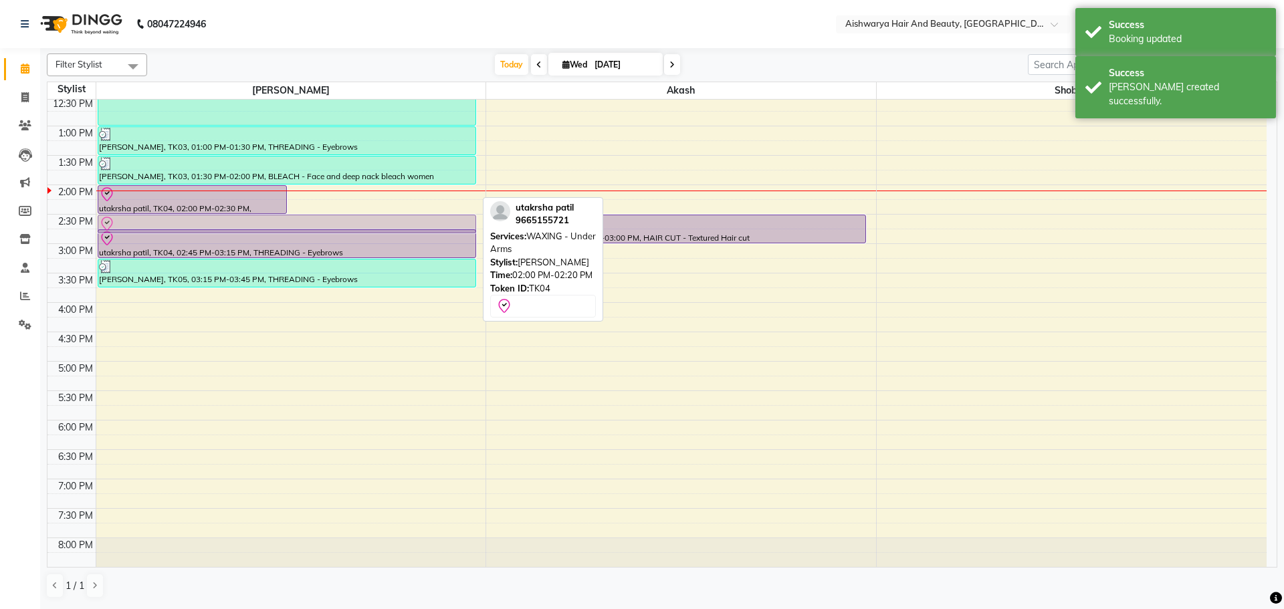
drag, startPoint x: 413, startPoint y: 198, endPoint x: 365, endPoint y: 227, distance: 57.0
click at [365, 227] on div "utakrsha patil, TK04, 02:00 PM-02:30 PM, WAXING - Full Arms utakrsha patil, TK0…" at bounding box center [291, 214] width 390 height 765
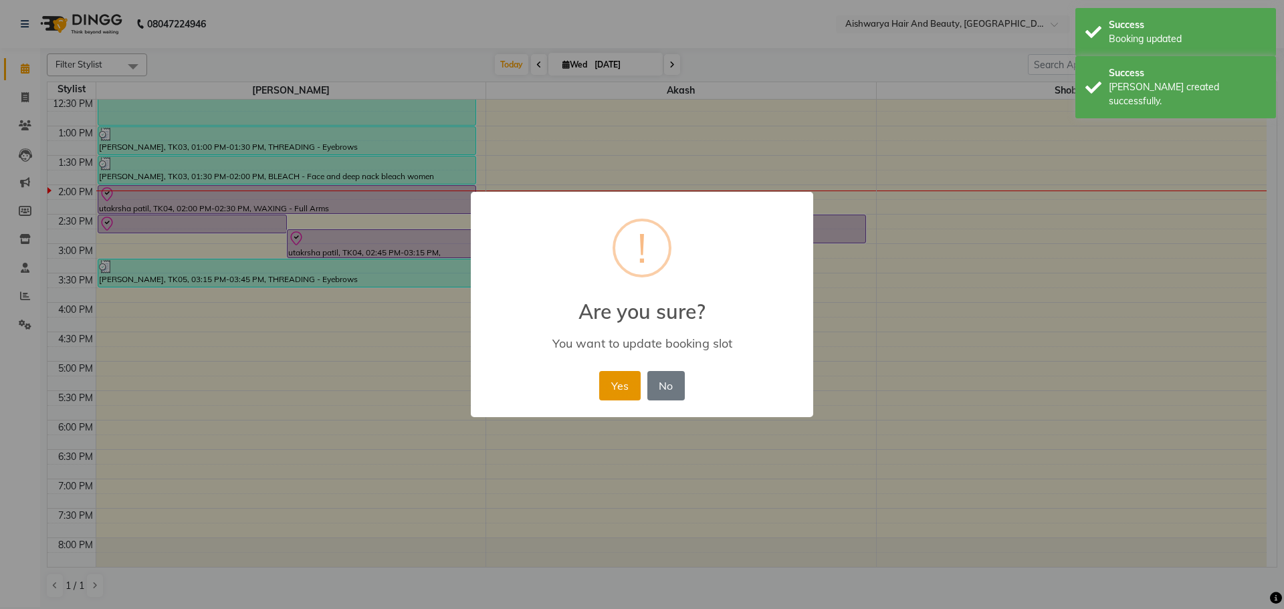
click at [617, 388] on button "Yes" at bounding box center [619, 385] width 41 height 29
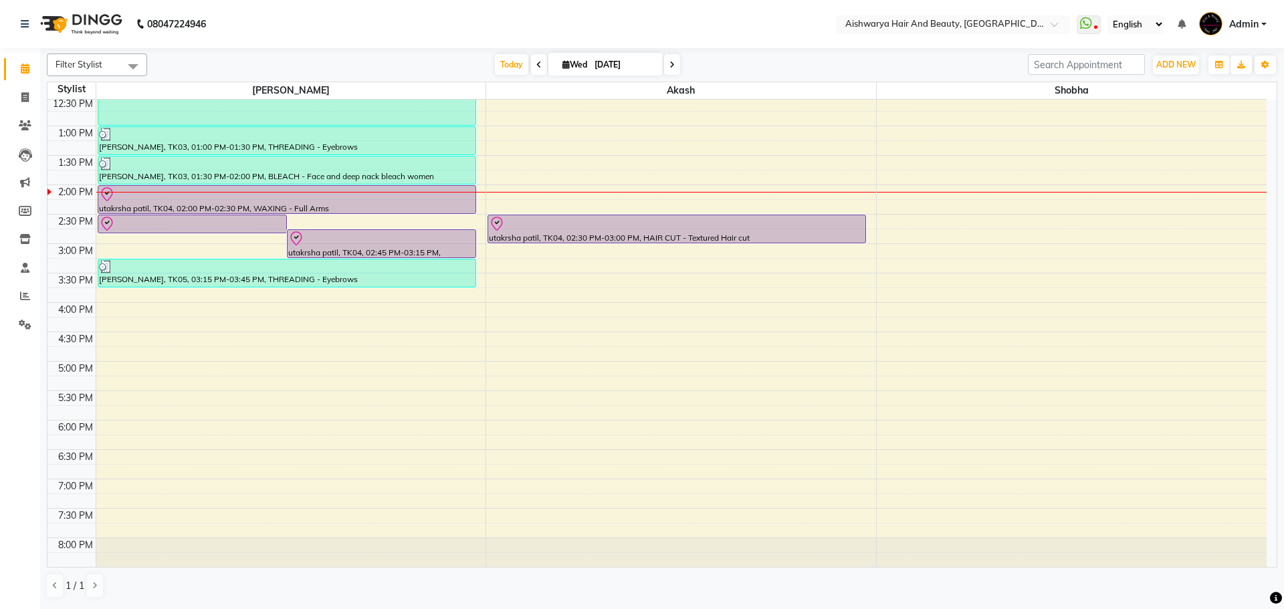
click at [906, 190] on div "8:00 AM 8:30 AM 9:00 AM 9:30 AM 10:00 AM 10:30 AM 11:00 AM 11:30 AM 12:00 PM 12…" at bounding box center [656, 214] width 1219 height 765
select select "19060"
select select "tentative"
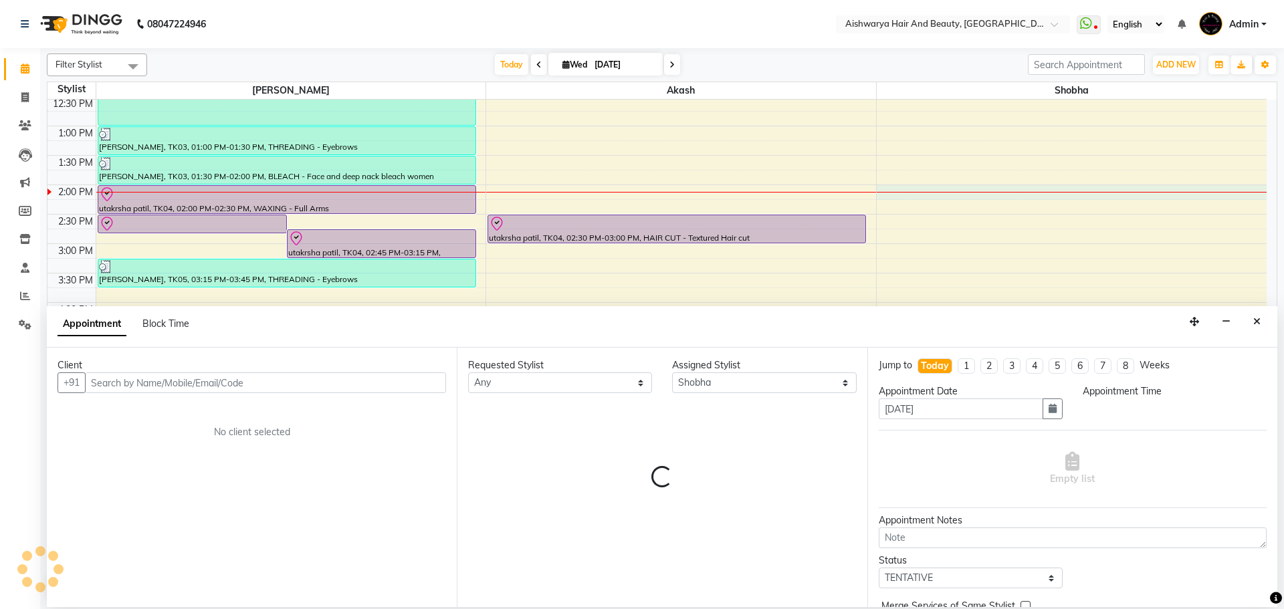
select select "840"
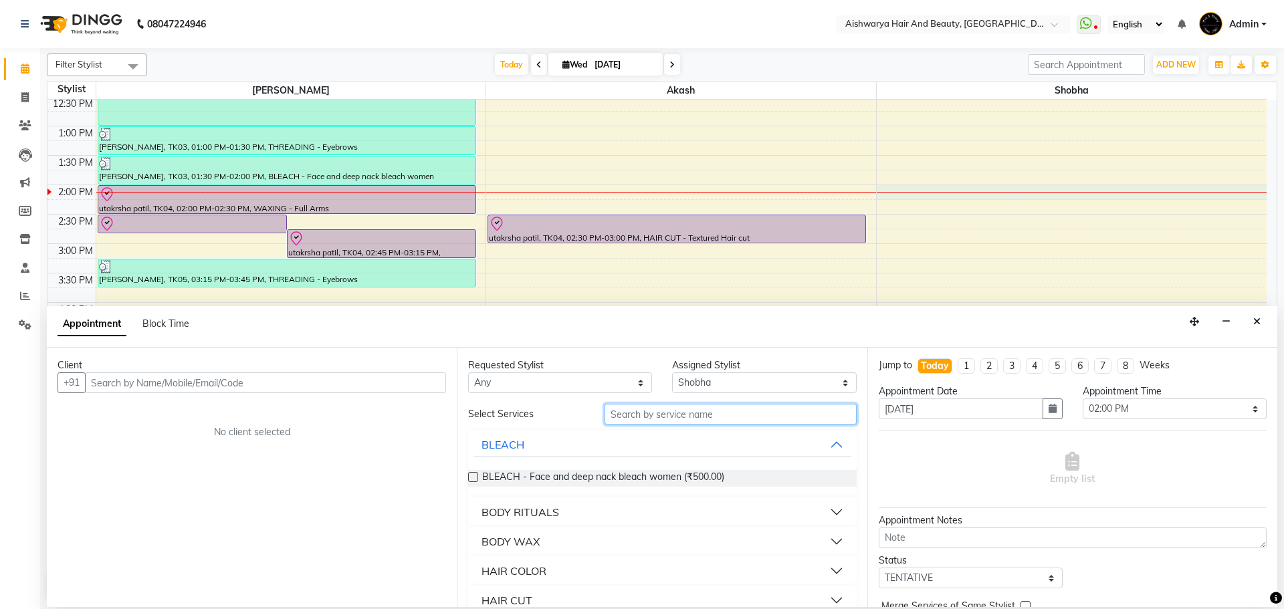
click at [638, 424] on input "text" at bounding box center [731, 414] width 252 height 21
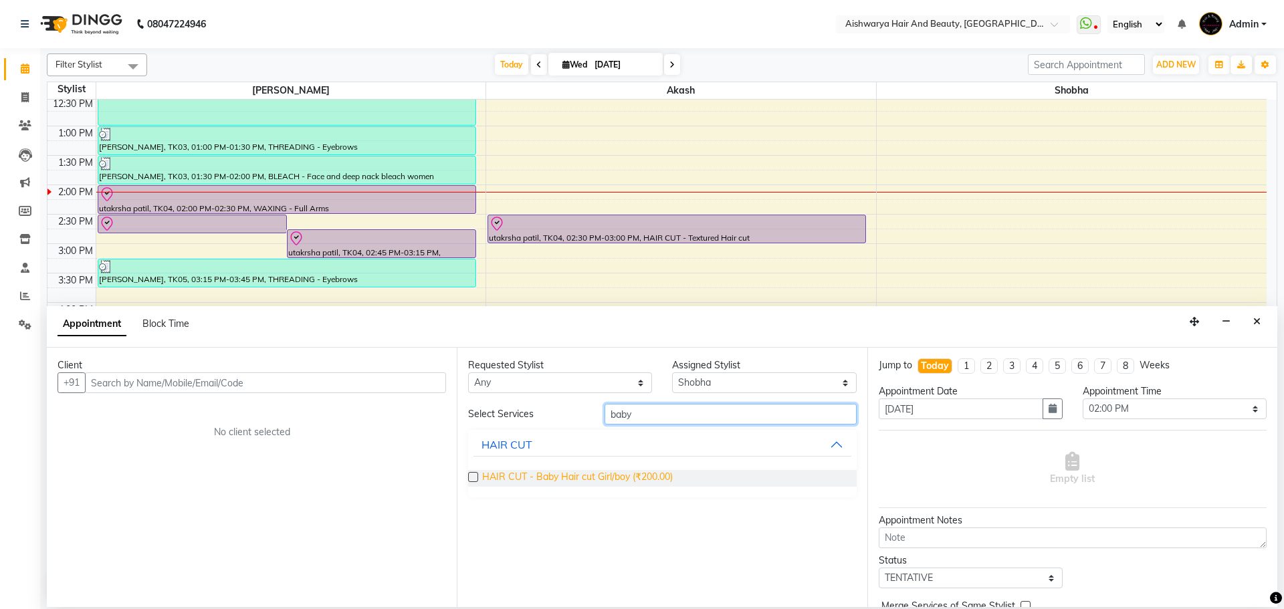
type input "baby"
click at [589, 476] on span "HAIR CUT - Baby Hair cut Girl/boy (₹200.00)" at bounding box center [577, 478] width 191 height 17
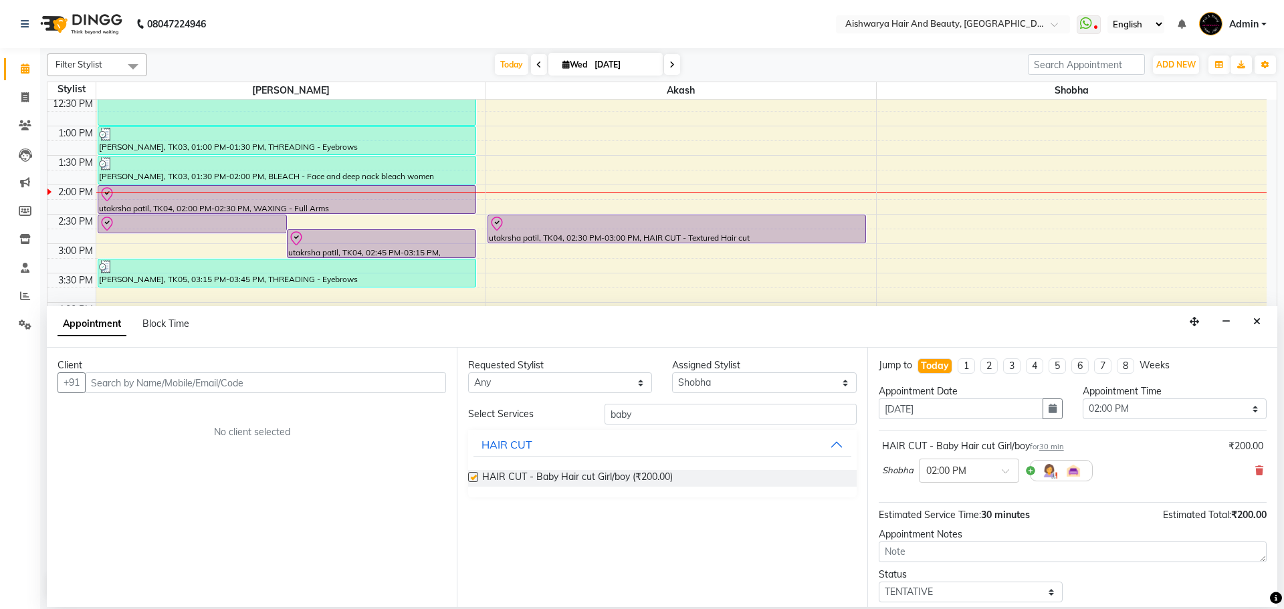
checkbox input "false"
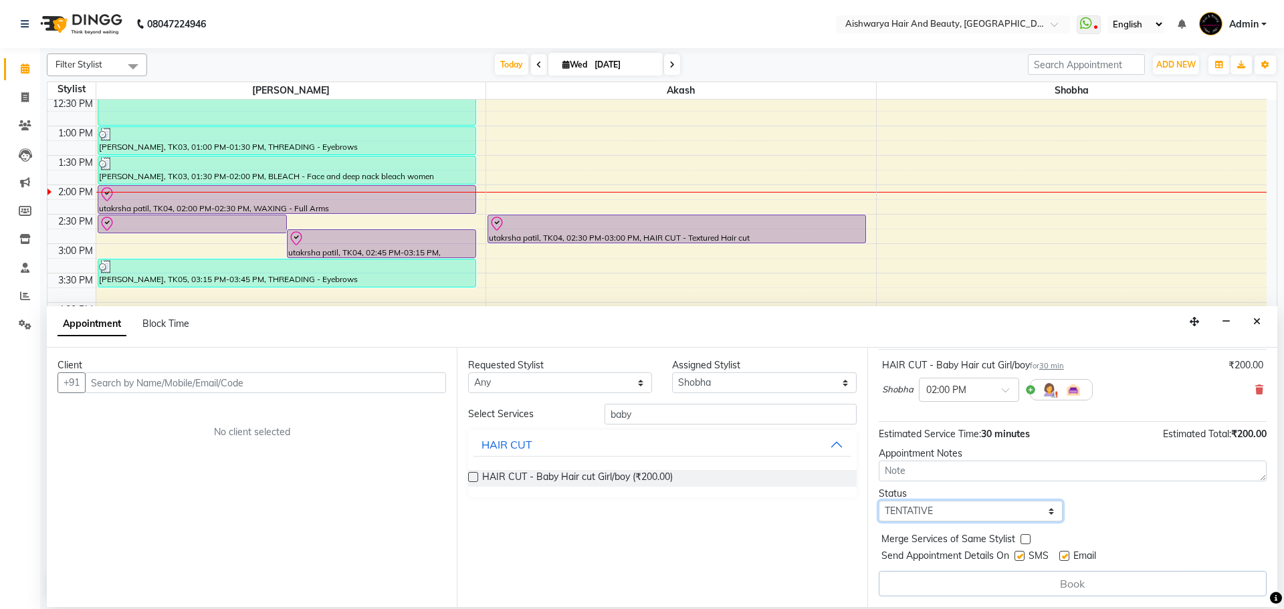
click at [993, 510] on select "Select TENTATIVE CONFIRM CHECK-IN UPCOMING" at bounding box center [971, 511] width 184 height 21
select select "confirm booking"
click at [879, 501] on select "Select TENTATIVE CONFIRM CHECK-IN UPCOMING" at bounding box center [971, 511] width 184 height 21
click at [383, 390] on input "text" at bounding box center [265, 383] width 361 height 21
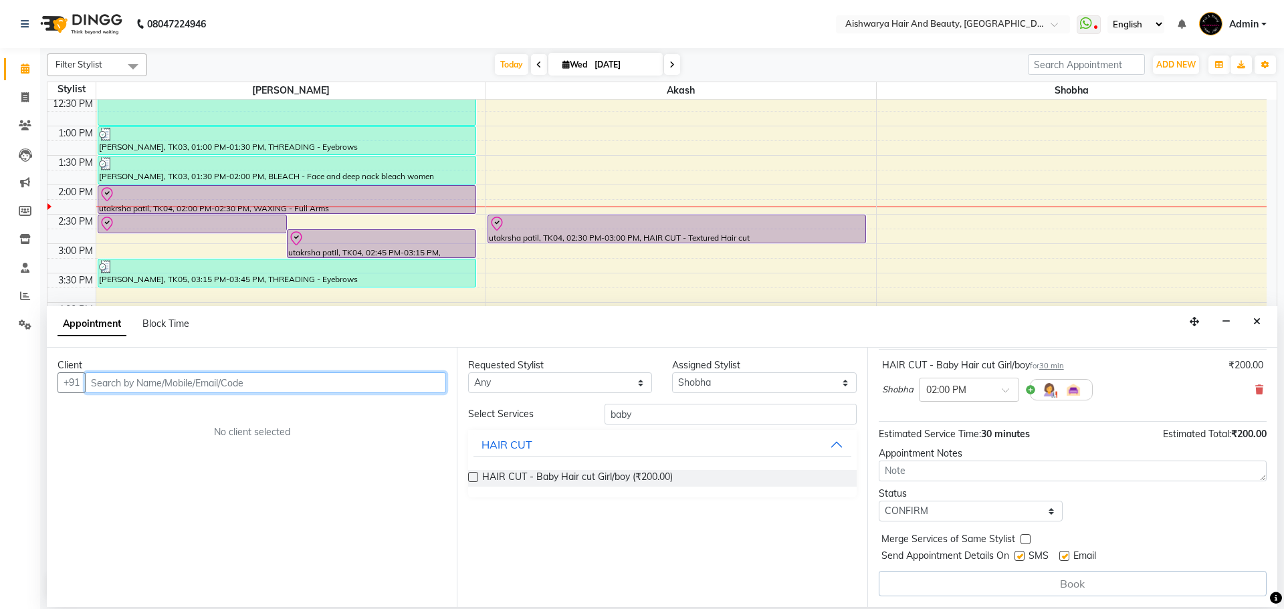
click at [197, 383] on input "text" at bounding box center [265, 383] width 361 height 21
click at [1254, 318] on icon "Close" at bounding box center [1257, 321] width 7 height 9
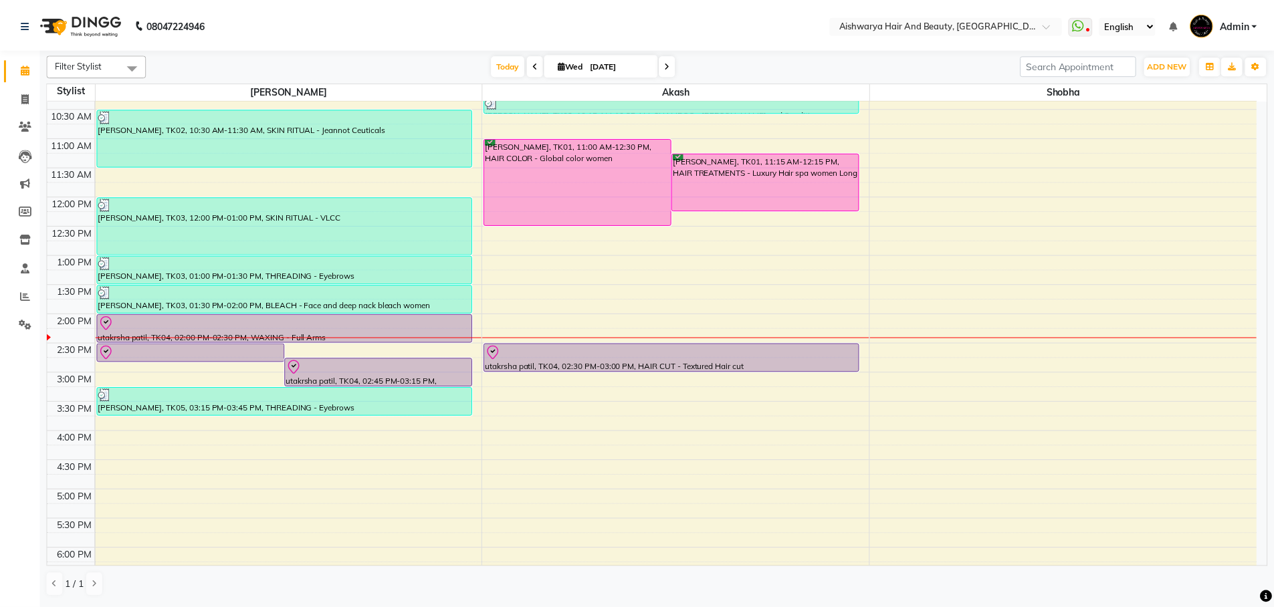
scroll to position [0, 0]
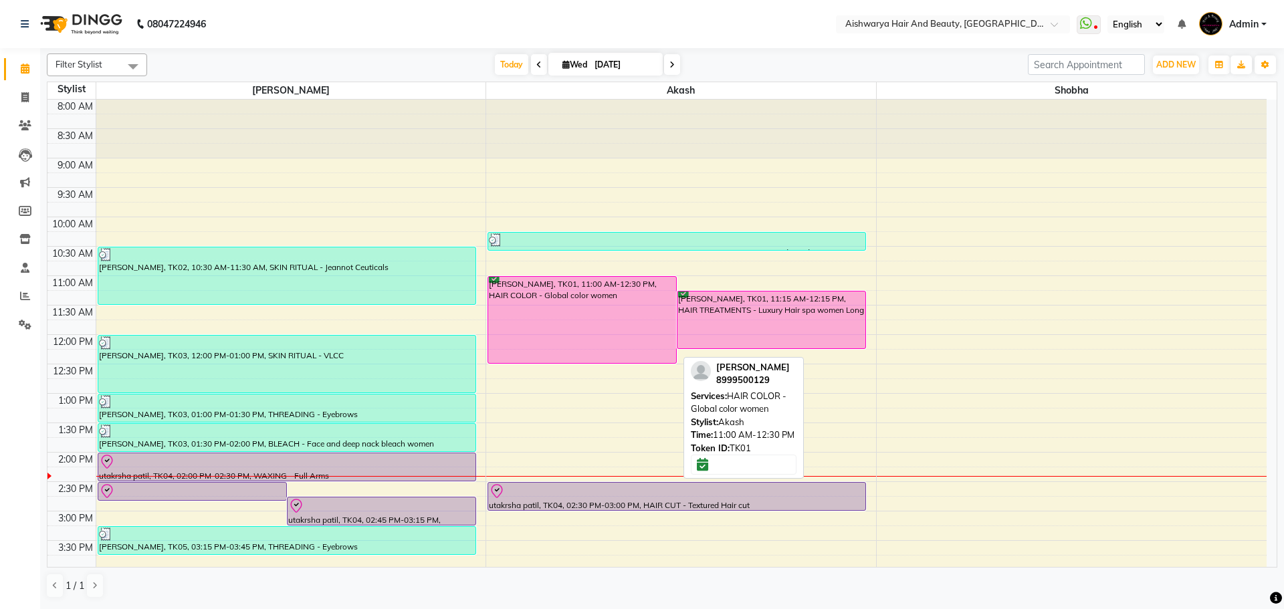
click at [577, 314] on div "[PERSON_NAME], TK01, 11:00 AM-12:30 PM, HAIR COLOR - Global color women" at bounding box center [582, 320] width 188 height 86
select select "6"
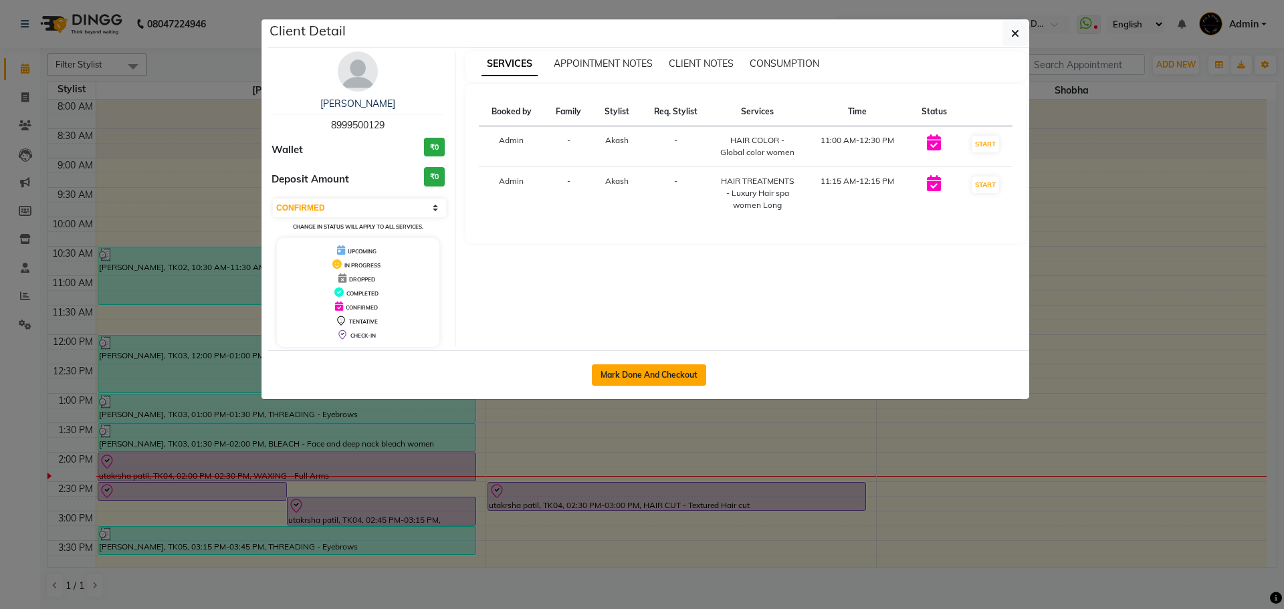
click at [617, 365] on button "Mark Done And Checkout" at bounding box center [649, 375] width 114 height 21
select select "3876"
select select "service"
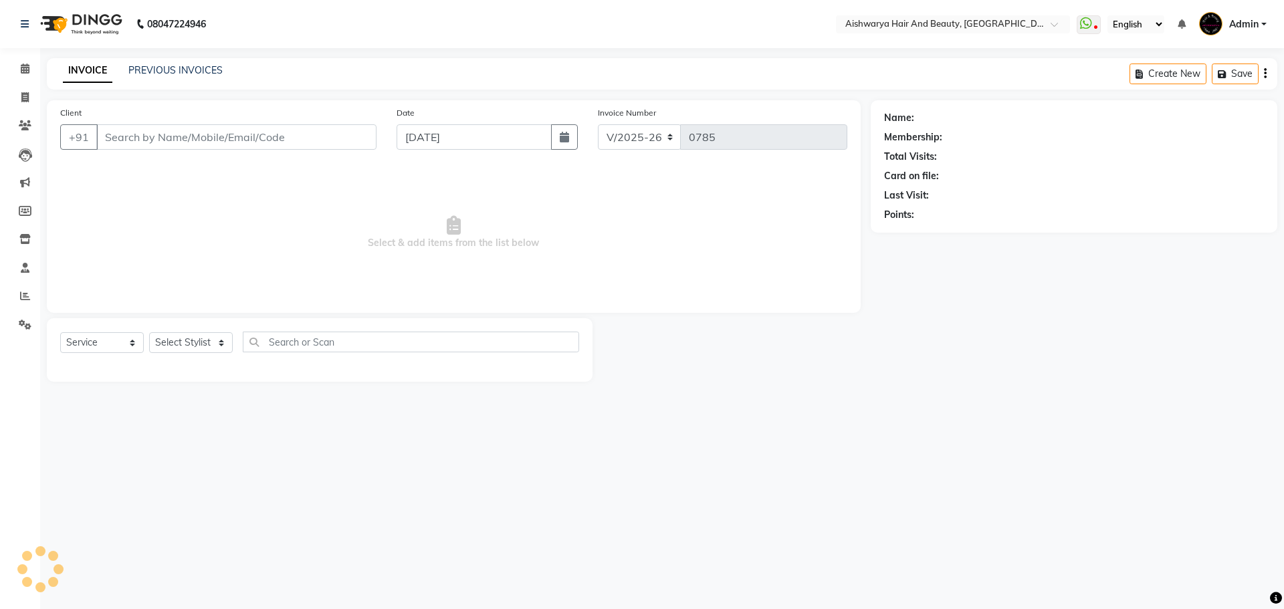
type input "8999500129"
select select "19059"
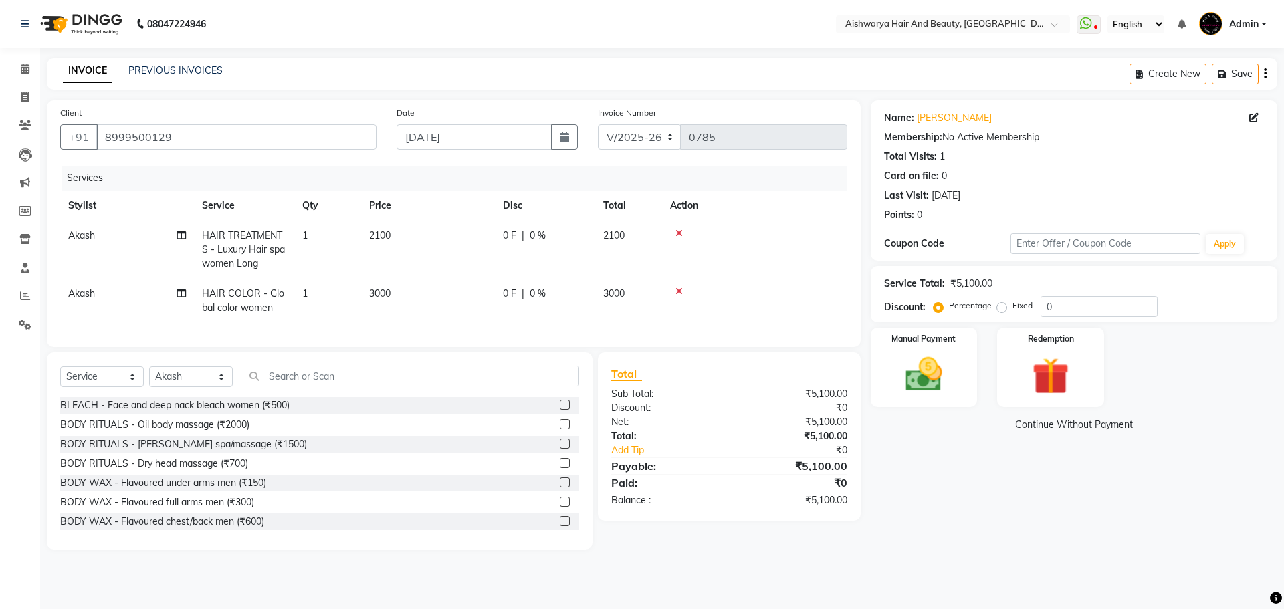
click at [378, 296] on span "3000" at bounding box center [379, 294] width 21 height 12
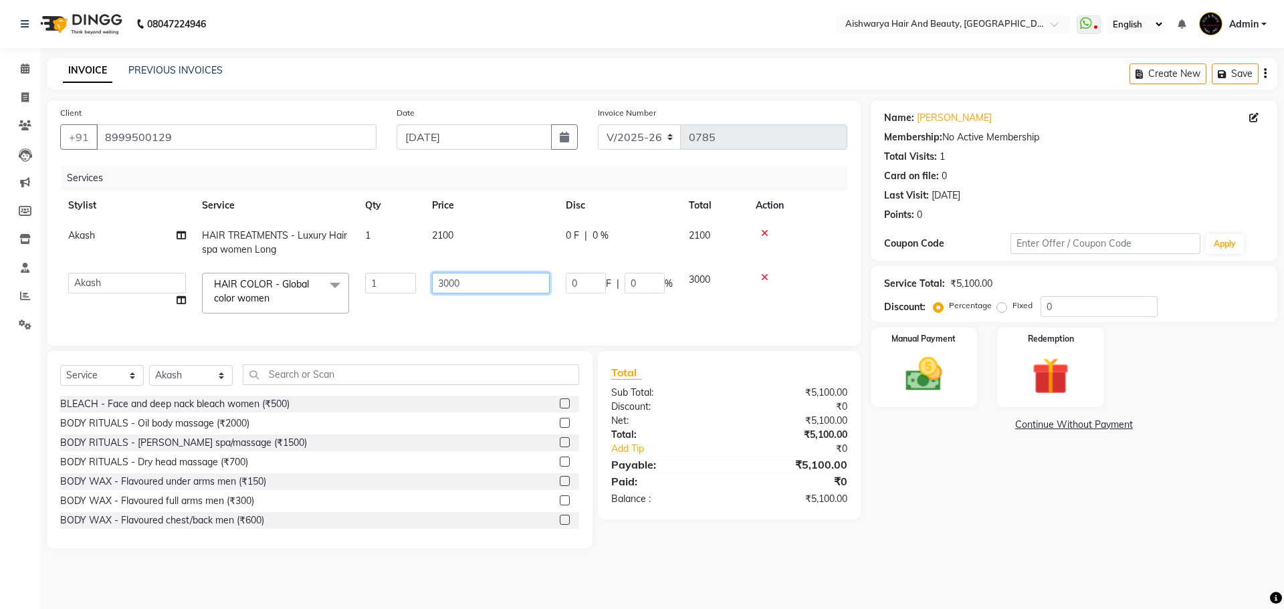
click at [446, 285] on input "3000" at bounding box center [491, 283] width 118 height 21
type input "5500"
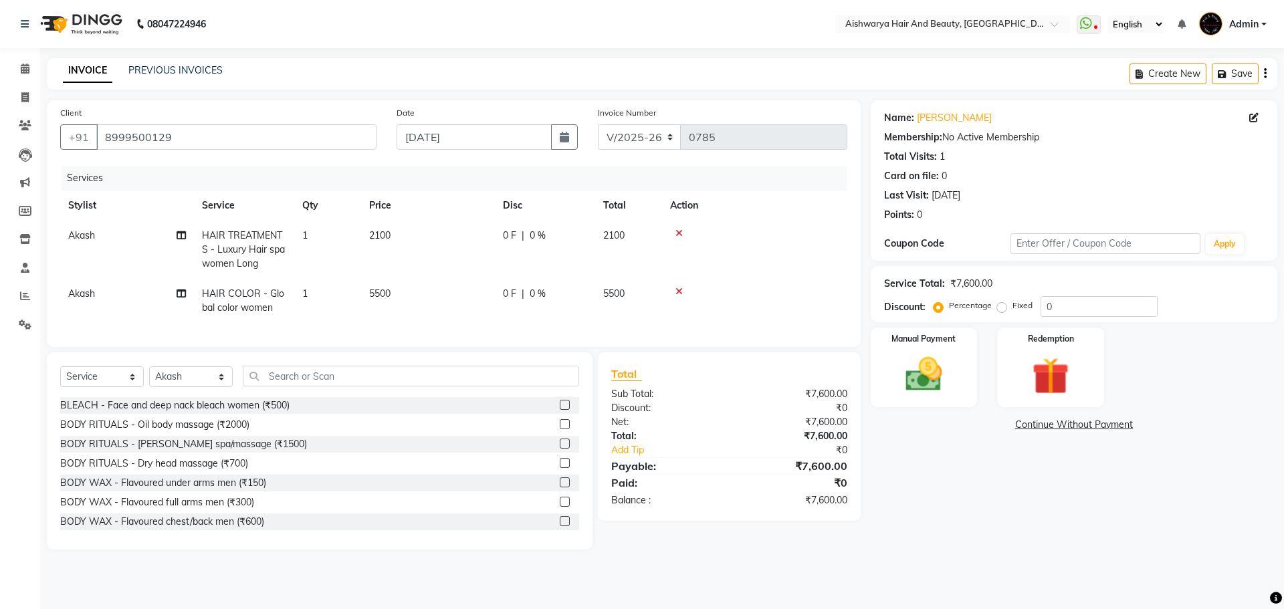
click at [454, 324] on div "Services Stylist Service Qty Price Disc Total Action Akash HAIR TREATMENTS - Lu…" at bounding box center [453, 250] width 787 height 168
click at [381, 236] on span "2100" at bounding box center [379, 235] width 21 height 12
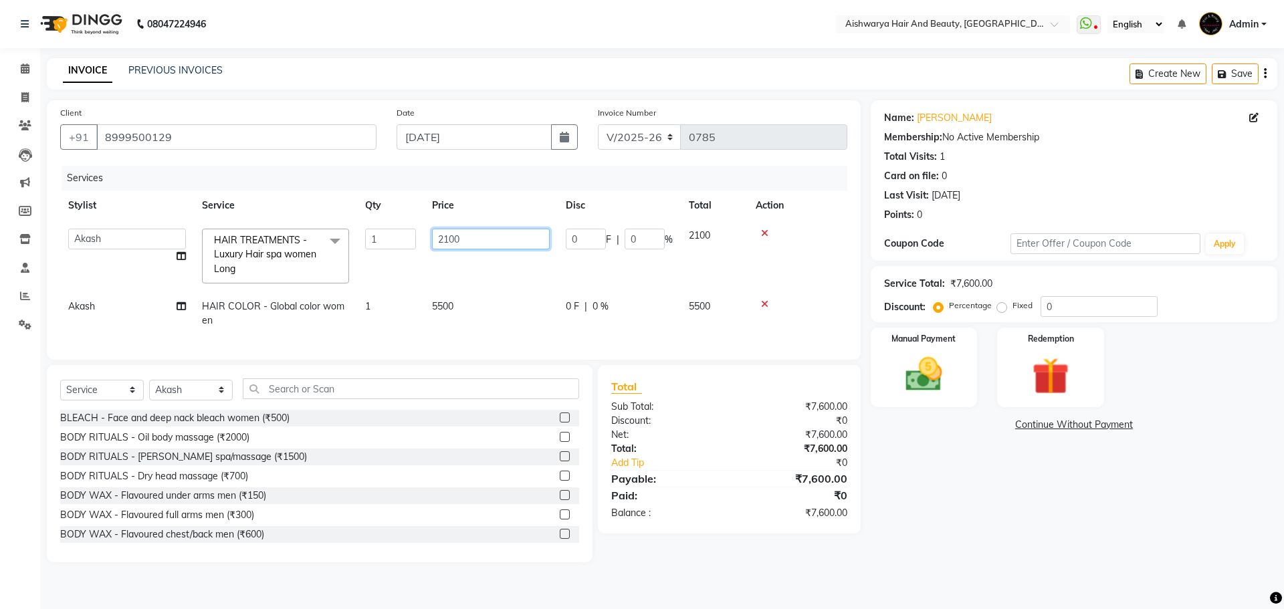
click at [447, 239] on input "2100" at bounding box center [491, 239] width 118 height 21
type input "2500"
click at [457, 269] on td "2500" at bounding box center [491, 256] width 134 height 71
click at [912, 383] on img at bounding box center [924, 375] width 62 height 44
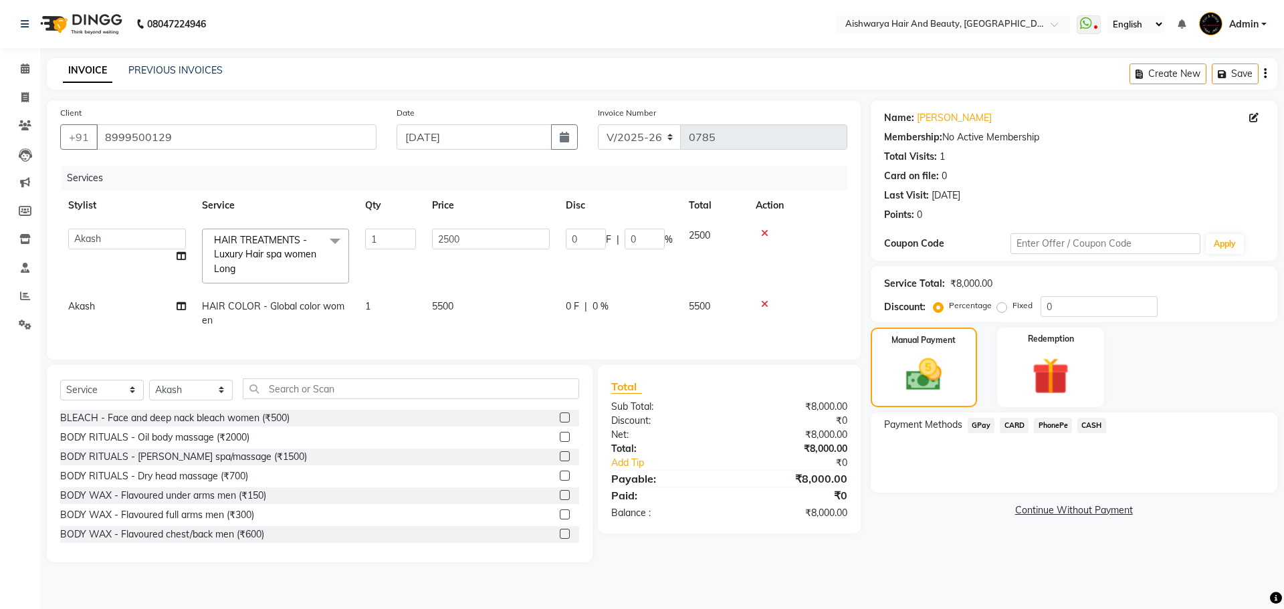
click at [1058, 426] on span "PhonePe" at bounding box center [1053, 425] width 38 height 15
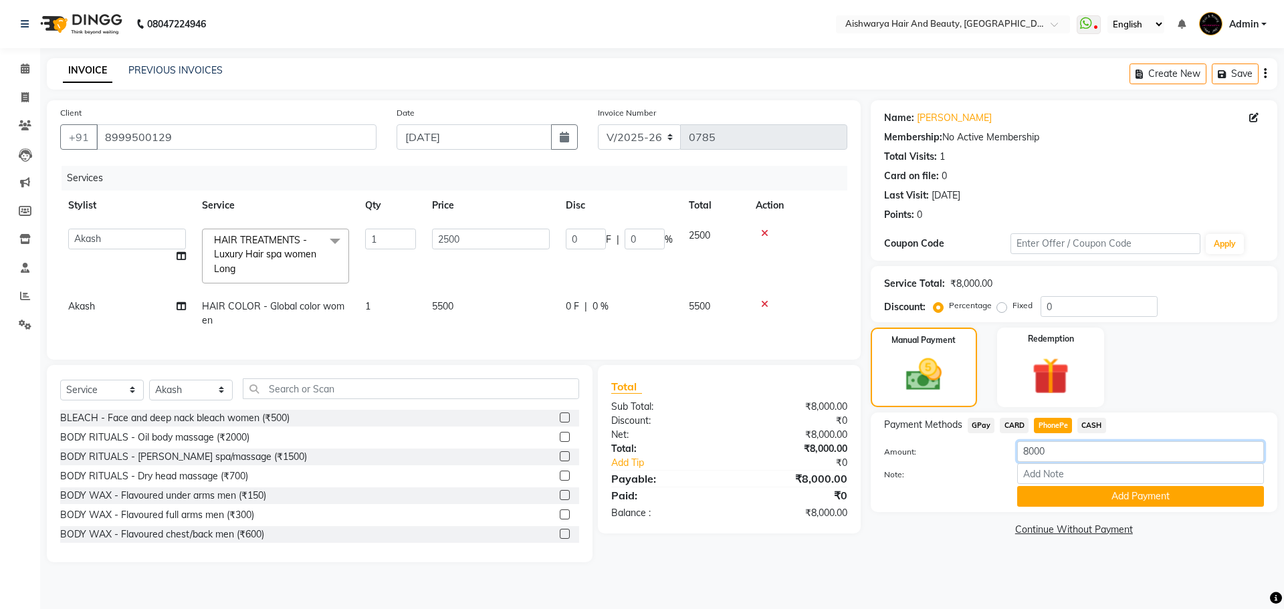
click at [1070, 450] on input "8000" at bounding box center [1140, 451] width 247 height 21
type input "8"
click at [1087, 427] on span "CASH" at bounding box center [1092, 425] width 29 height 15
click at [1058, 455] on input "8000" at bounding box center [1140, 451] width 247 height 21
type input "8"
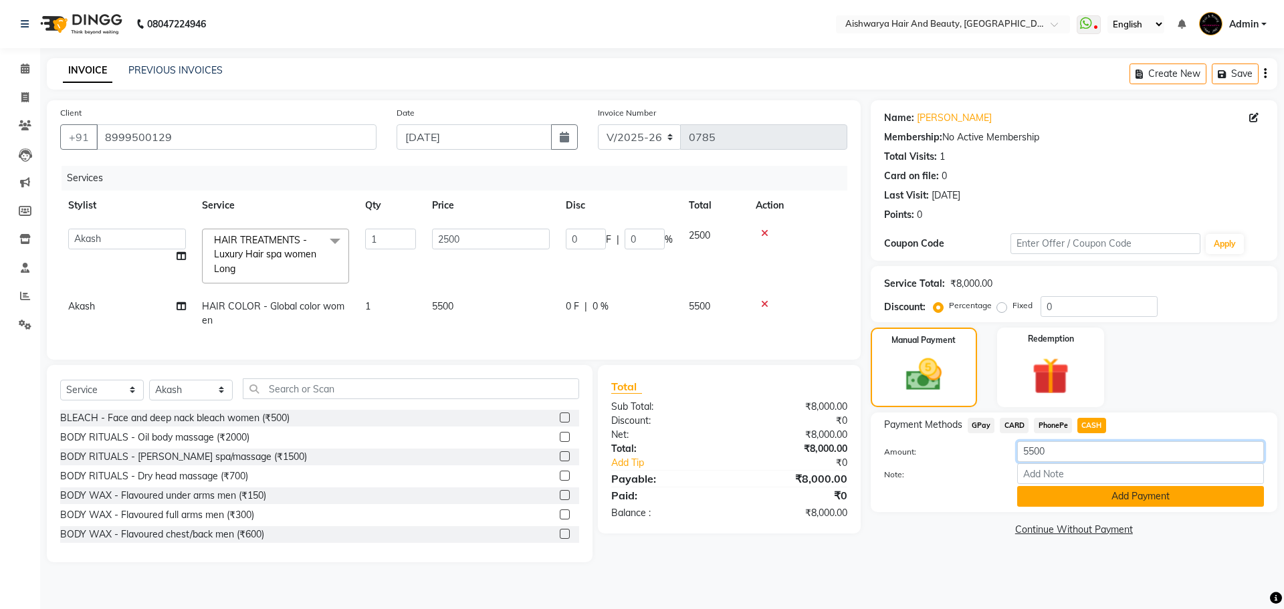
type input "5500"
click at [1083, 499] on button "Add Payment" at bounding box center [1140, 496] width 247 height 21
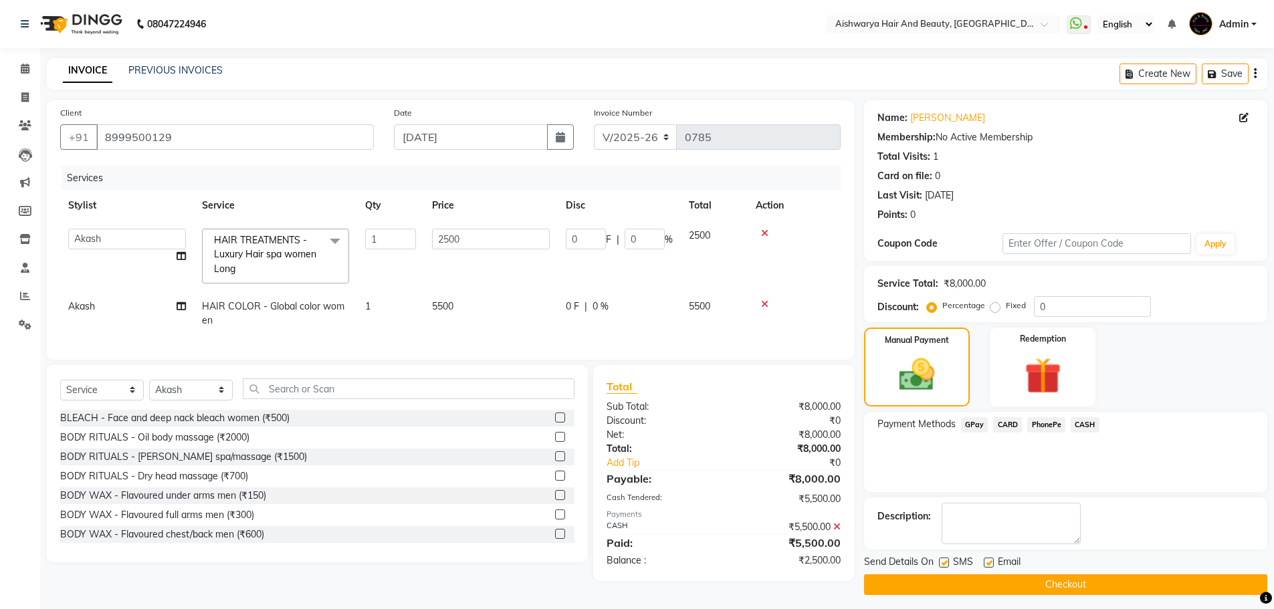
click at [1049, 423] on span "PhonePe" at bounding box center [1046, 424] width 38 height 15
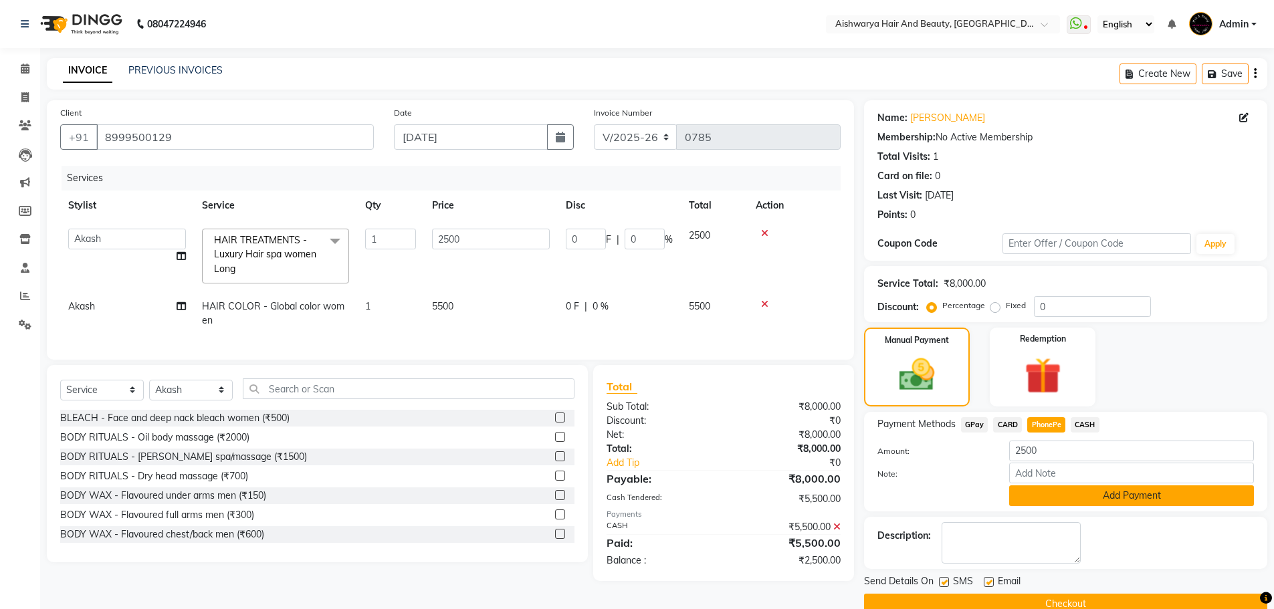
click at [1059, 494] on button "Add Payment" at bounding box center [1131, 496] width 245 height 21
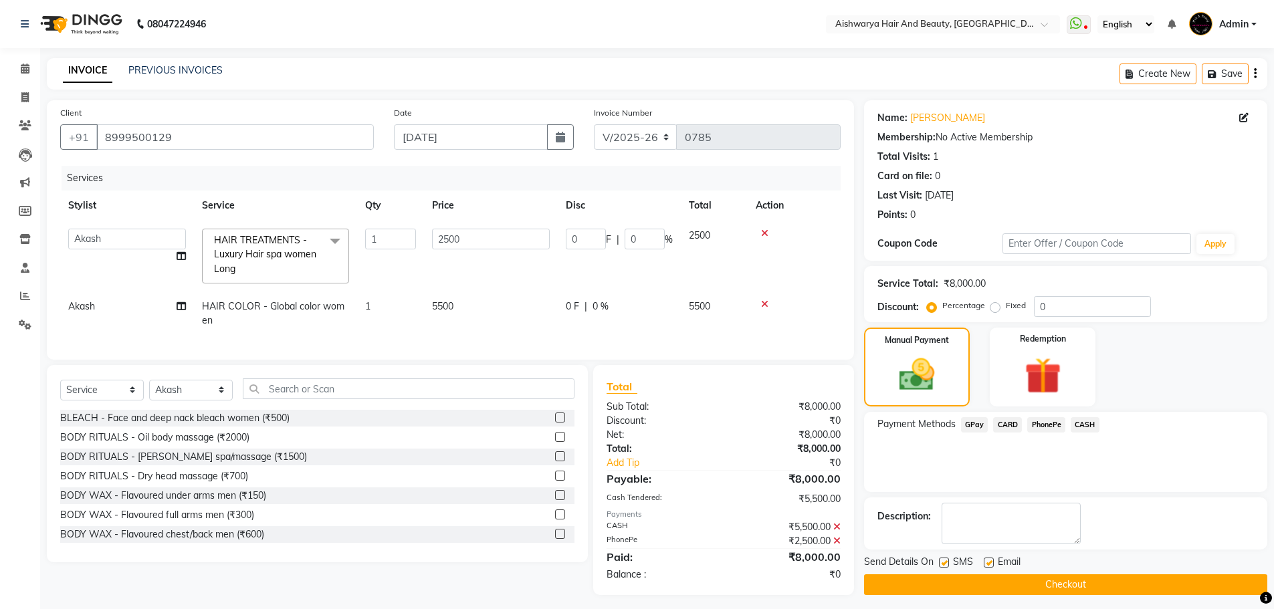
scroll to position [16, 0]
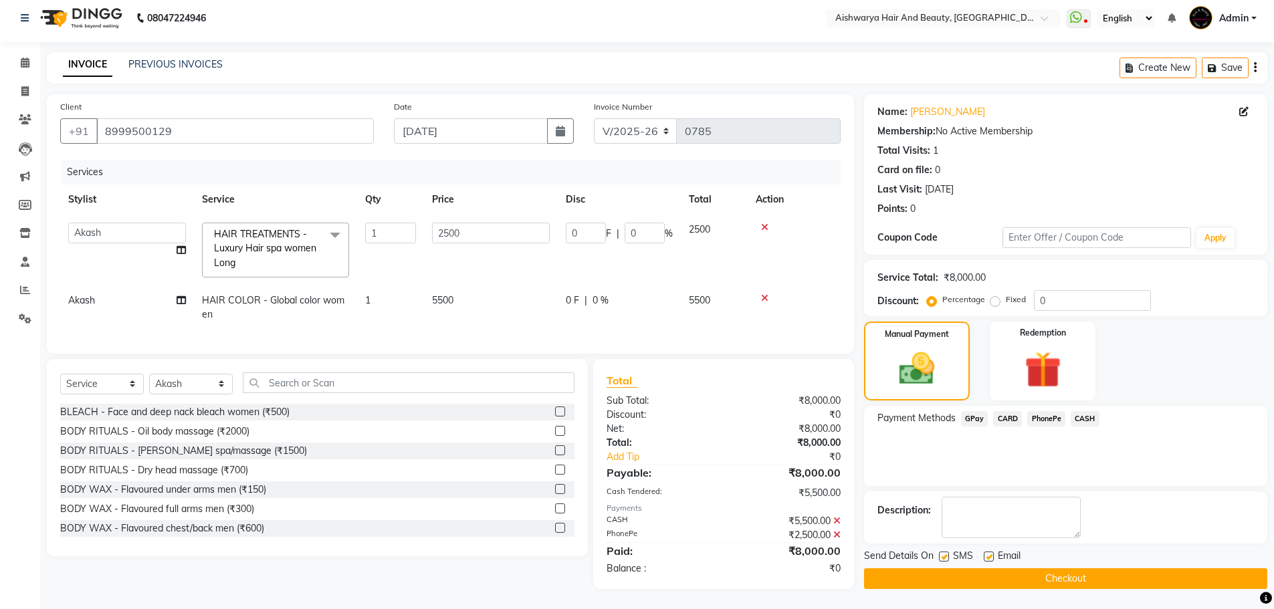
click at [997, 573] on button "Checkout" at bounding box center [1065, 579] width 403 height 21
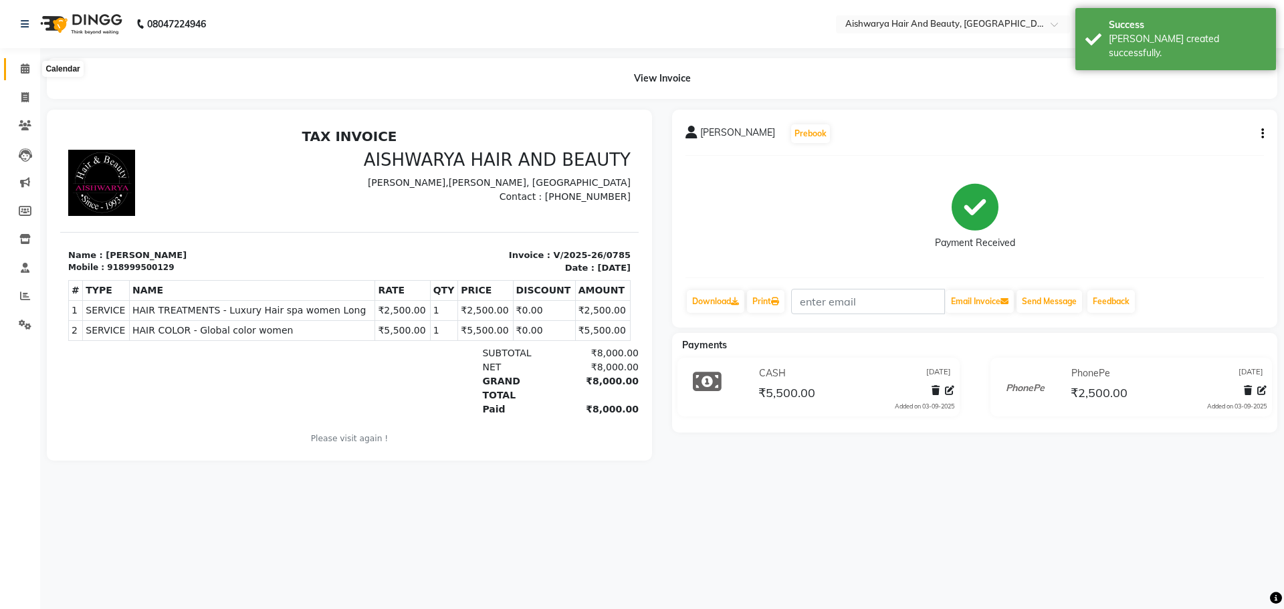
click at [29, 73] on icon at bounding box center [25, 69] width 9 height 10
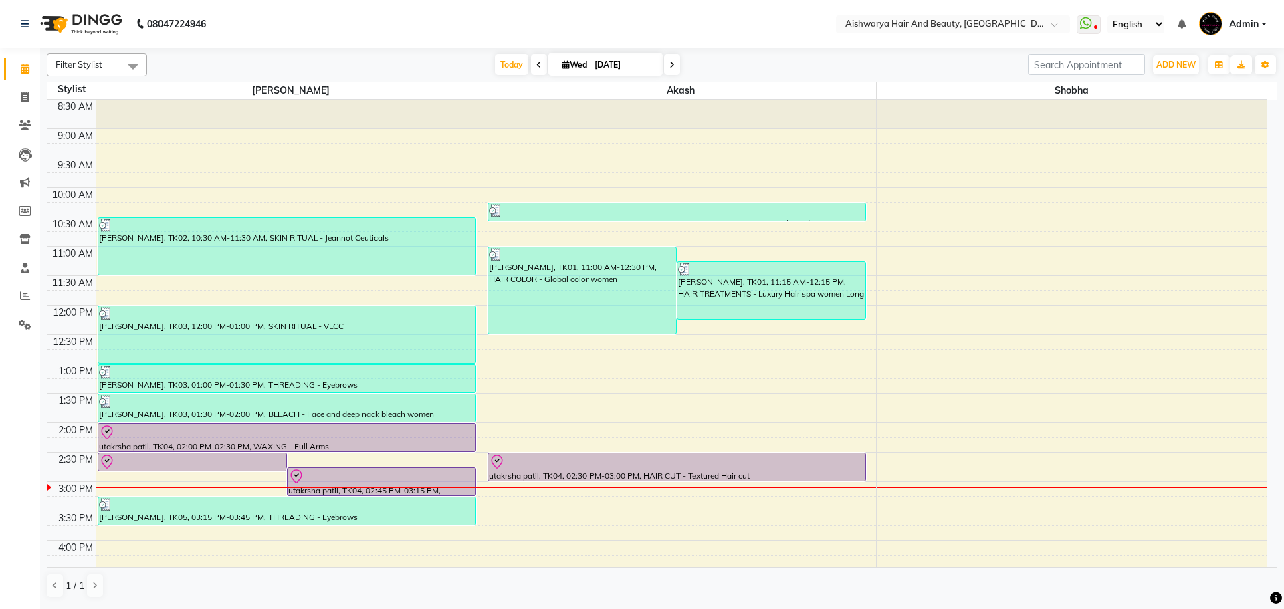
scroll to position [163, 0]
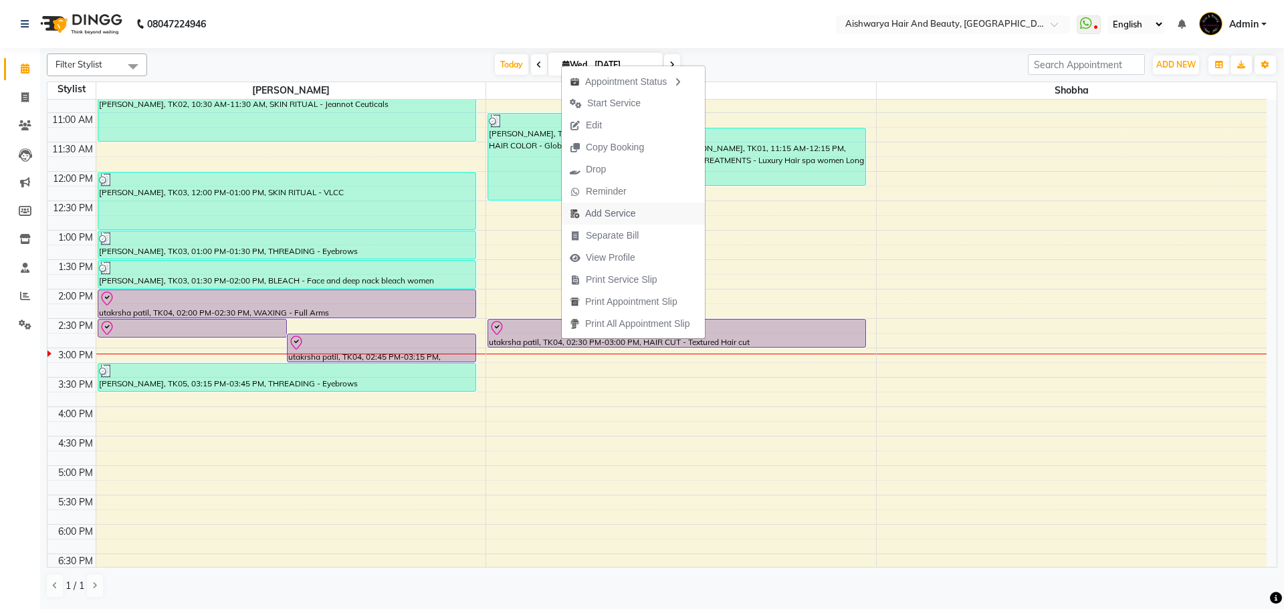
click at [621, 214] on span "Add Service" at bounding box center [610, 214] width 50 height 14
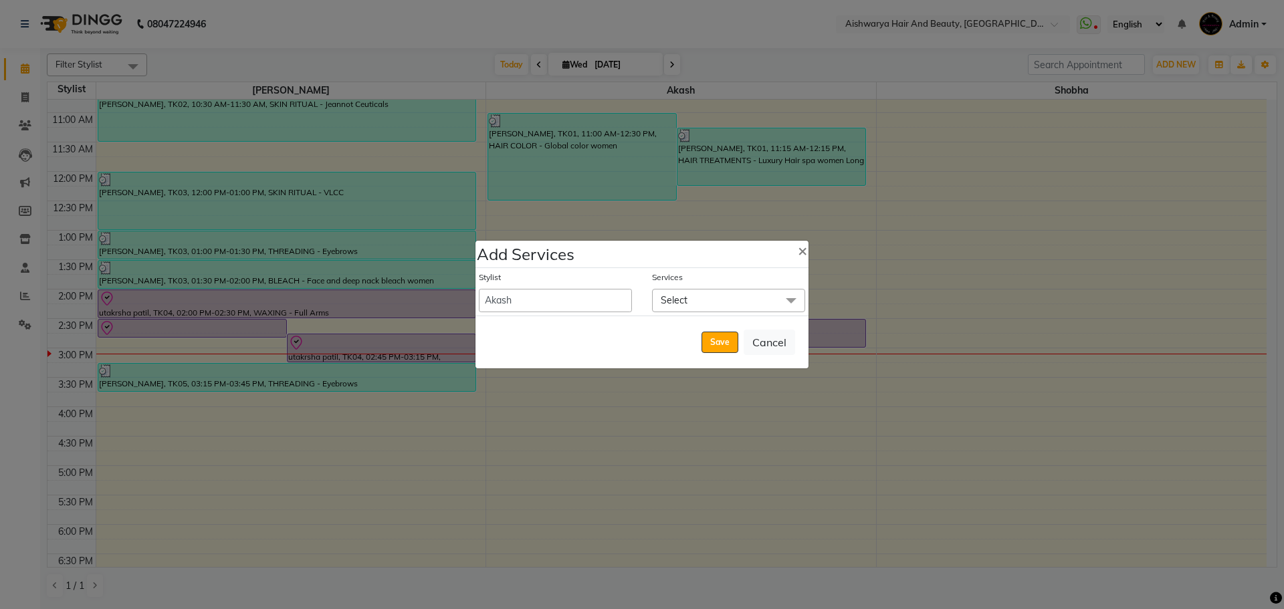
click at [735, 298] on span "Select" at bounding box center [728, 300] width 153 height 23
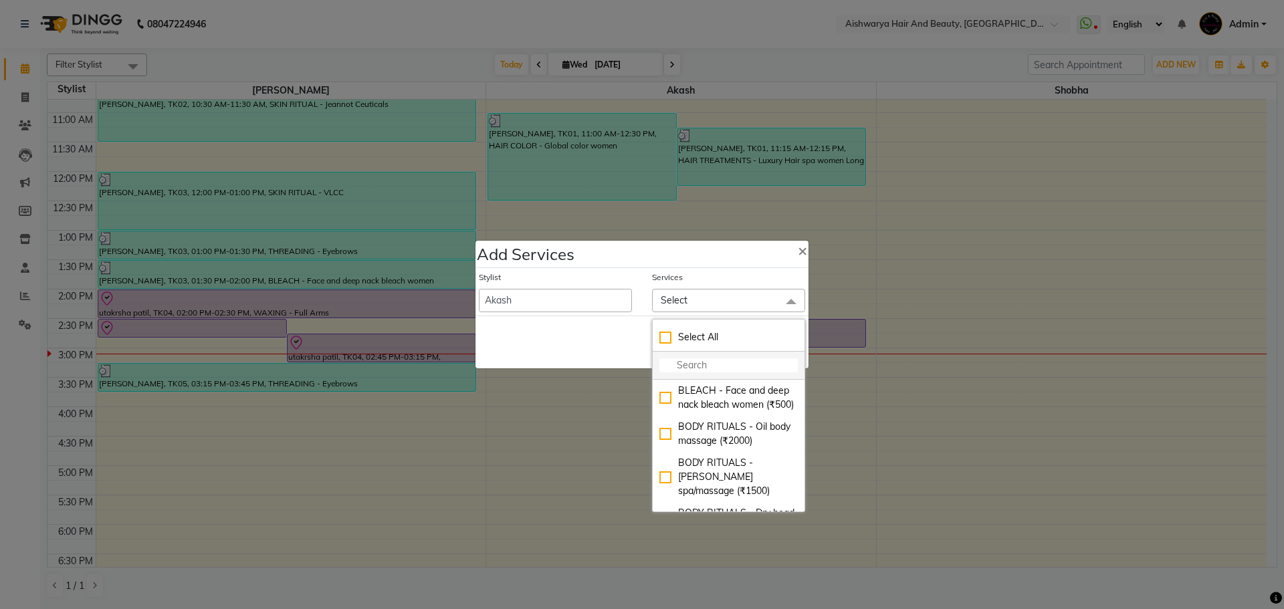
click at [725, 359] on input "multiselect-search" at bounding box center [729, 366] width 138 height 14
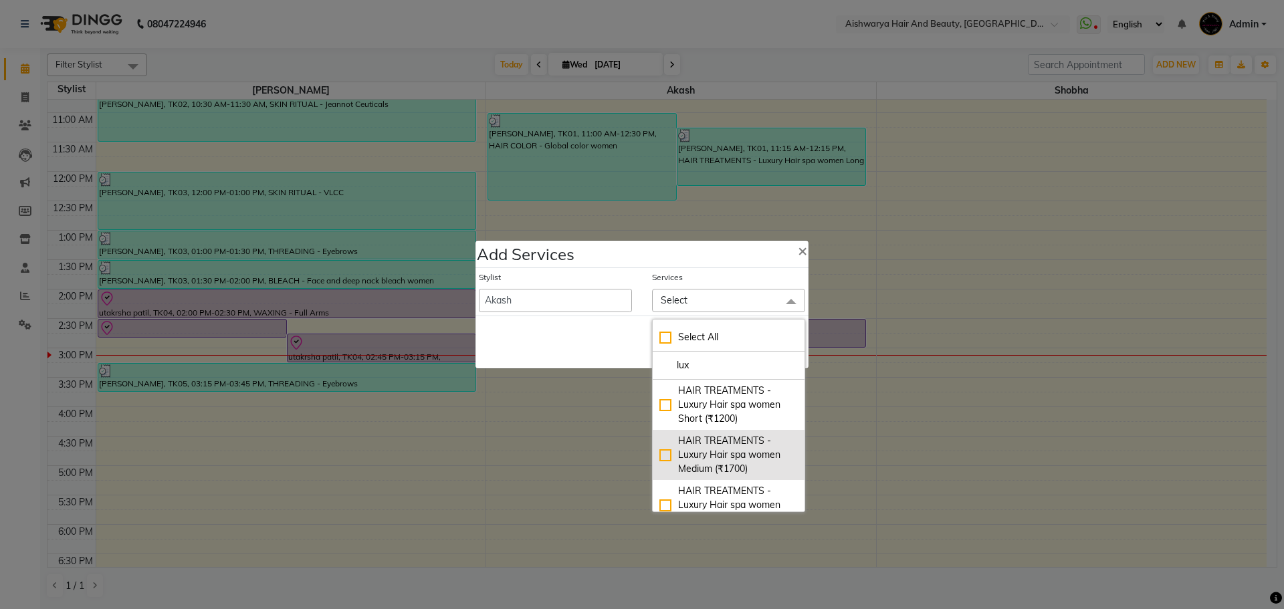
type input "lux"
click at [662, 454] on div "HAIR TREATMENTS - Luxury Hair spa women Medium (₹1700)" at bounding box center [729, 455] width 138 height 42
checkbox input "true"
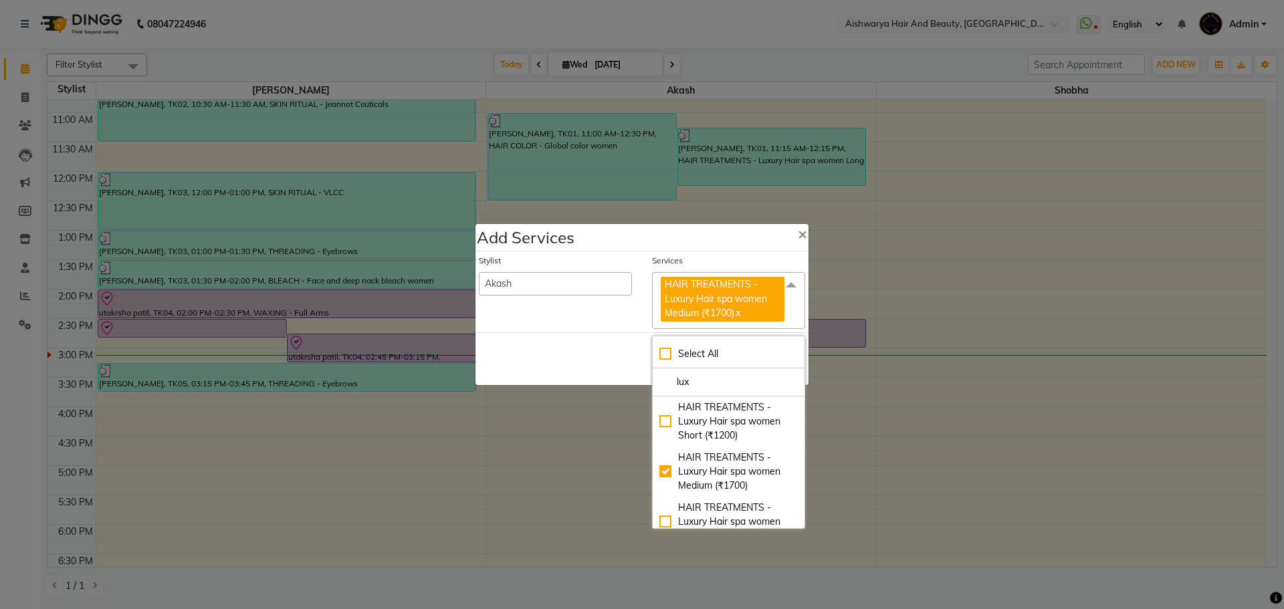
click at [615, 314] on div "Stylist Akash kasturi Shobha" at bounding box center [555, 292] width 173 height 74
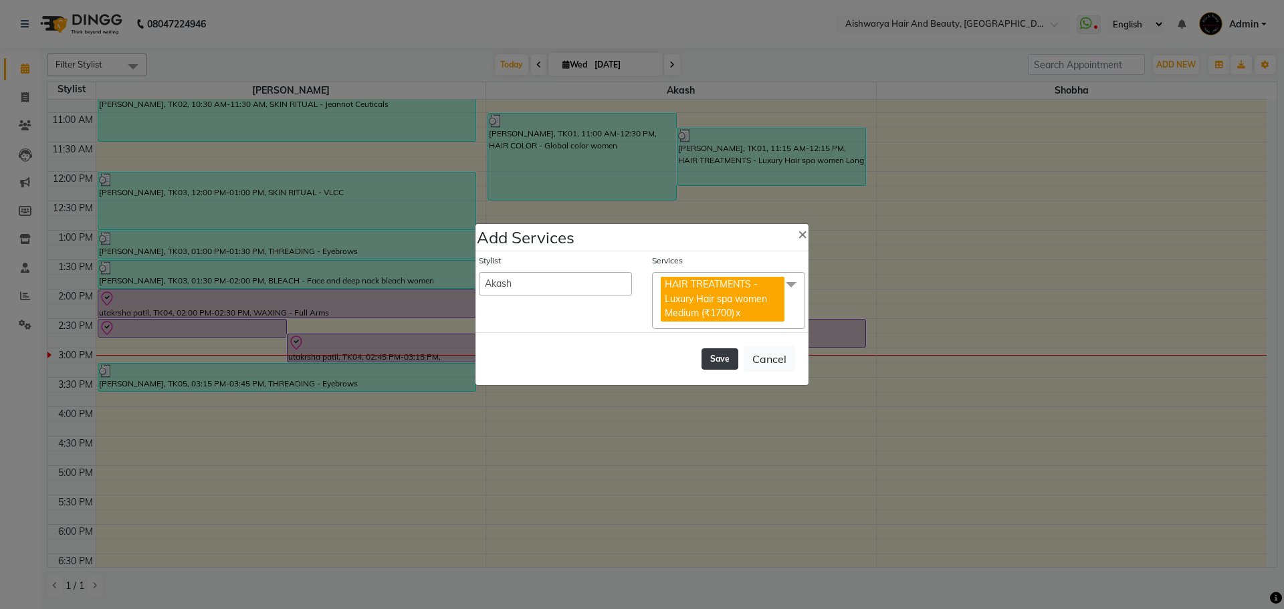
click at [710, 357] on button "Save" at bounding box center [720, 358] width 37 height 21
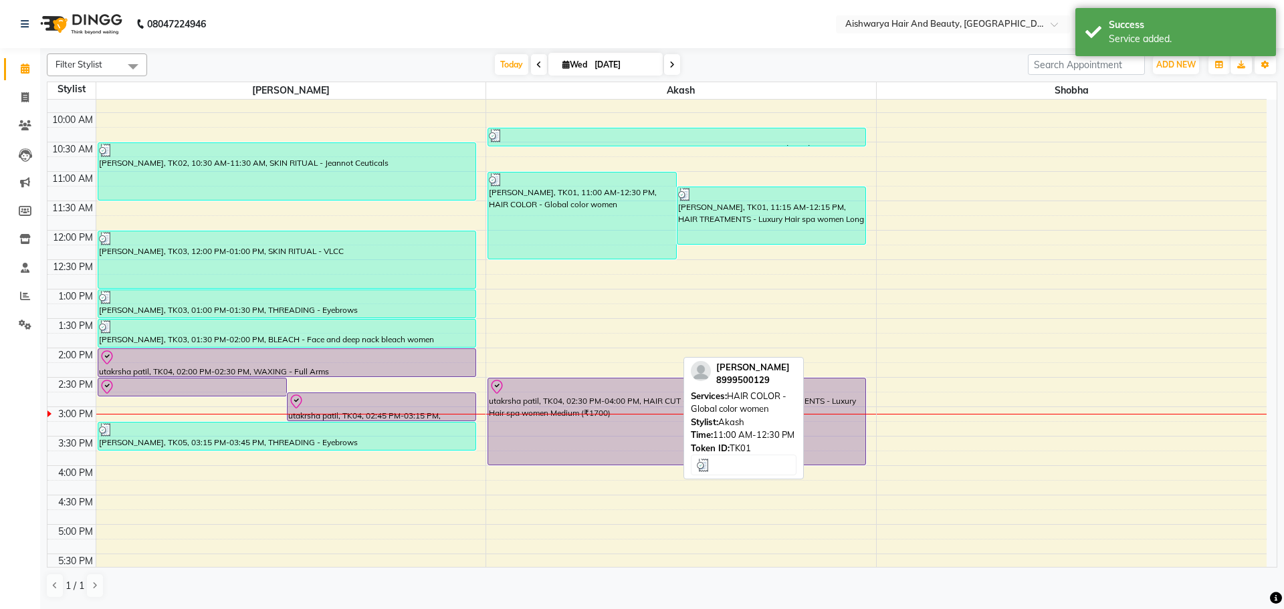
scroll to position [134, 0]
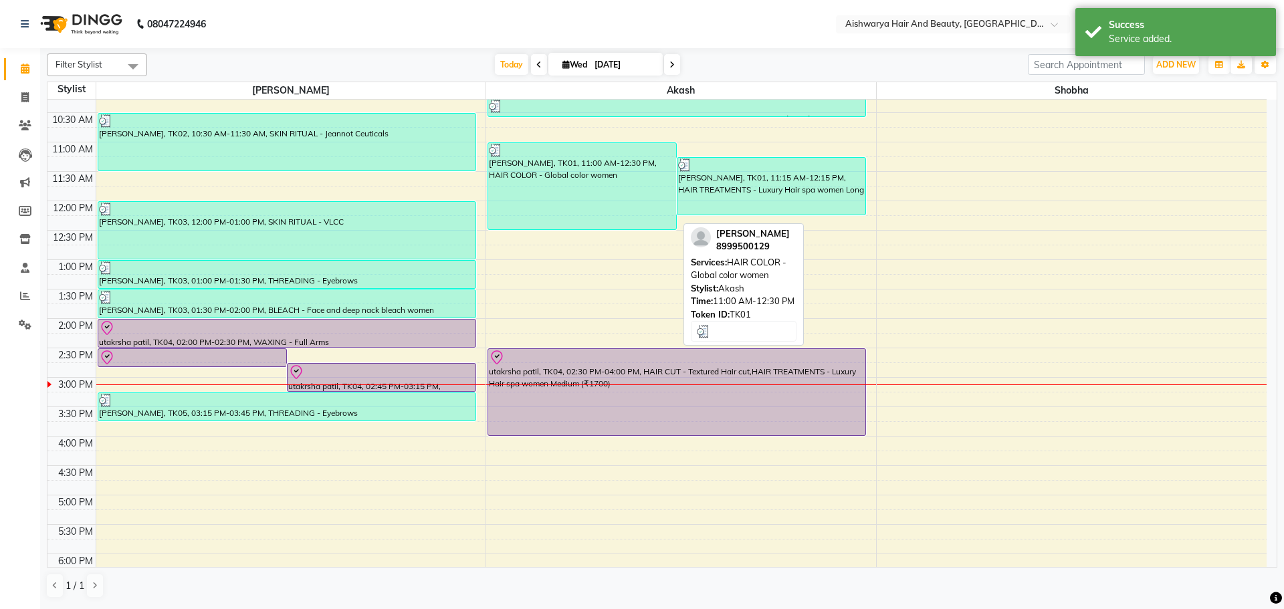
click at [528, 187] on div "[PERSON_NAME], TK01, 11:00 AM-12:30 PM, HAIR COLOR - Global color women" at bounding box center [582, 186] width 188 height 86
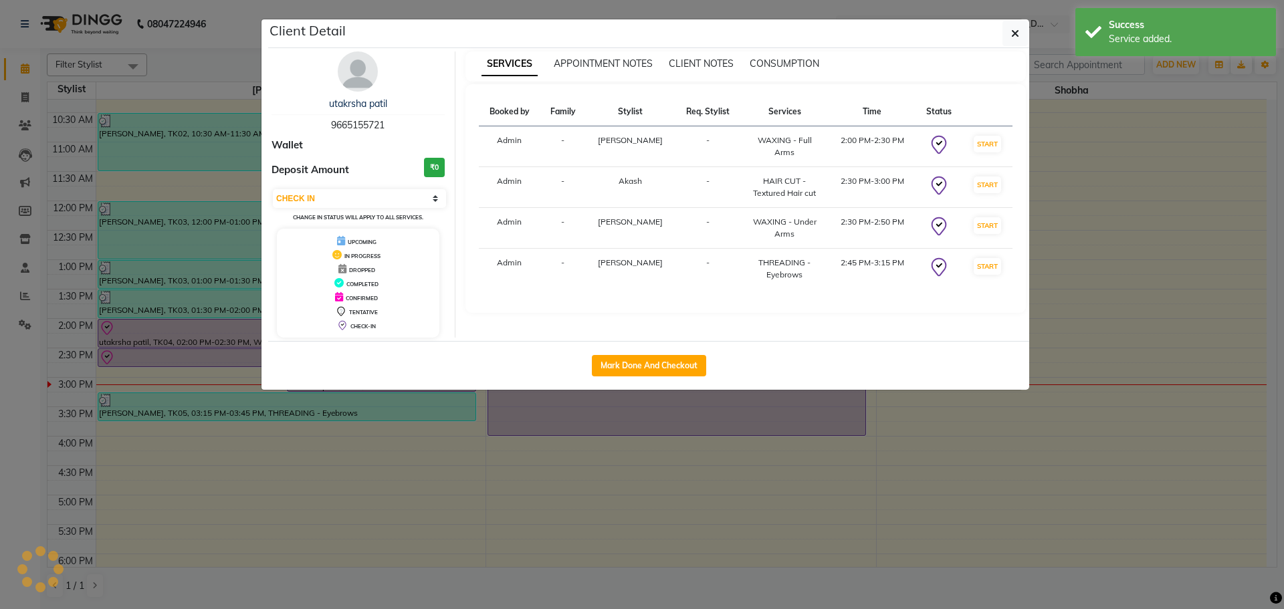
select select "3"
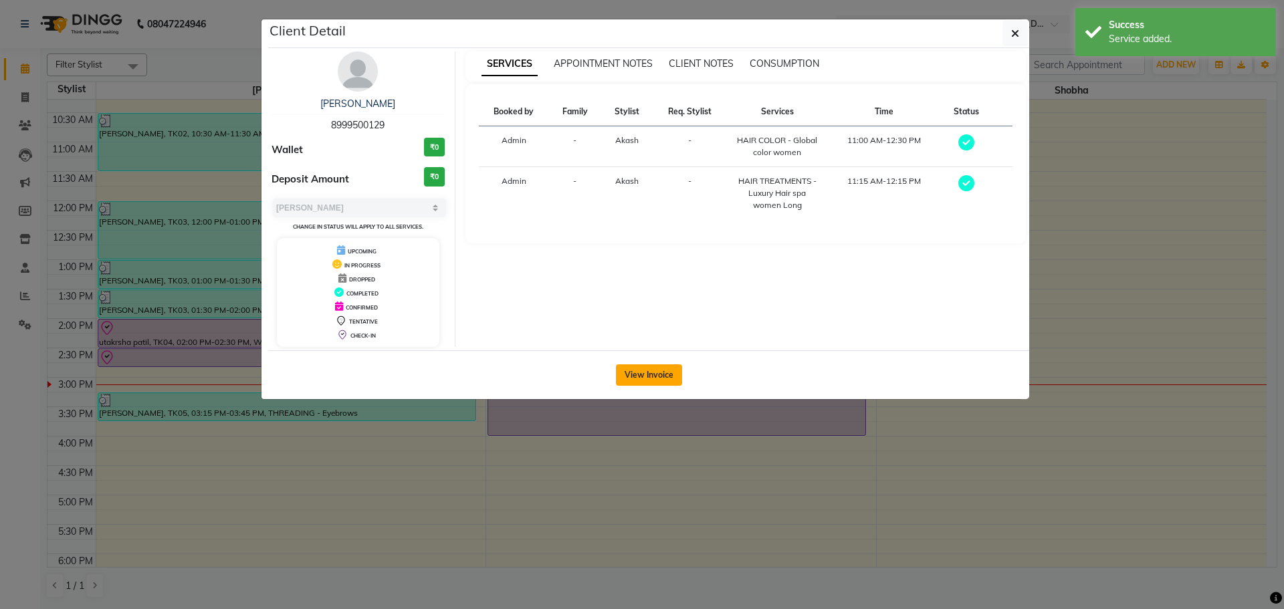
click at [651, 377] on button "View Invoice" at bounding box center [649, 375] width 66 height 21
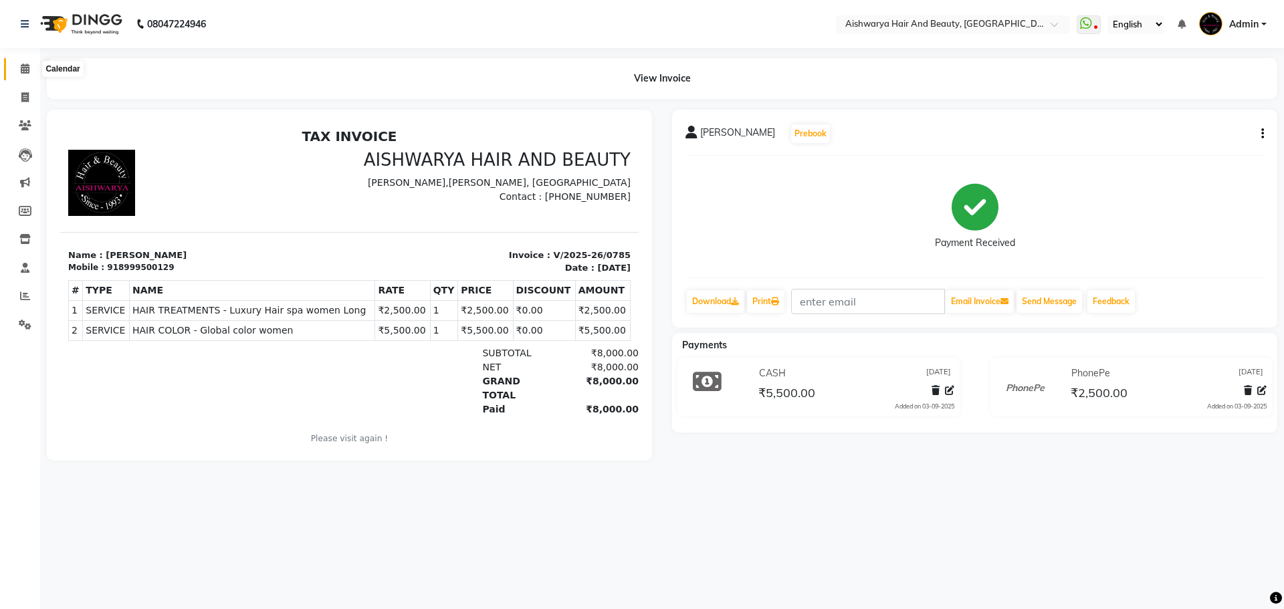
click at [24, 66] on icon at bounding box center [25, 69] width 9 height 10
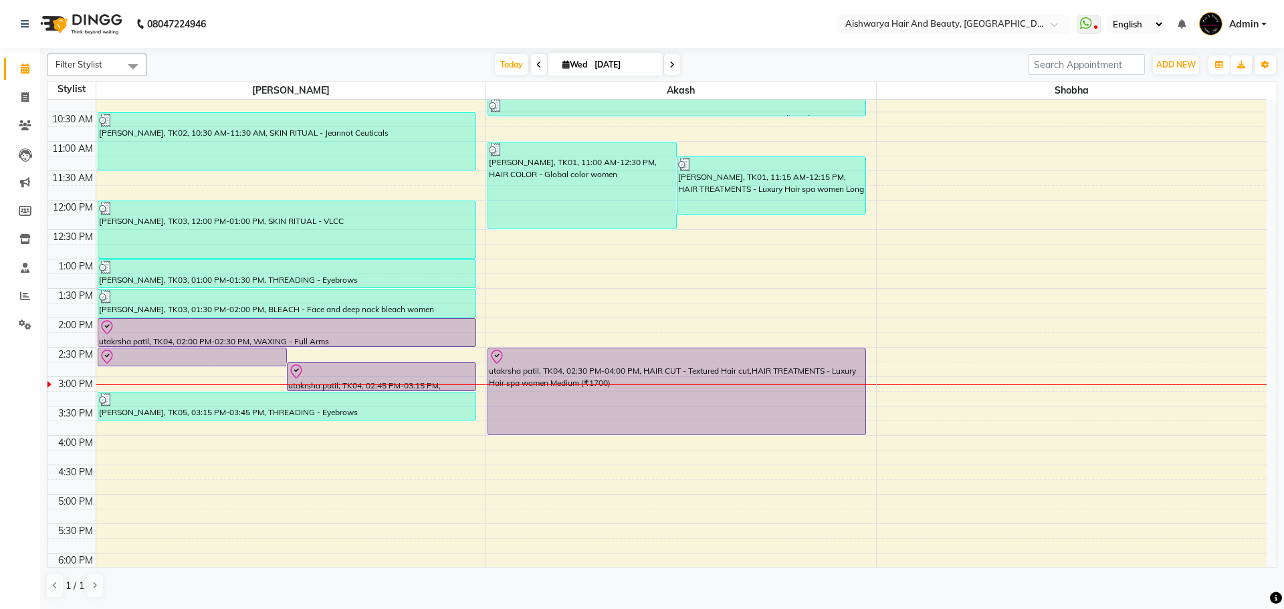
scroll to position [134, 0]
